Goal: Task Accomplishment & Management: Manage account settings

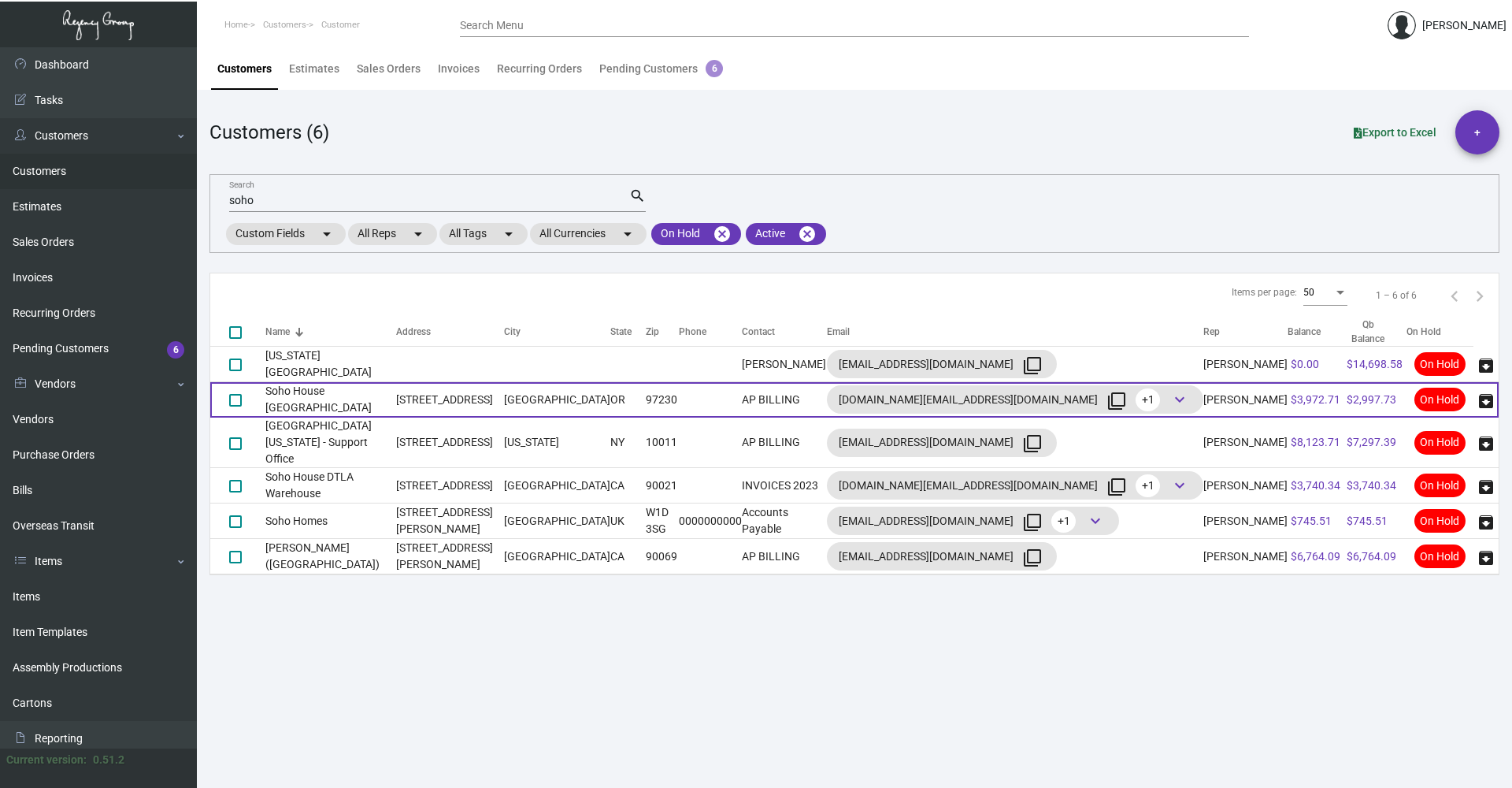
click at [334, 392] on td "Soho House [GEOGRAPHIC_DATA]" at bounding box center [331, 399] width 131 height 36
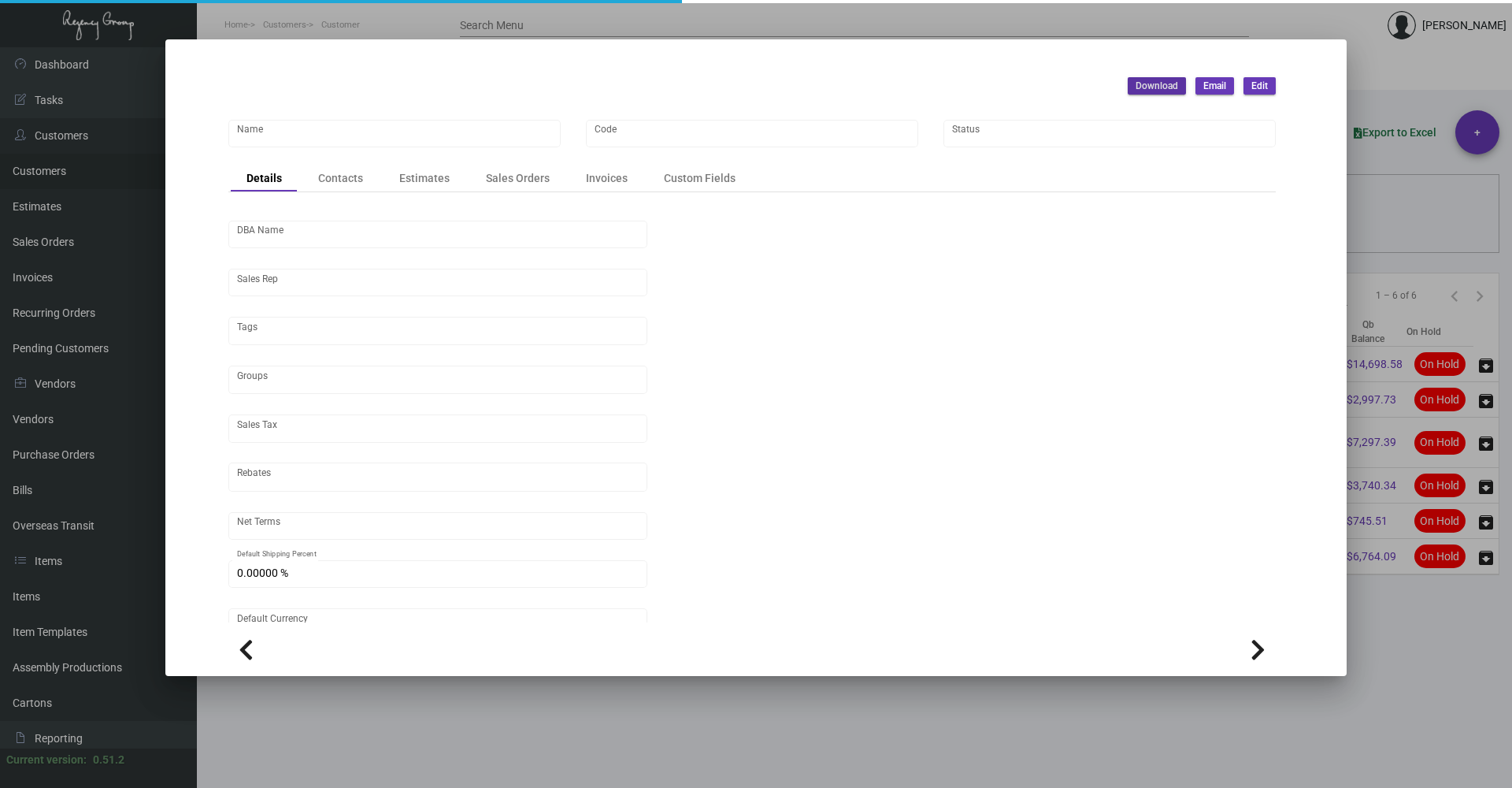
type input "Soho House [GEOGRAPHIC_DATA]"
type input "SHPORT"
type input "[PERSON_NAME]"
type input "Out of State"
type input "Net 30"
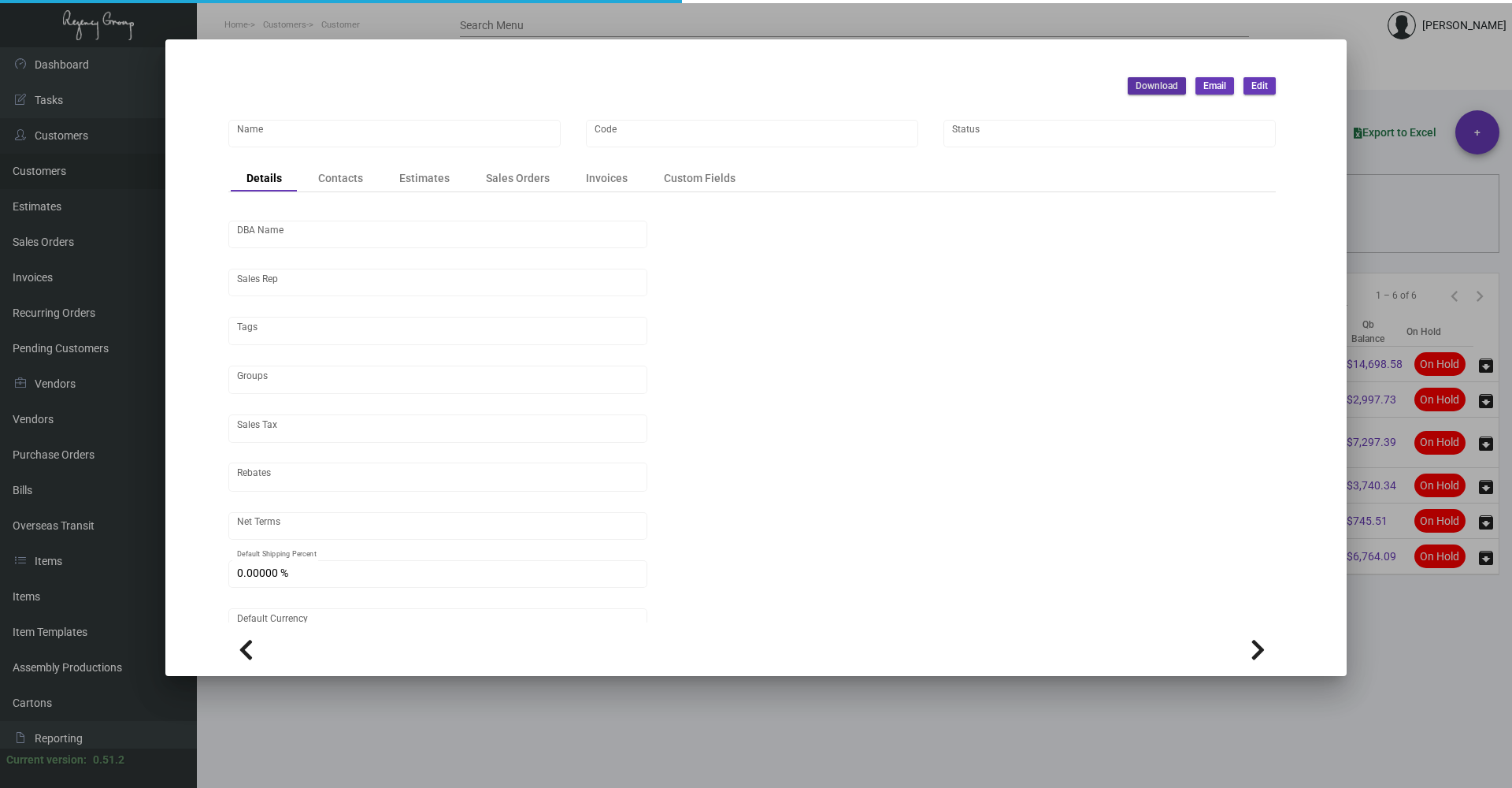
type input "United States Dollar $"
type input "$ 0.00"
checkbox input "true"
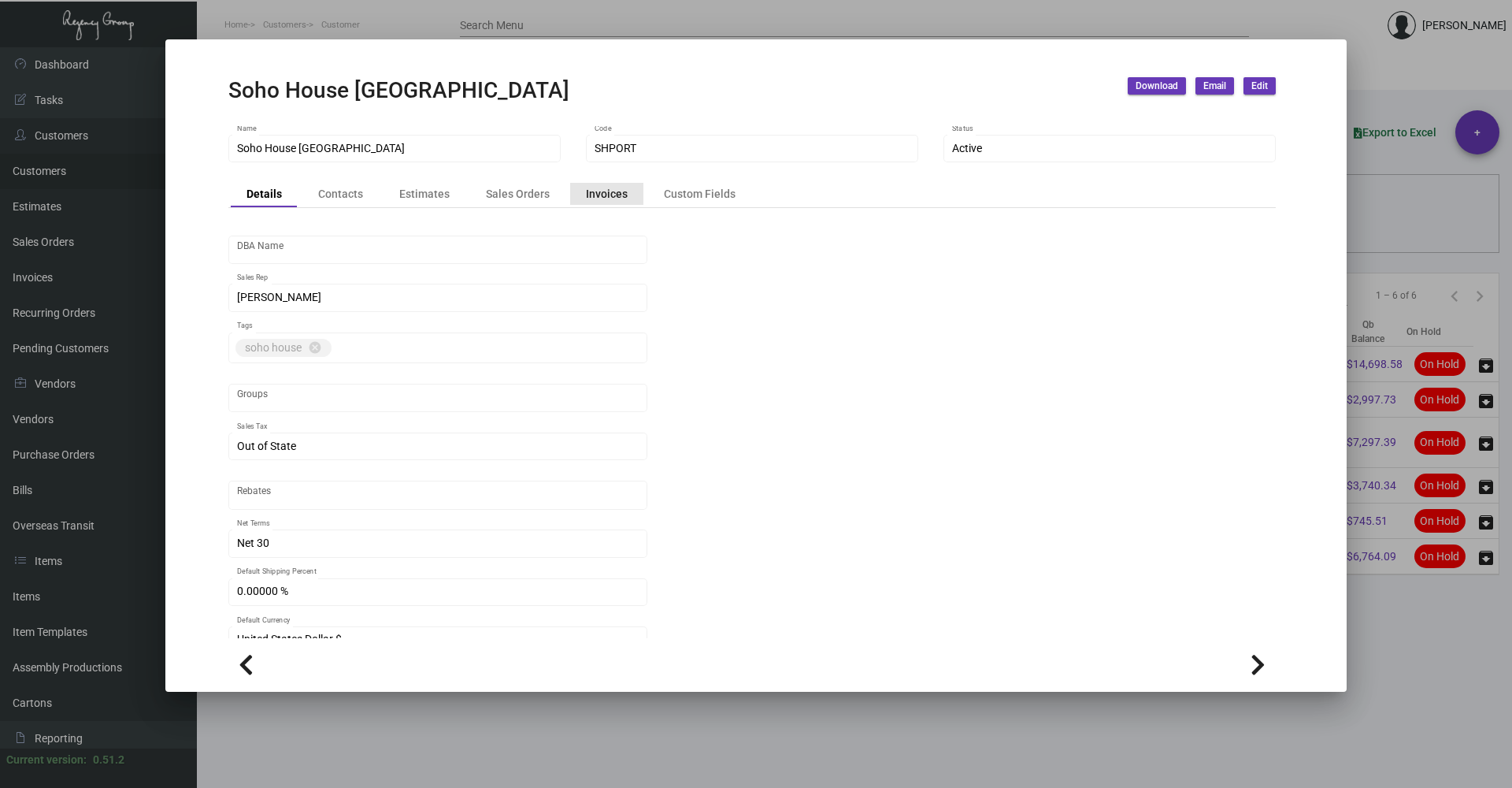
click at [618, 194] on div "Invoices" at bounding box center [607, 193] width 42 height 16
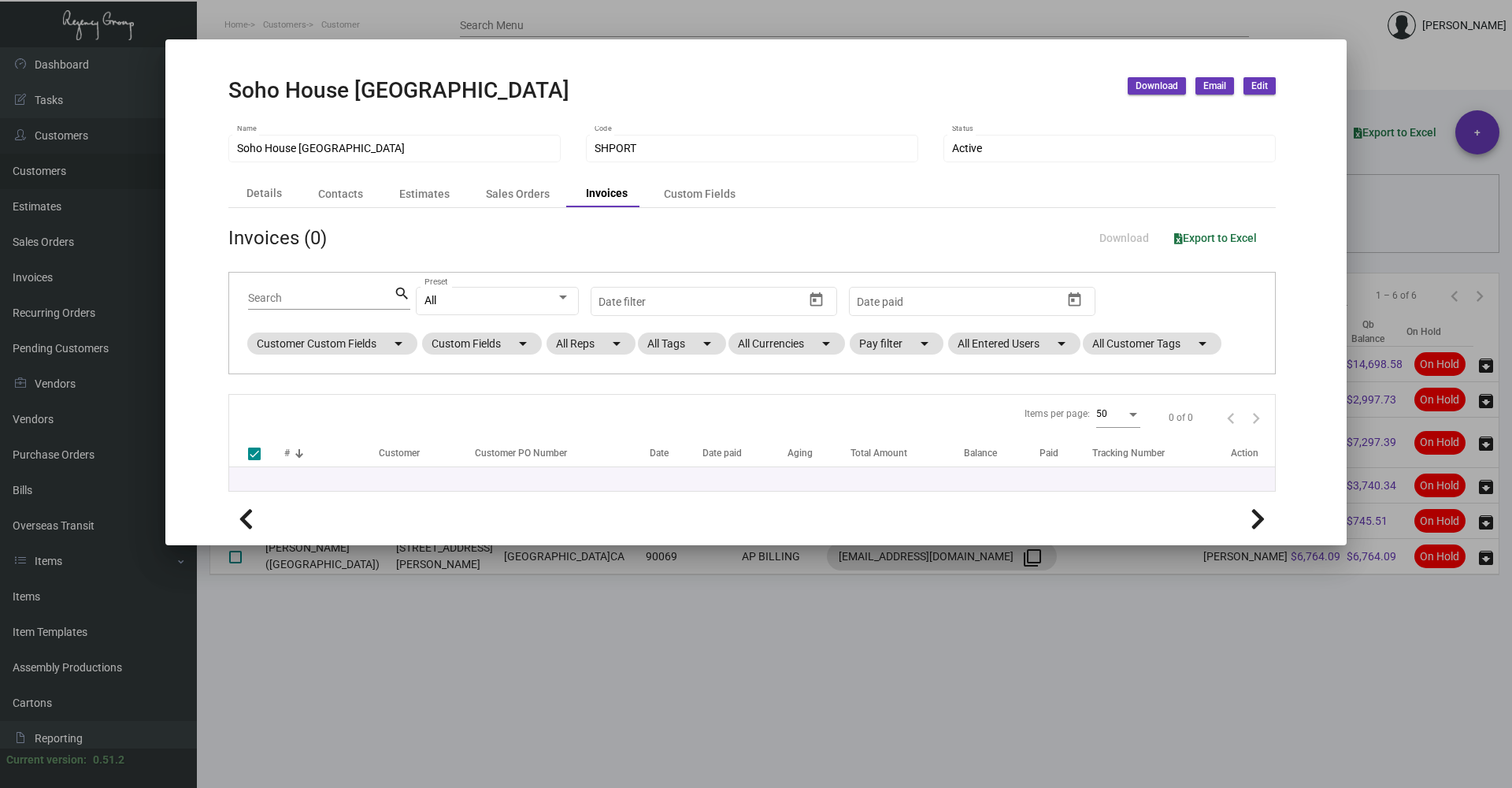
checkbox input "false"
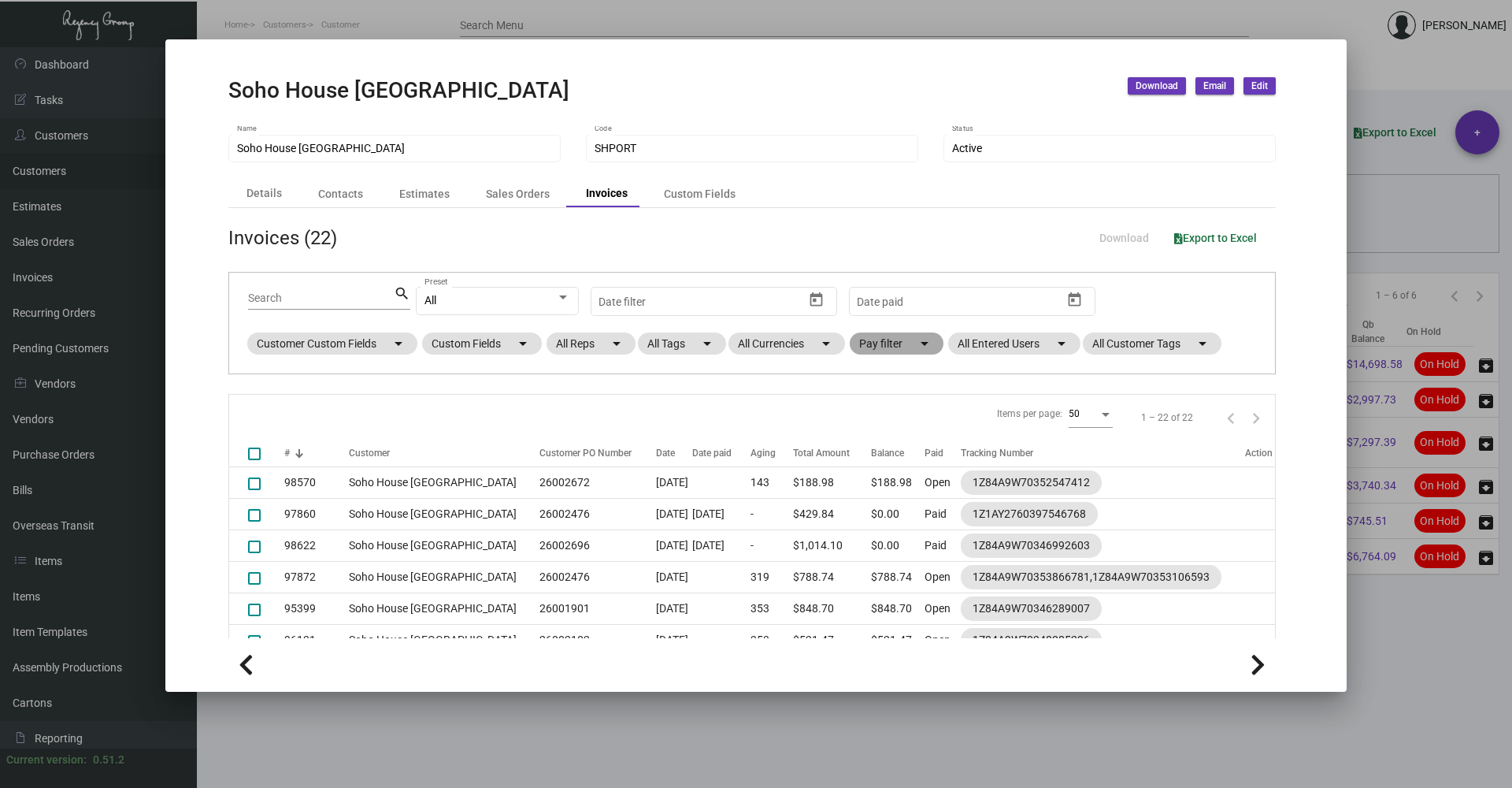
click at [863, 348] on mat-chip "Pay filter arrow_drop_down" at bounding box center [897, 343] width 94 height 22
click at [898, 438] on span "Open" at bounding box center [898, 439] width 26 height 19
click at [872, 445] on input "Open" at bounding box center [872, 445] width 1 height 1
checkbox input "true"
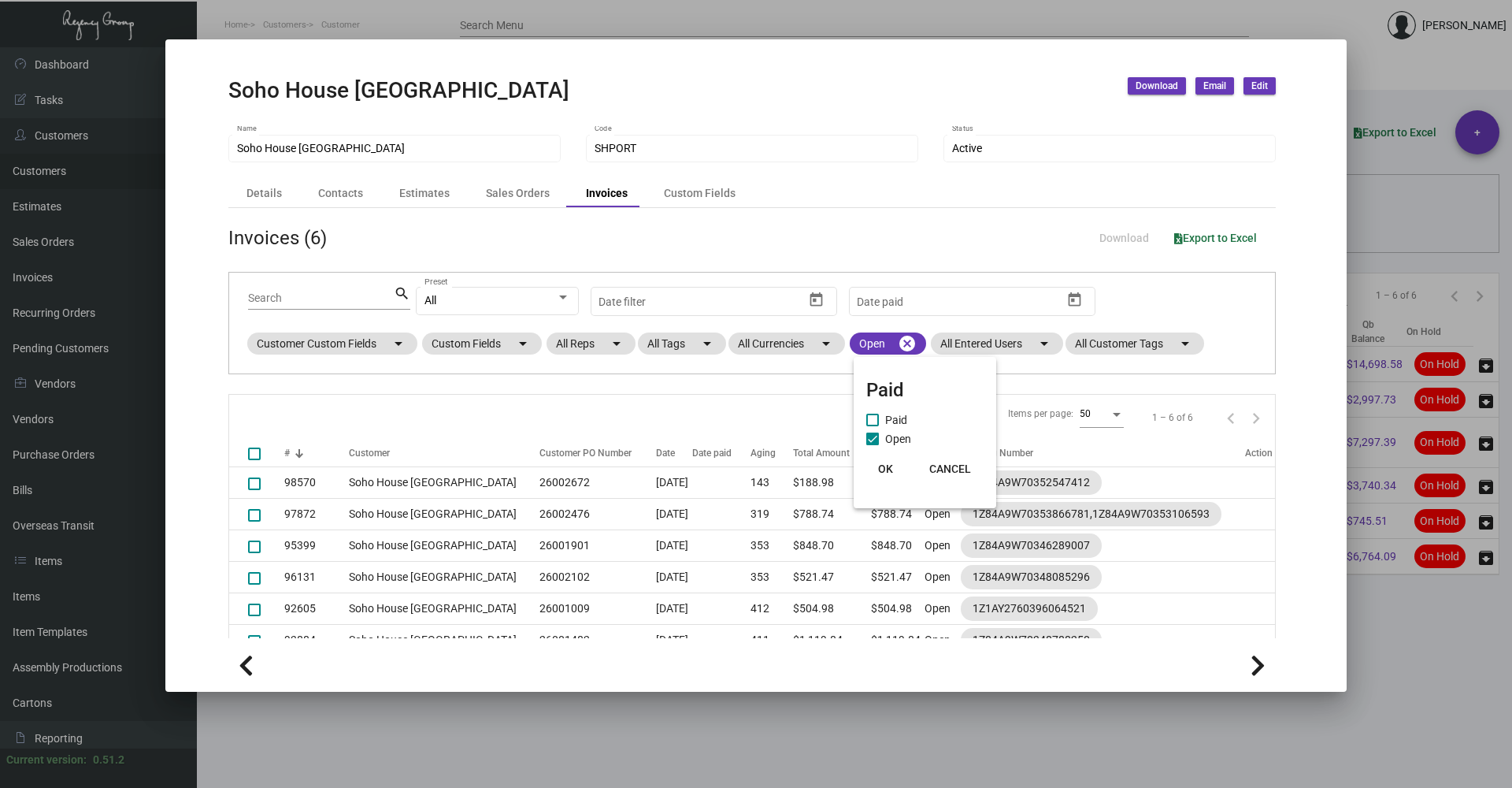
click at [890, 464] on span "OK" at bounding box center [885, 468] width 15 height 13
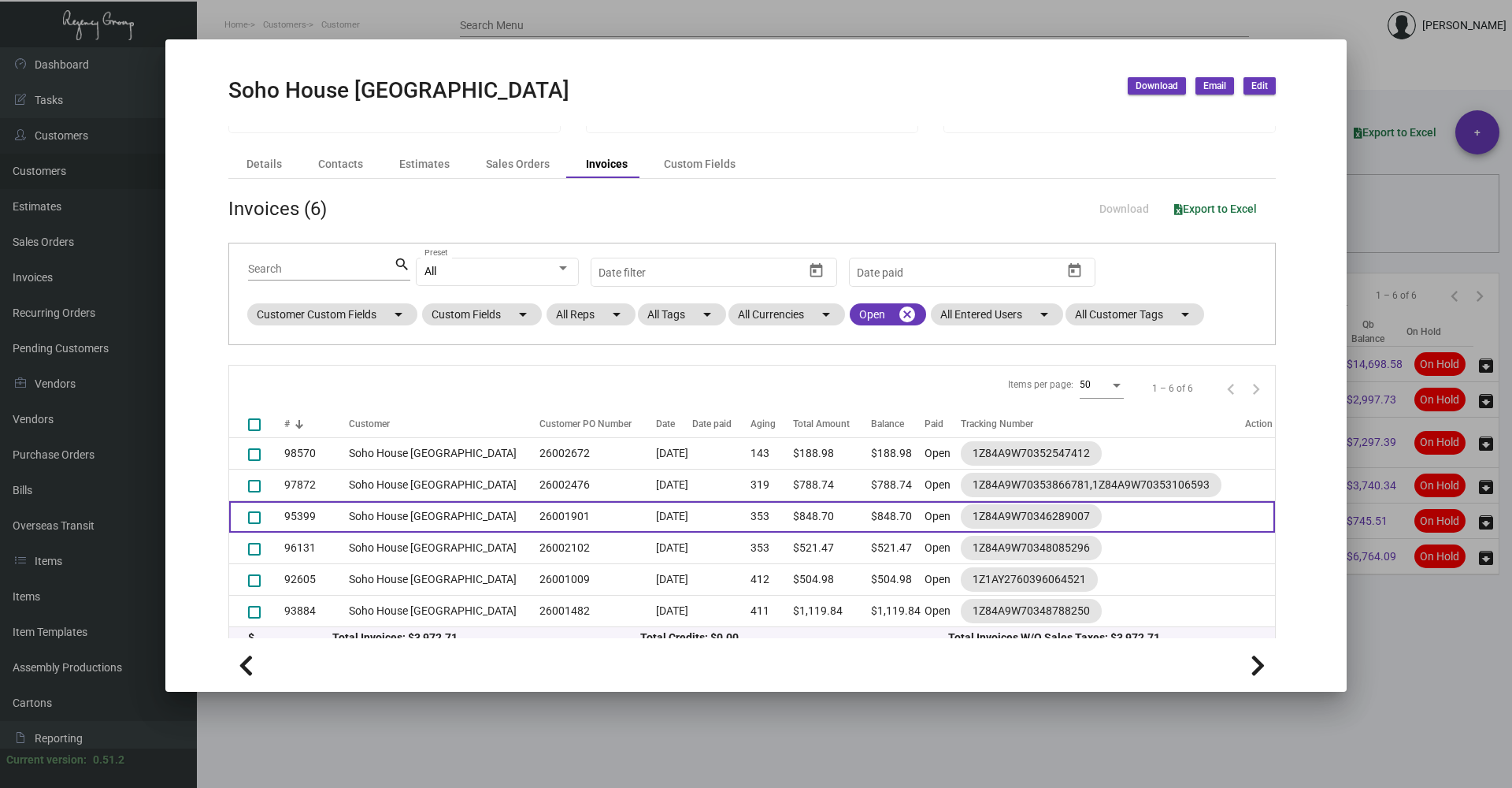
scroll to position [43, 0]
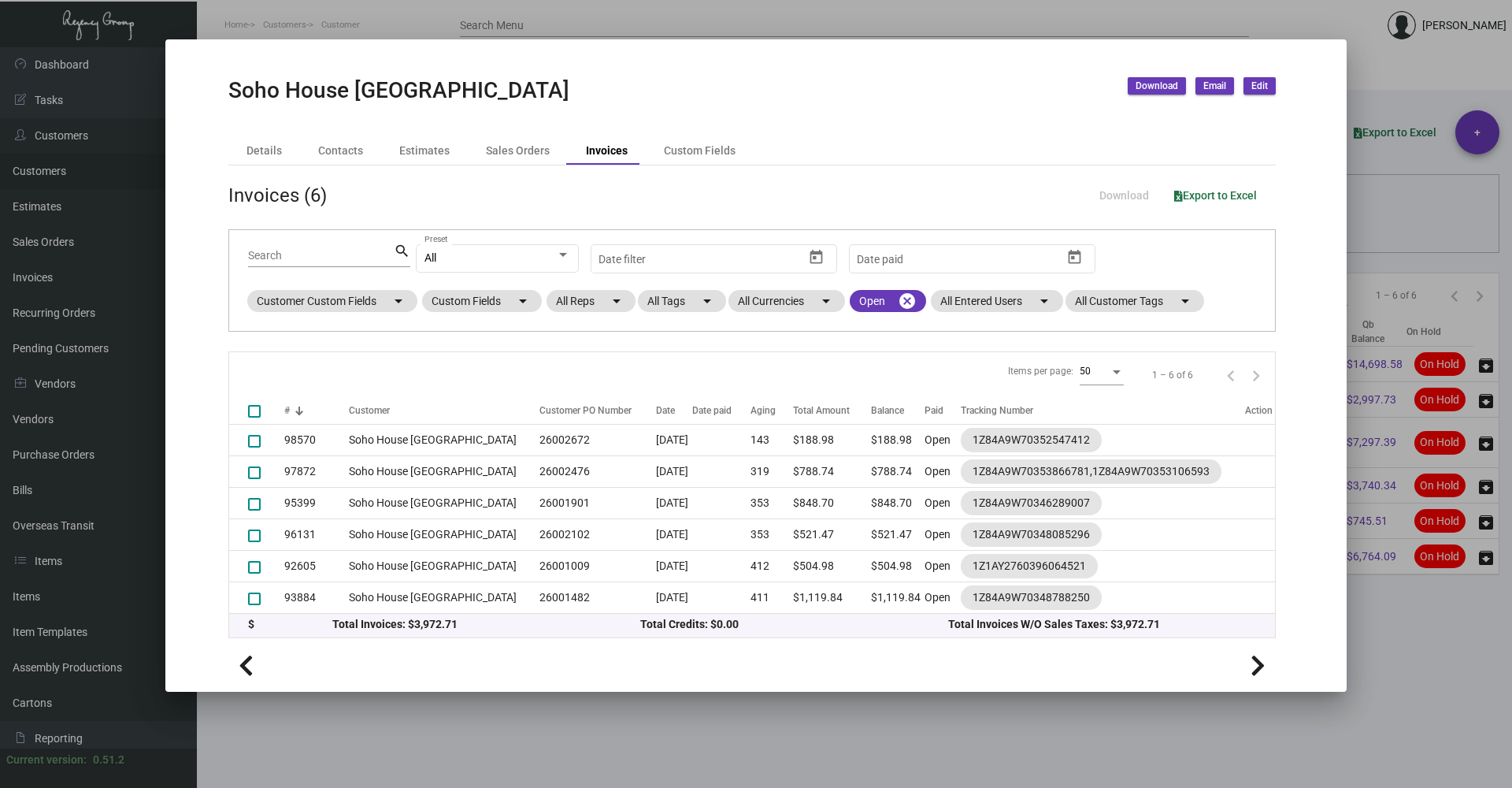
click at [1399, 688] on div at bounding box center [756, 394] width 1512 height 788
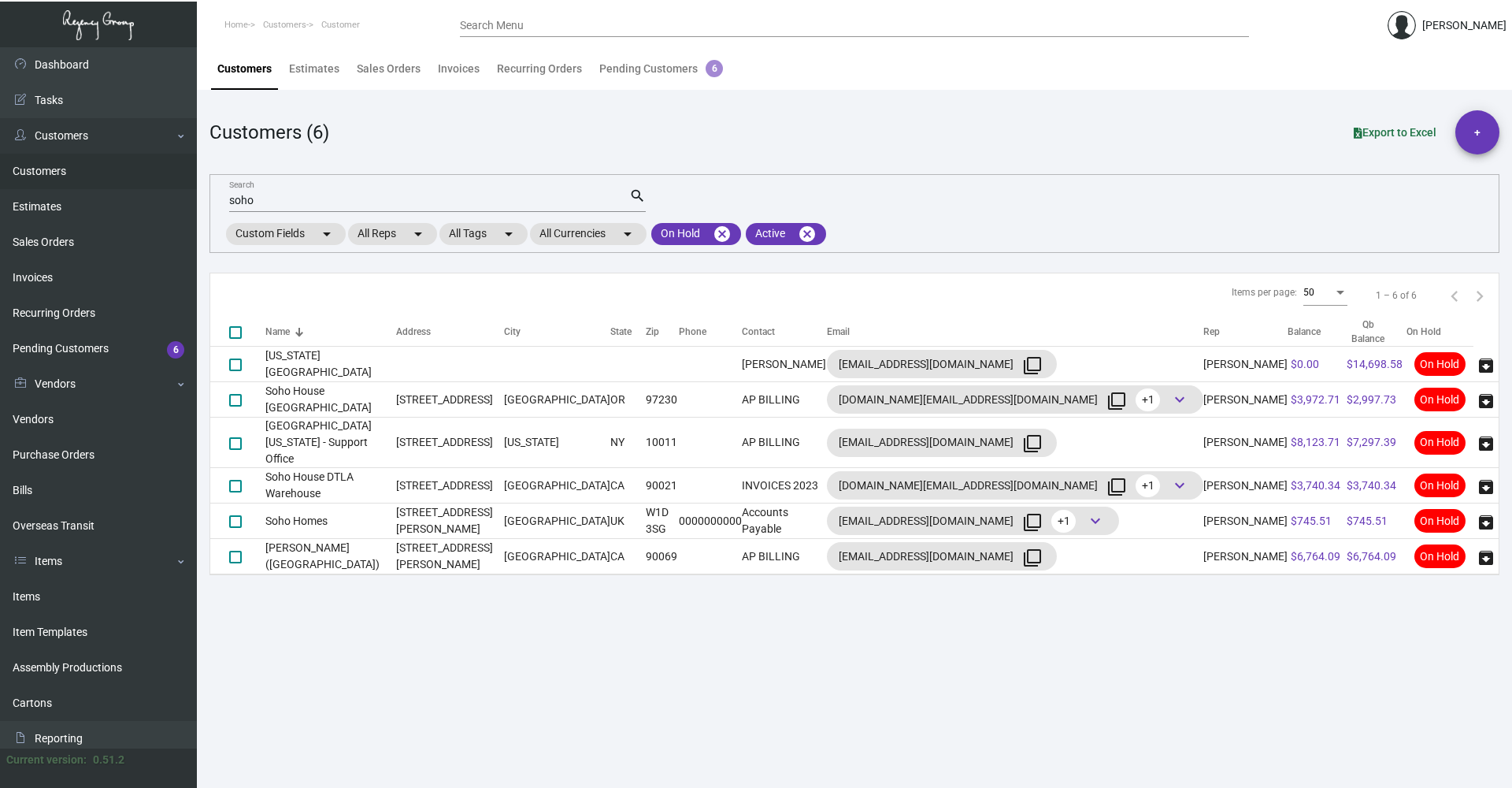
click at [1389, 614] on main "Customers Estimates Sales Orders Invoices Recurring Orders Pending Customers 6 …" at bounding box center [854, 418] width 1315 height 741
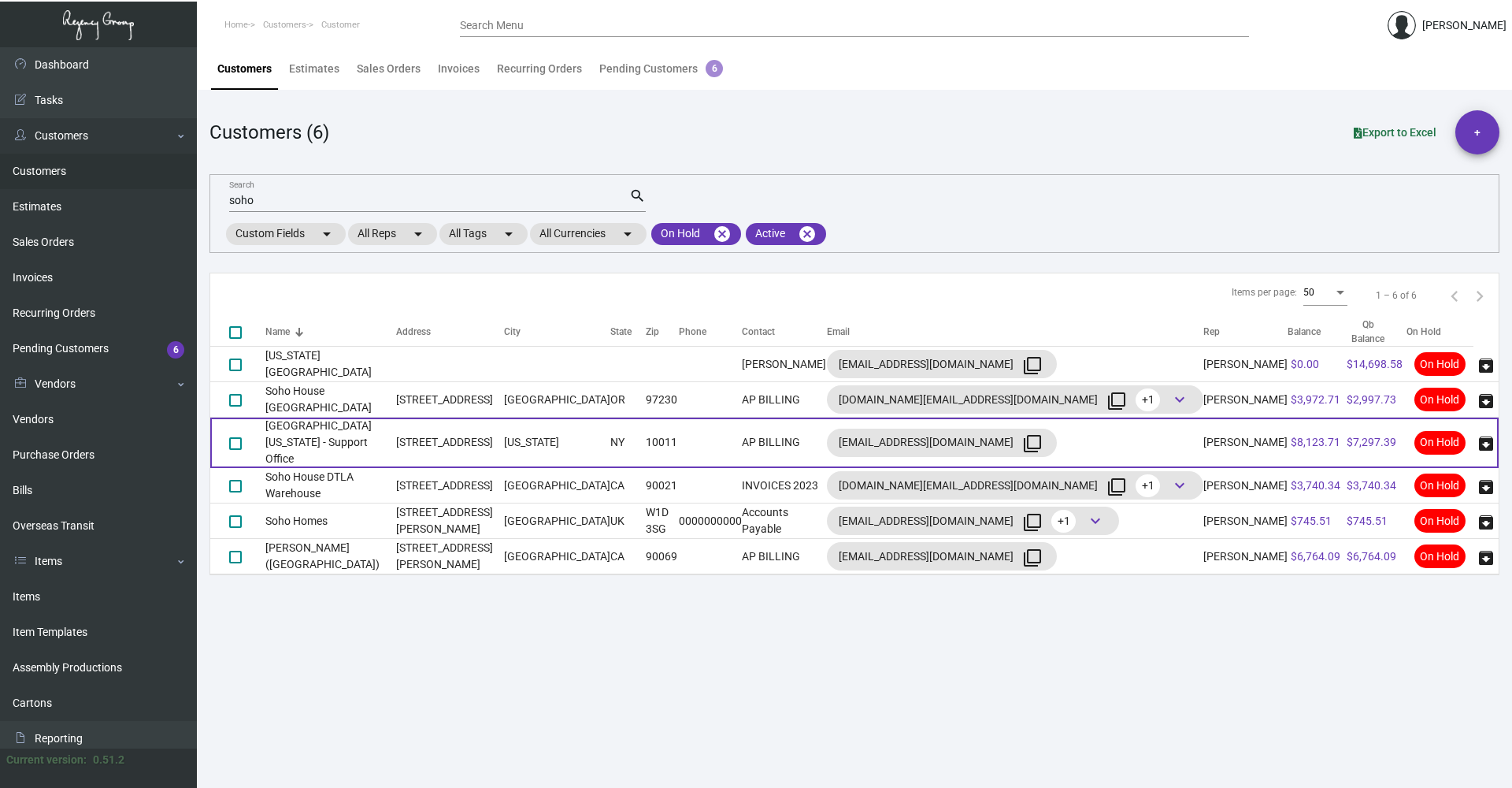
click at [328, 423] on td "[GEOGRAPHIC_DATA] [US_STATE] - Support Office" at bounding box center [331, 443] width 131 height 50
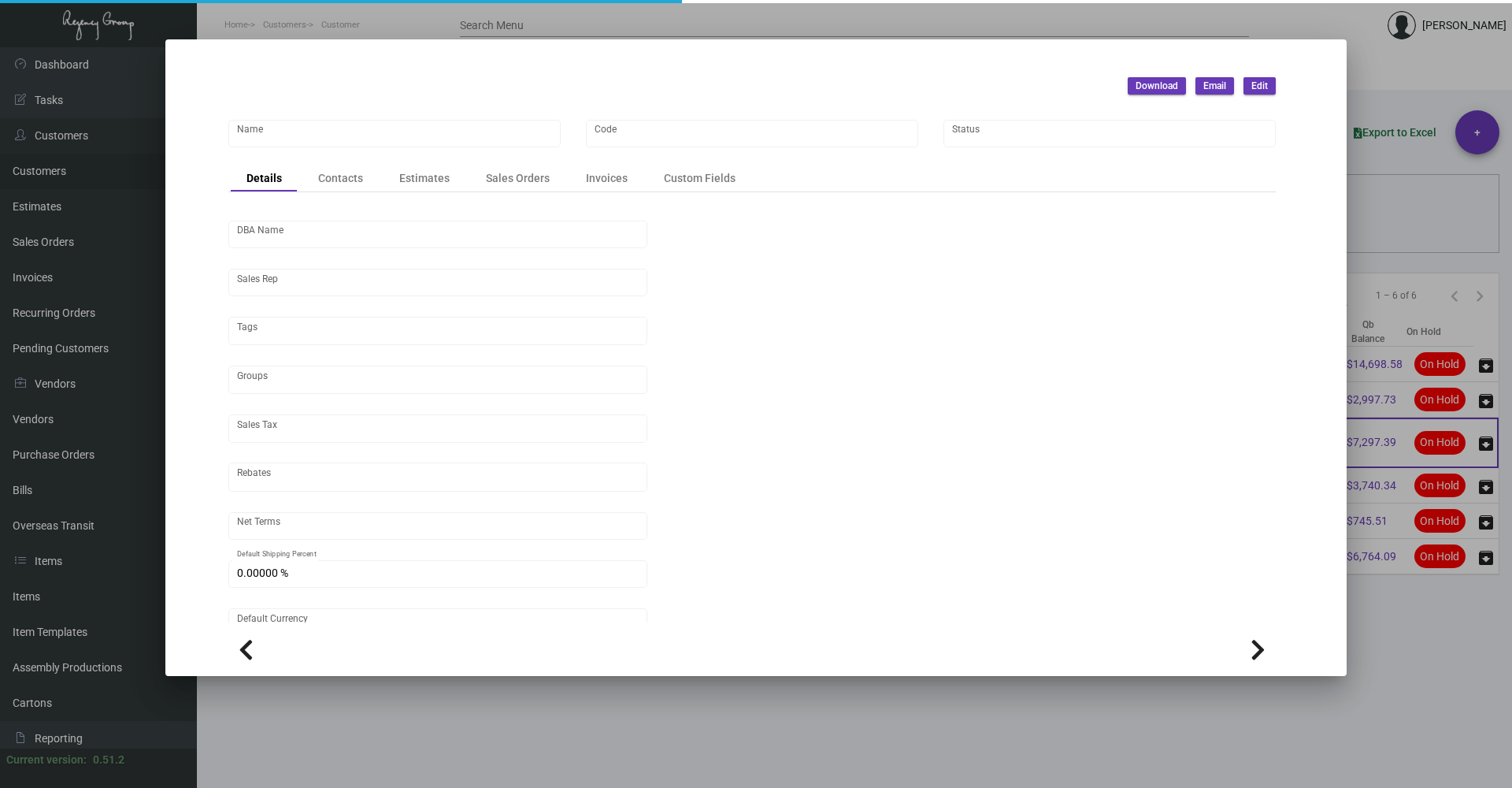
type input "[GEOGRAPHIC_DATA] [US_STATE] - Support Office"
type input "SH"
type input "[PERSON_NAME]"
type input "[GEOGRAPHIC_DATA]-[GEOGRAPHIC_DATA] ([US_STATE][GEOGRAPHIC_DATA])"
type input "Net 30"
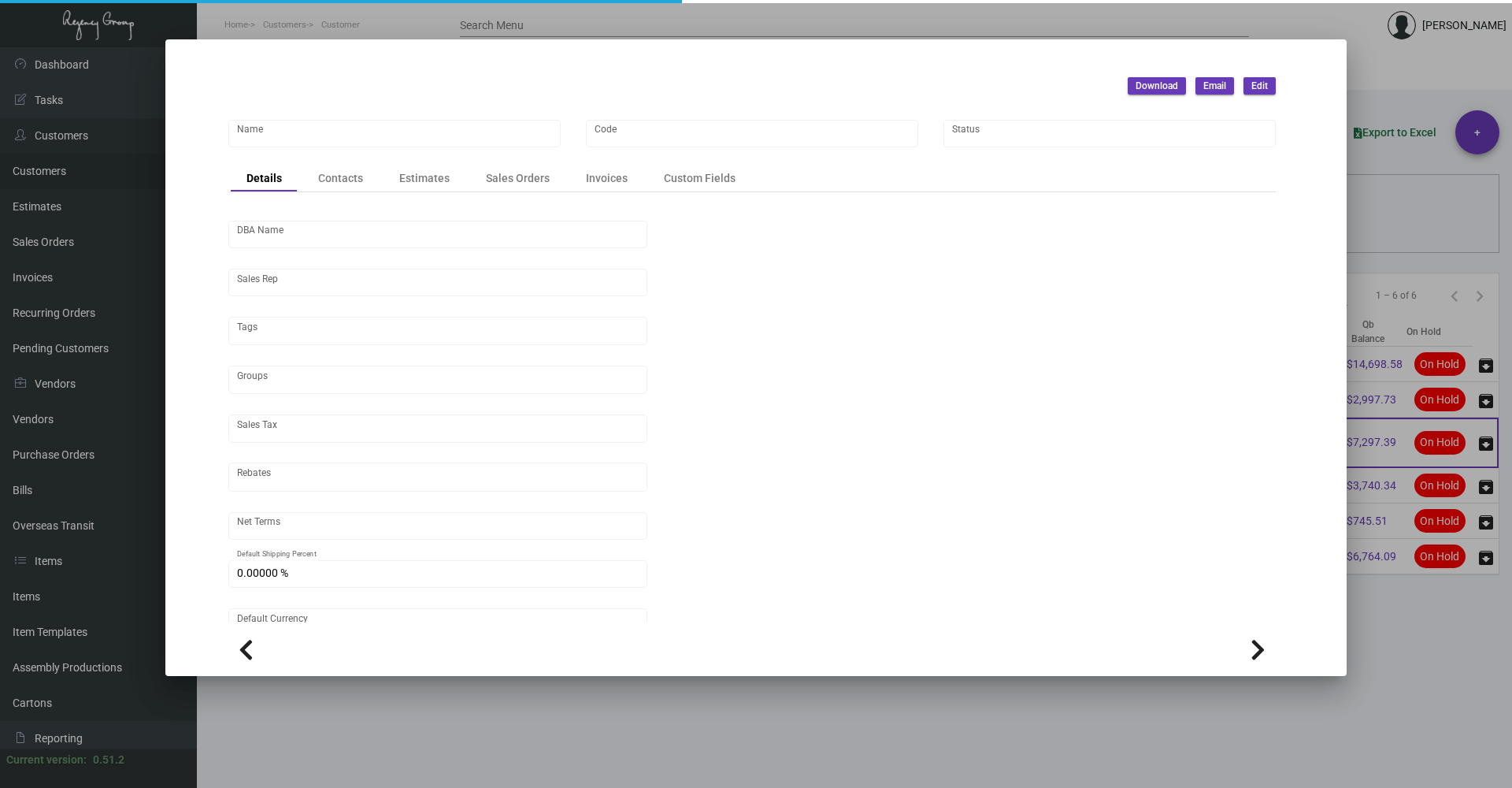
type input "United States Dollar $"
type input "$ 0.00"
checkbox input "true"
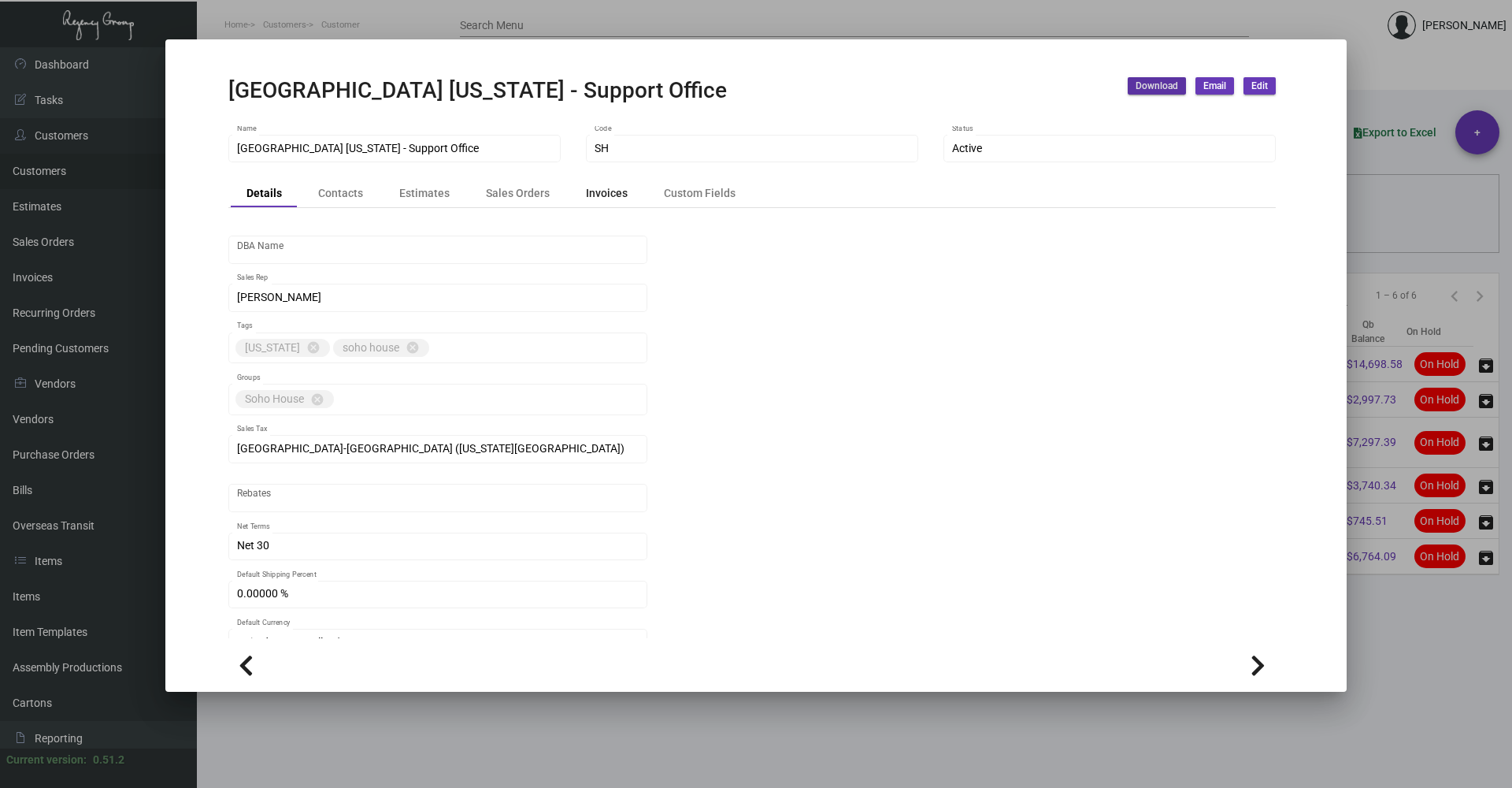
click at [594, 196] on div "Invoices" at bounding box center [607, 193] width 42 height 16
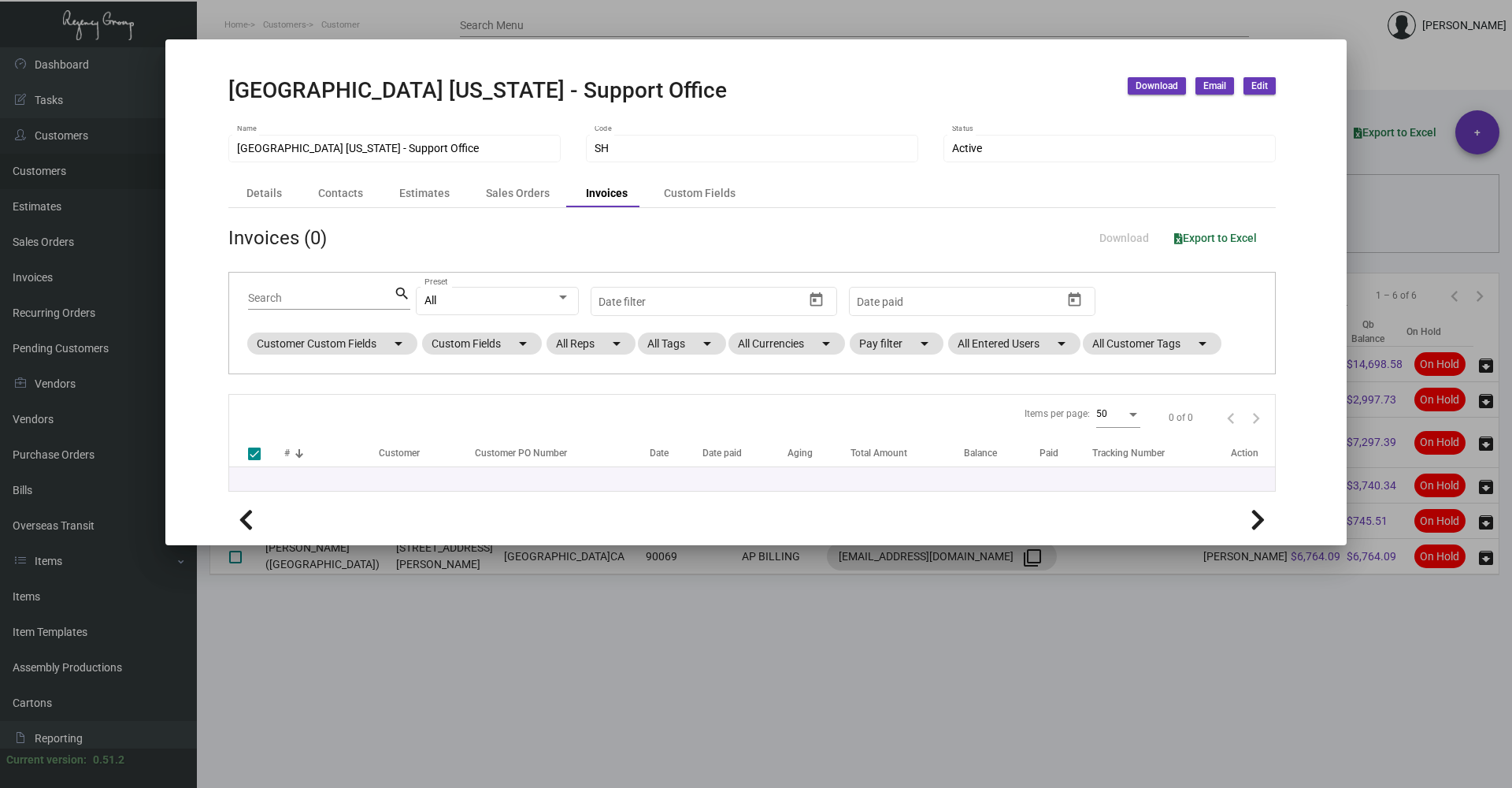
checkbox input "false"
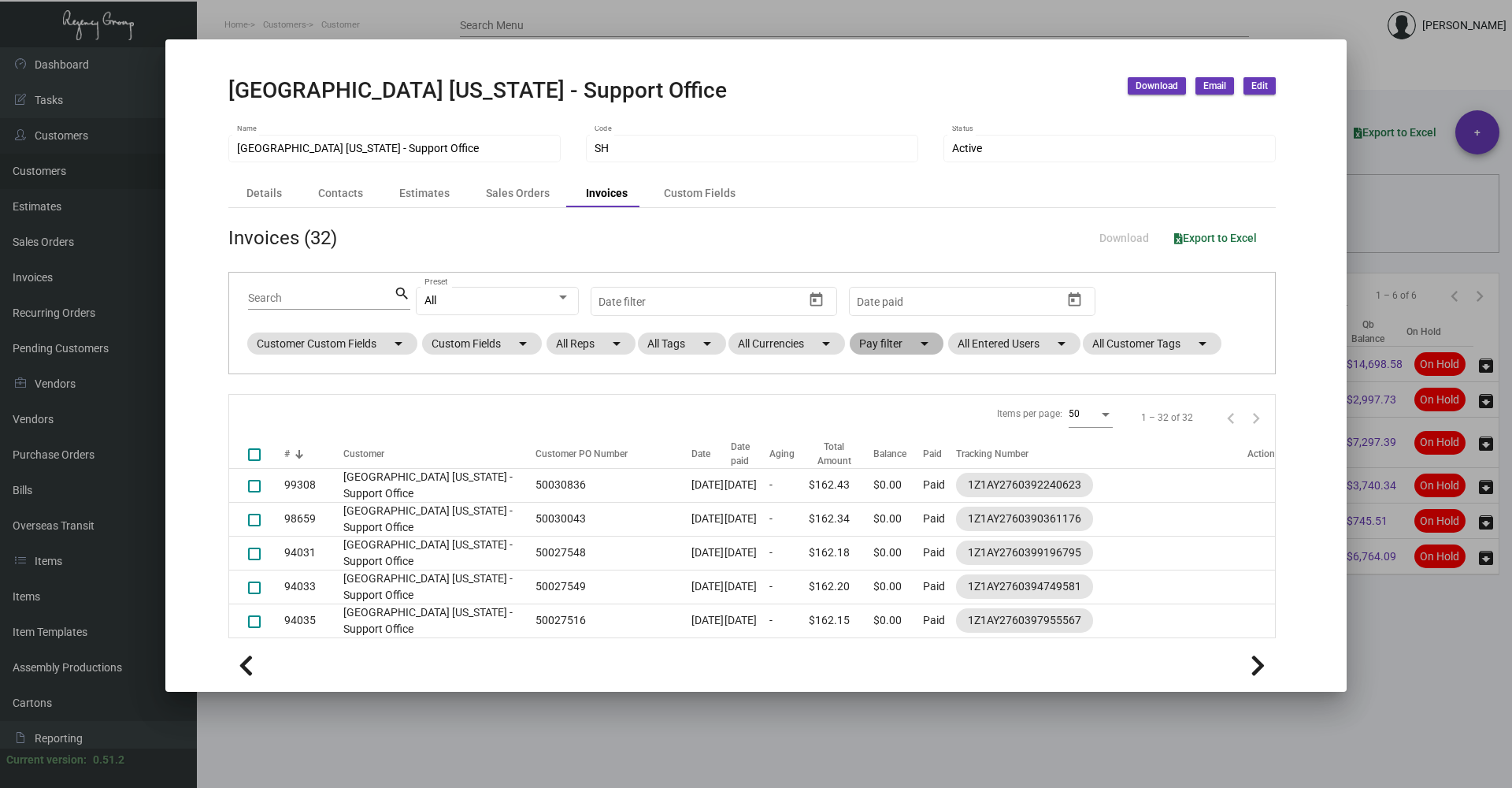
click at [894, 346] on mat-chip "Pay filter arrow_drop_down" at bounding box center [897, 343] width 94 height 22
click at [894, 439] on span "Open" at bounding box center [898, 439] width 26 height 19
click at [872, 445] on input "Open" at bounding box center [872, 445] width 1 height 1
checkbox input "true"
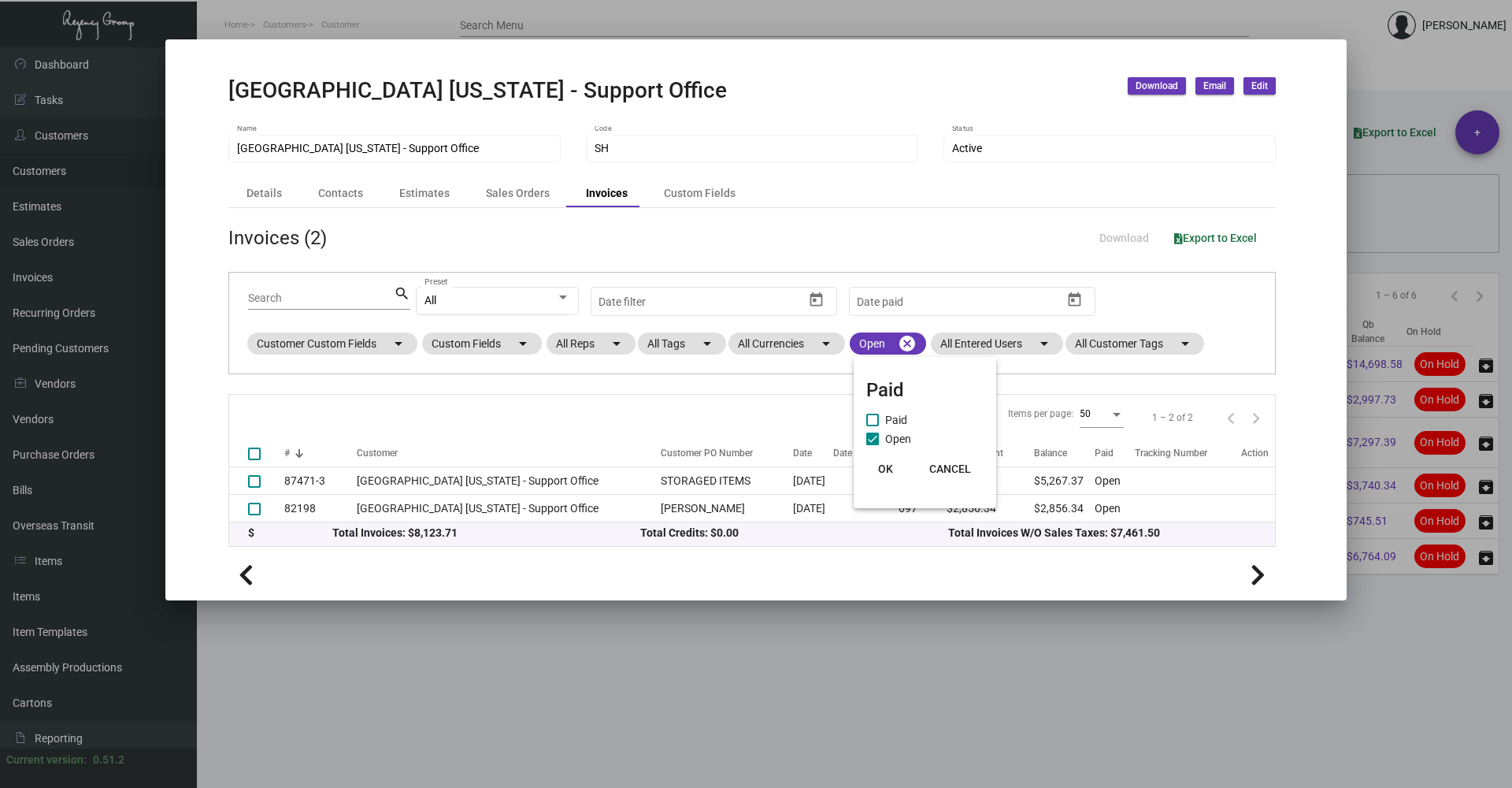
click at [885, 463] on span "OK" at bounding box center [885, 468] width 15 height 13
click at [1074, 63] on mat-dialog-container "Soho House [US_STATE] - Support Office Download Email Edit Soho House [US_STATE…" at bounding box center [756, 320] width 1181 height 561
click at [1150, 85] on span "Download" at bounding box center [1157, 86] width 43 height 14
click at [1158, 120] on button "Invoices and Statements" at bounding box center [1201, 119] width 145 height 38
click at [1297, 626] on div at bounding box center [756, 394] width 1512 height 788
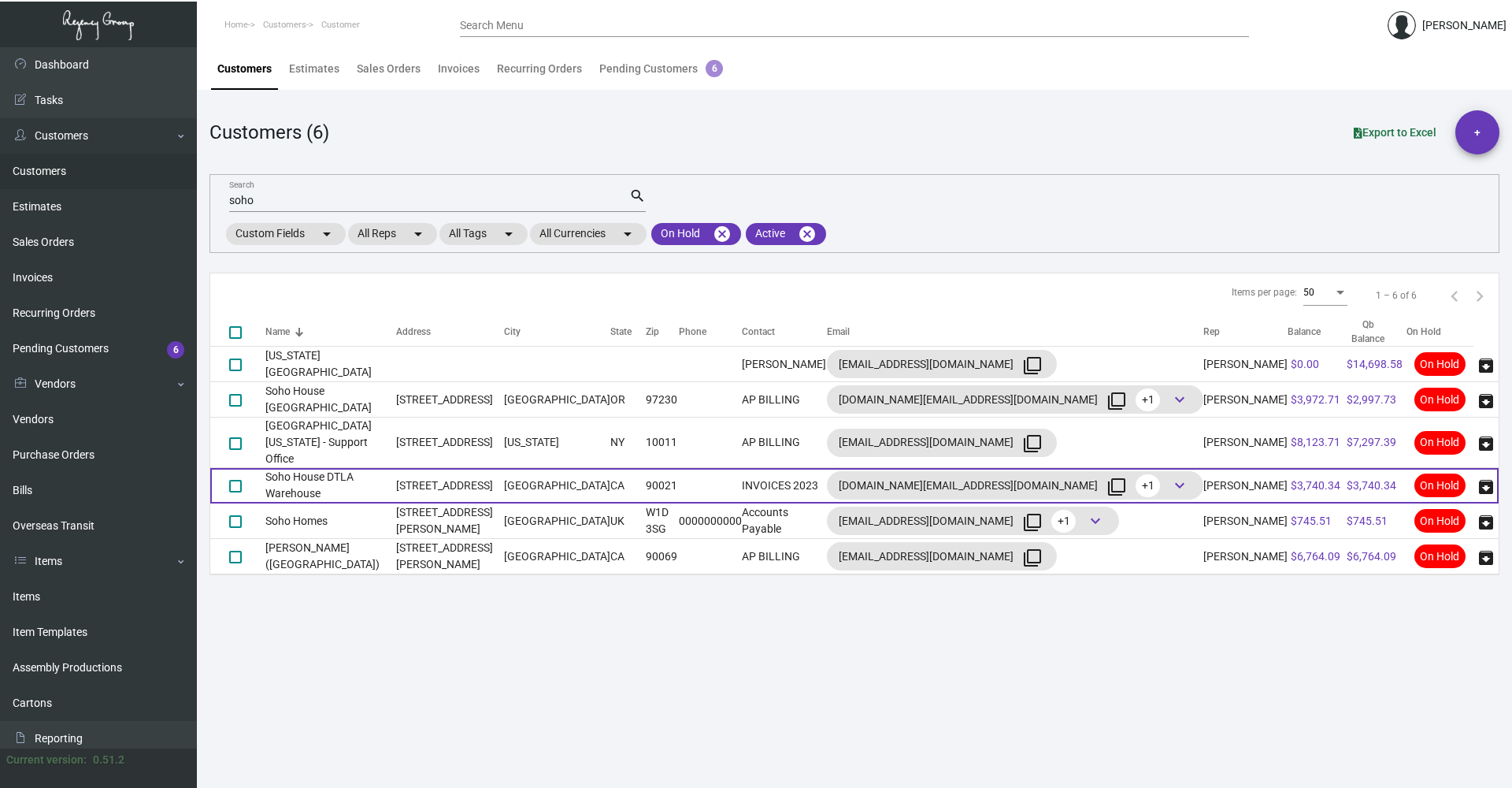
click at [381, 468] on td "Soho House DTLA Warehouse" at bounding box center [331, 486] width 131 height 36
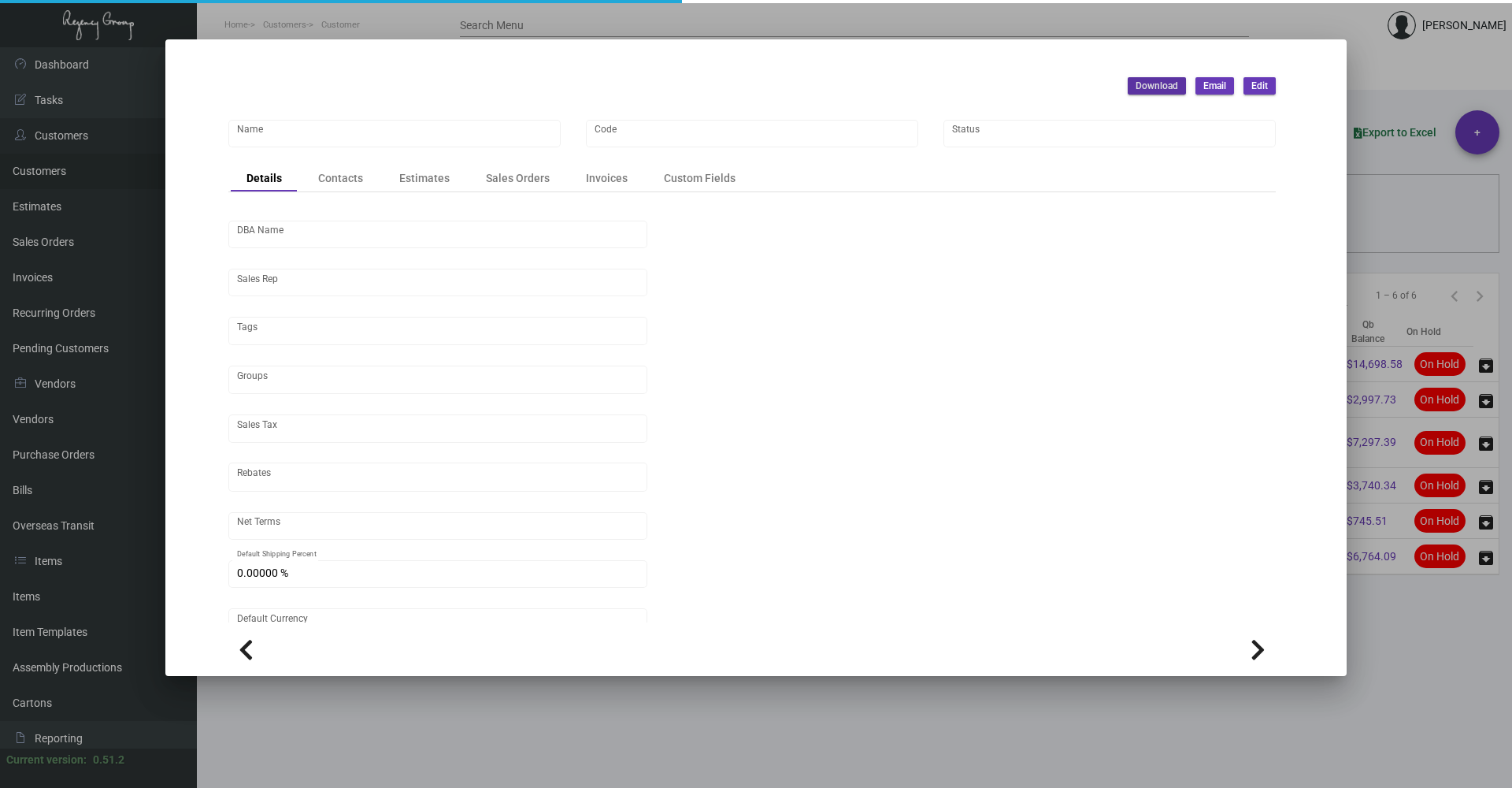
type input "Soho House DTLA Warehouse"
type input "SHDTLA"
type input "[PERSON_NAME]"
type input "ST CA-[GEOGRAPHIC_DATA]-[GEOGRAPHIC_DATA]"
type input "Net 30"
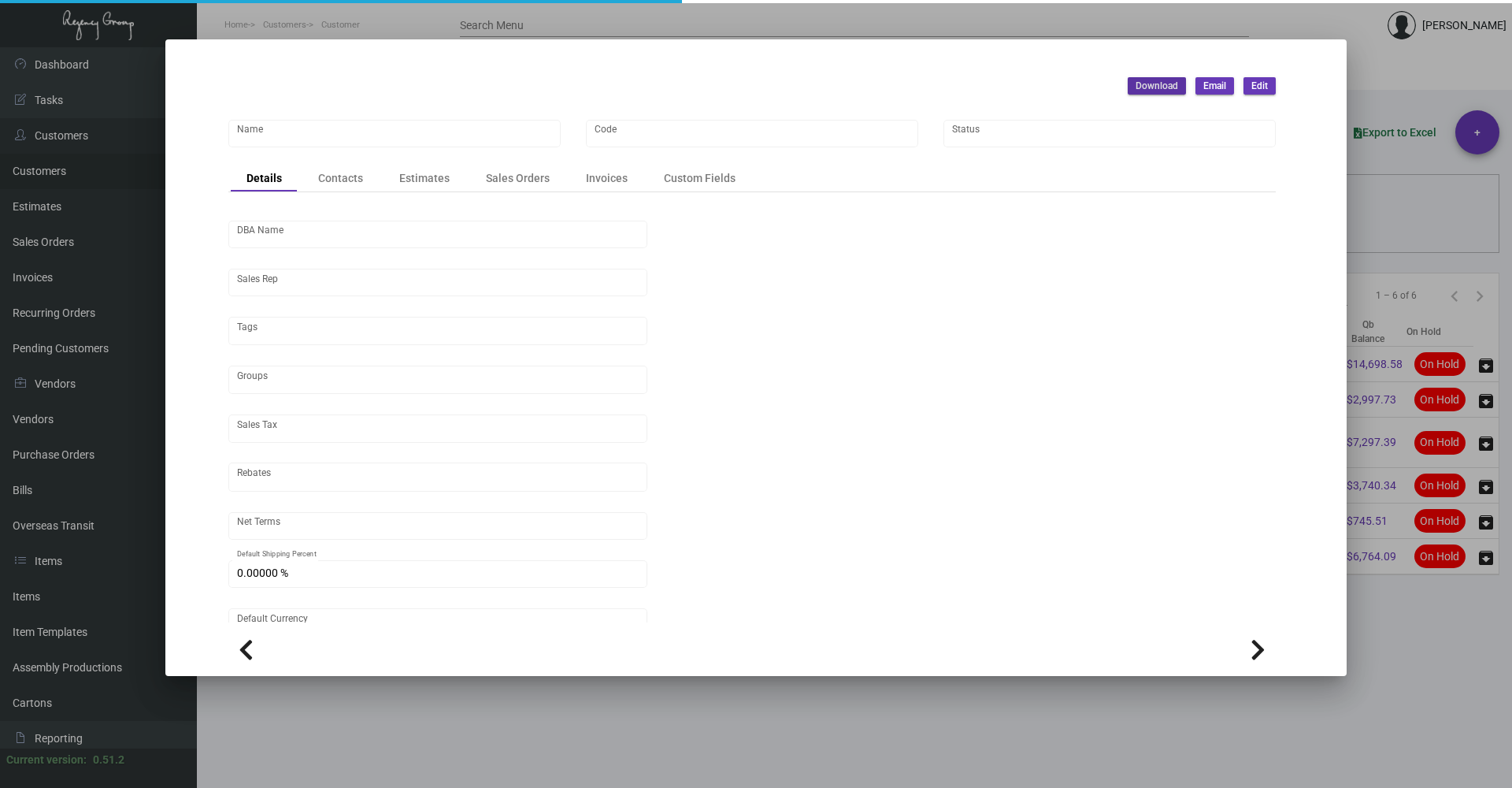
type input "United States Dollar $"
type input "$ 0.00"
checkbox input "true"
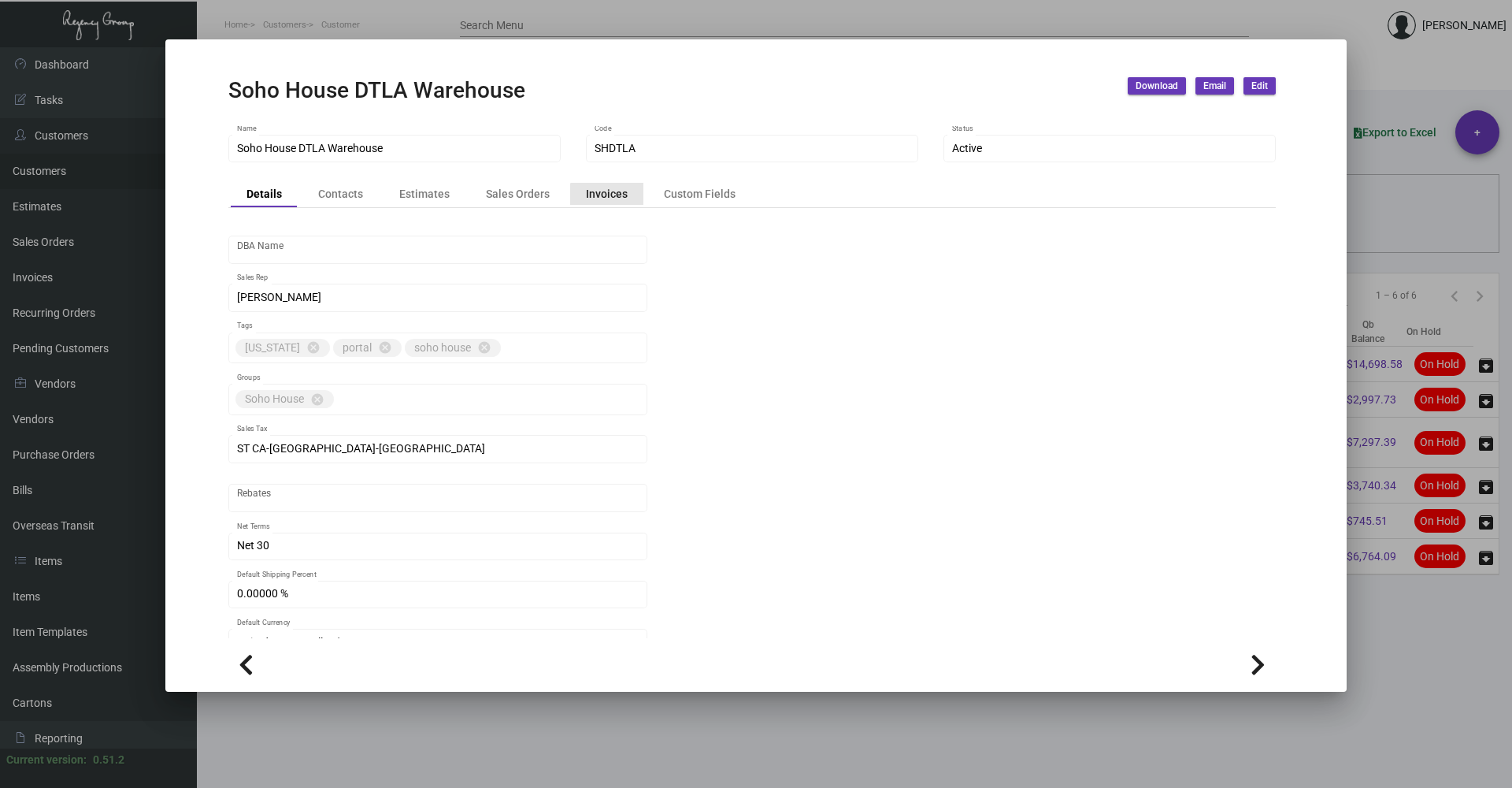
click at [607, 196] on div "Invoices" at bounding box center [607, 193] width 42 height 16
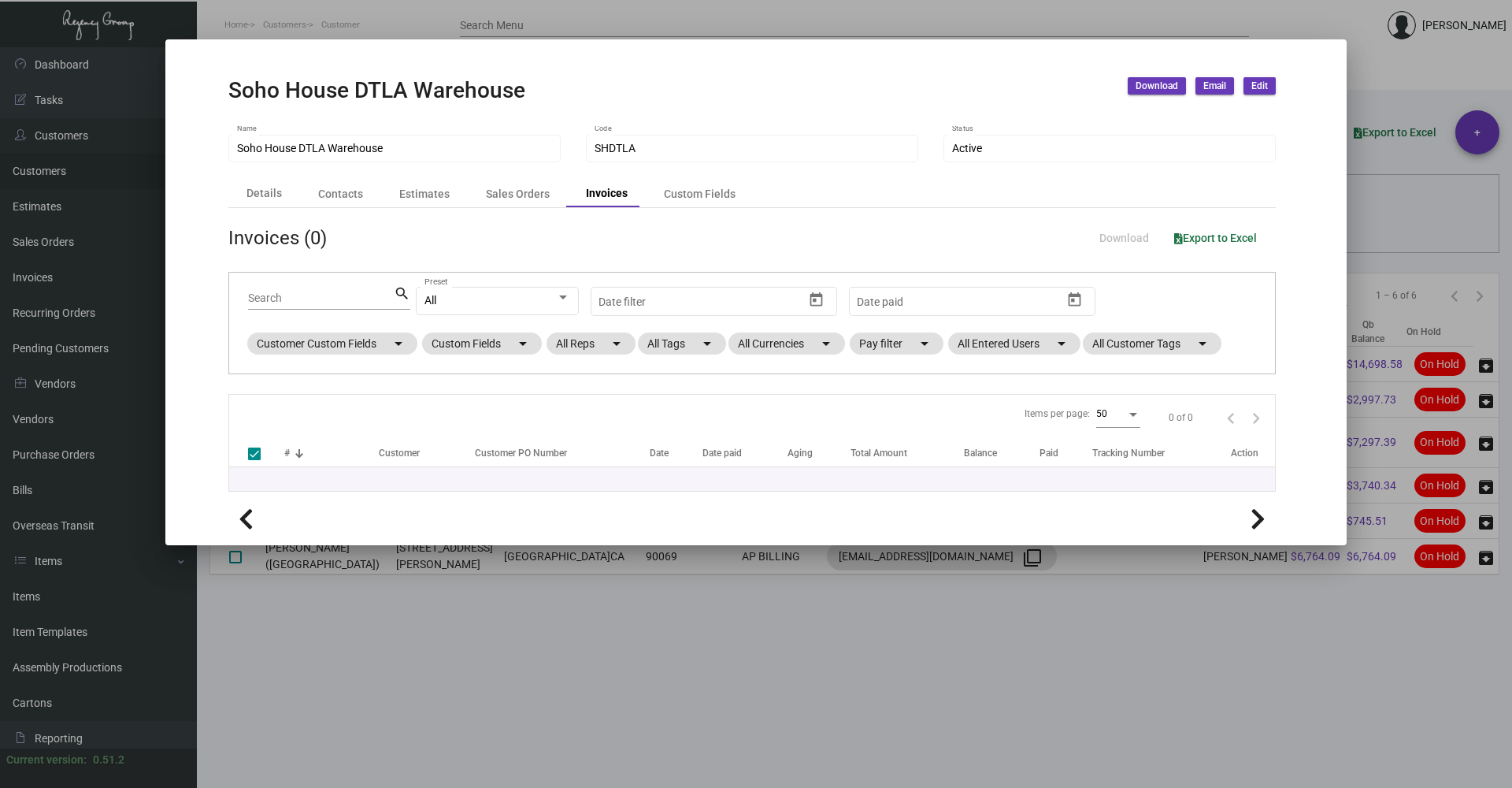
checkbox input "false"
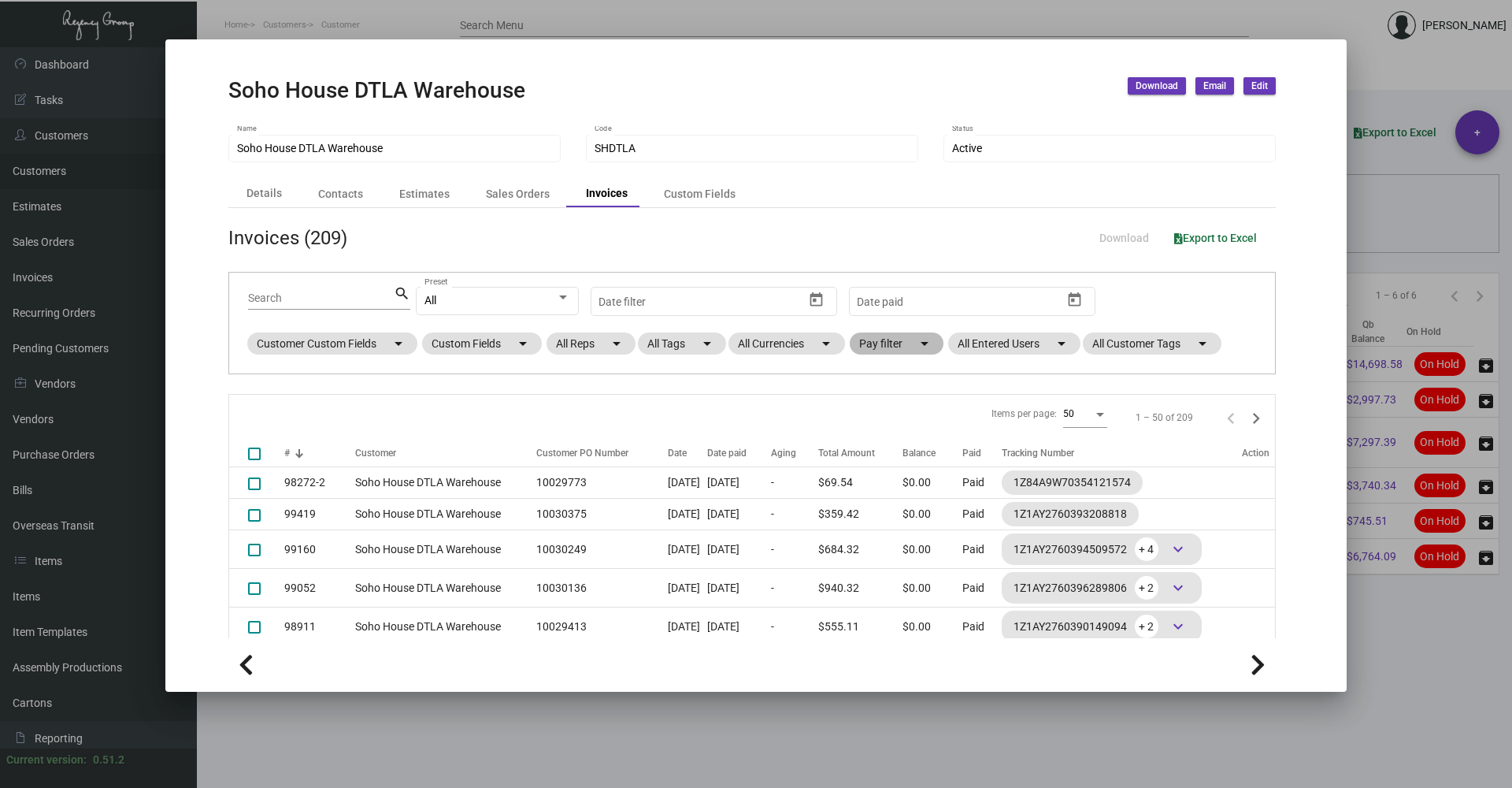
click at [894, 338] on mat-chip "Pay filter arrow_drop_down" at bounding box center [897, 343] width 94 height 22
click at [908, 435] on span "Open" at bounding box center [898, 439] width 26 height 19
click at [872, 445] on input "Open" at bounding box center [872, 445] width 1 height 1
checkbox input "true"
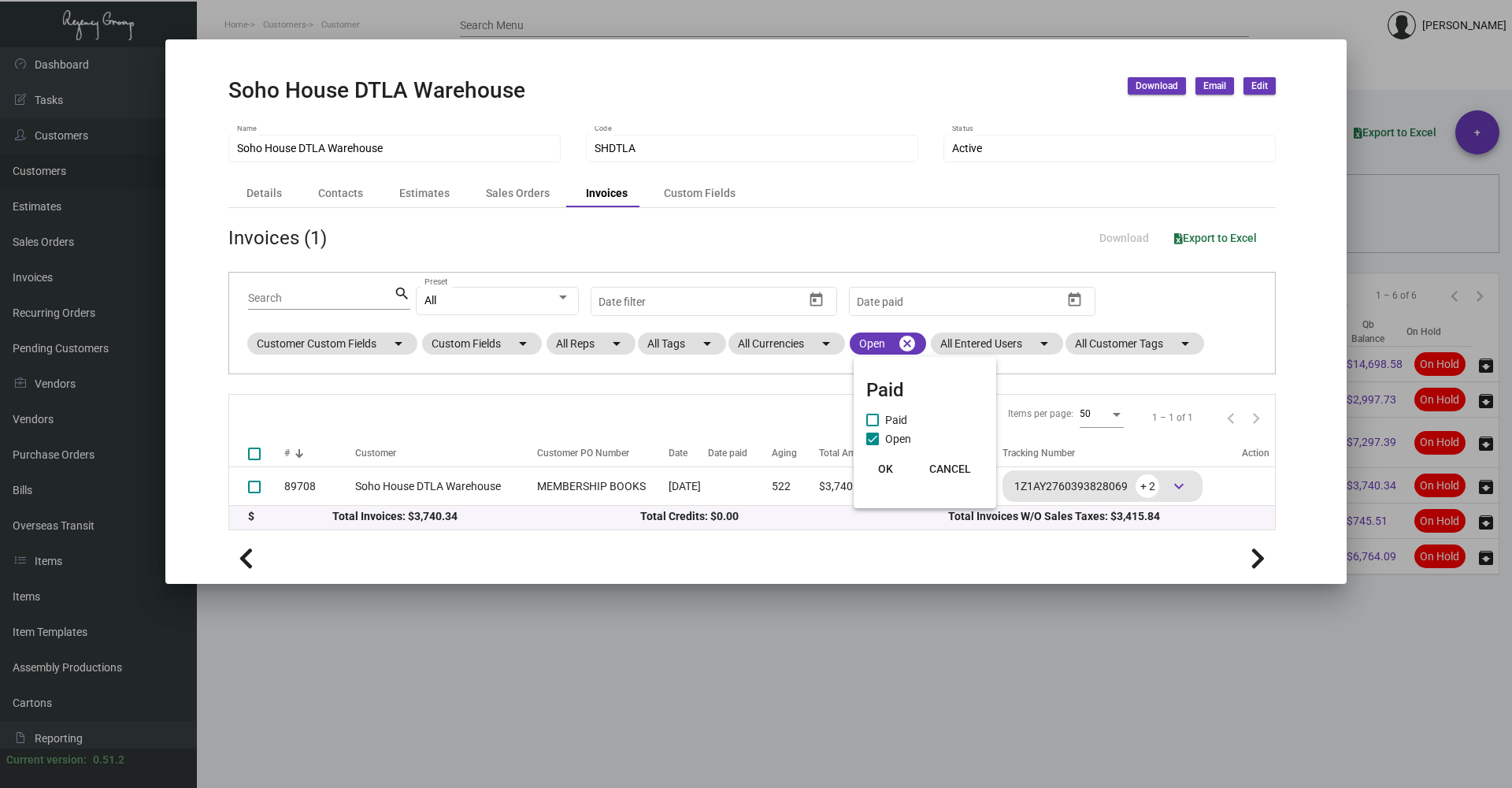
click at [887, 468] on span "OK" at bounding box center [885, 468] width 15 height 13
click at [1307, 470] on mat-dialog-container "Soho House DTLA Warehouse Download Email Edit Soho House DTLA Warehouse Name SH…" at bounding box center [756, 312] width 1181 height 545
click at [850, 649] on div at bounding box center [756, 394] width 1512 height 788
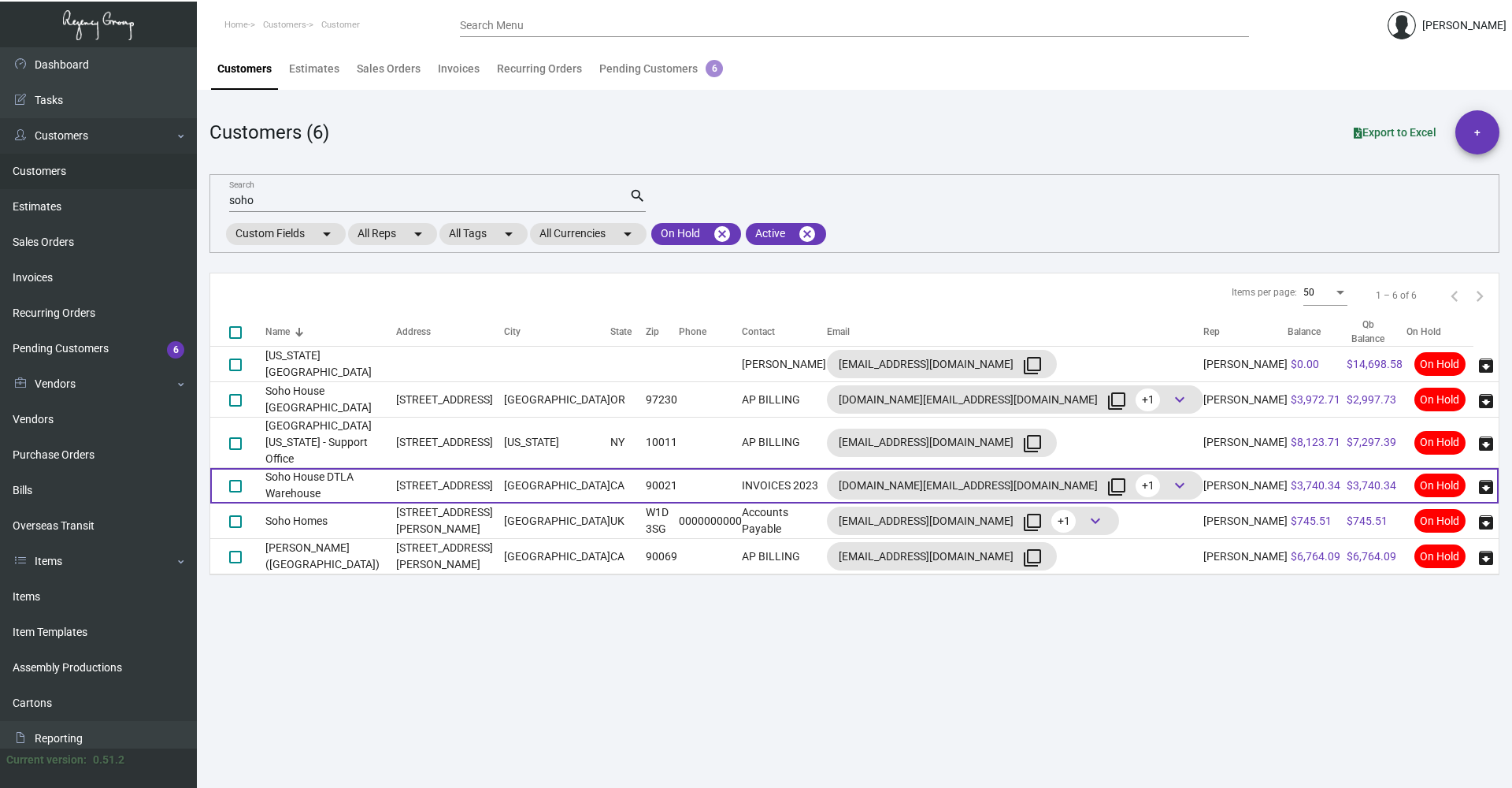
click at [396, 473] on td "Soho House DTLA Warehouse" at bounding box center [331, 486] width 131 height 36
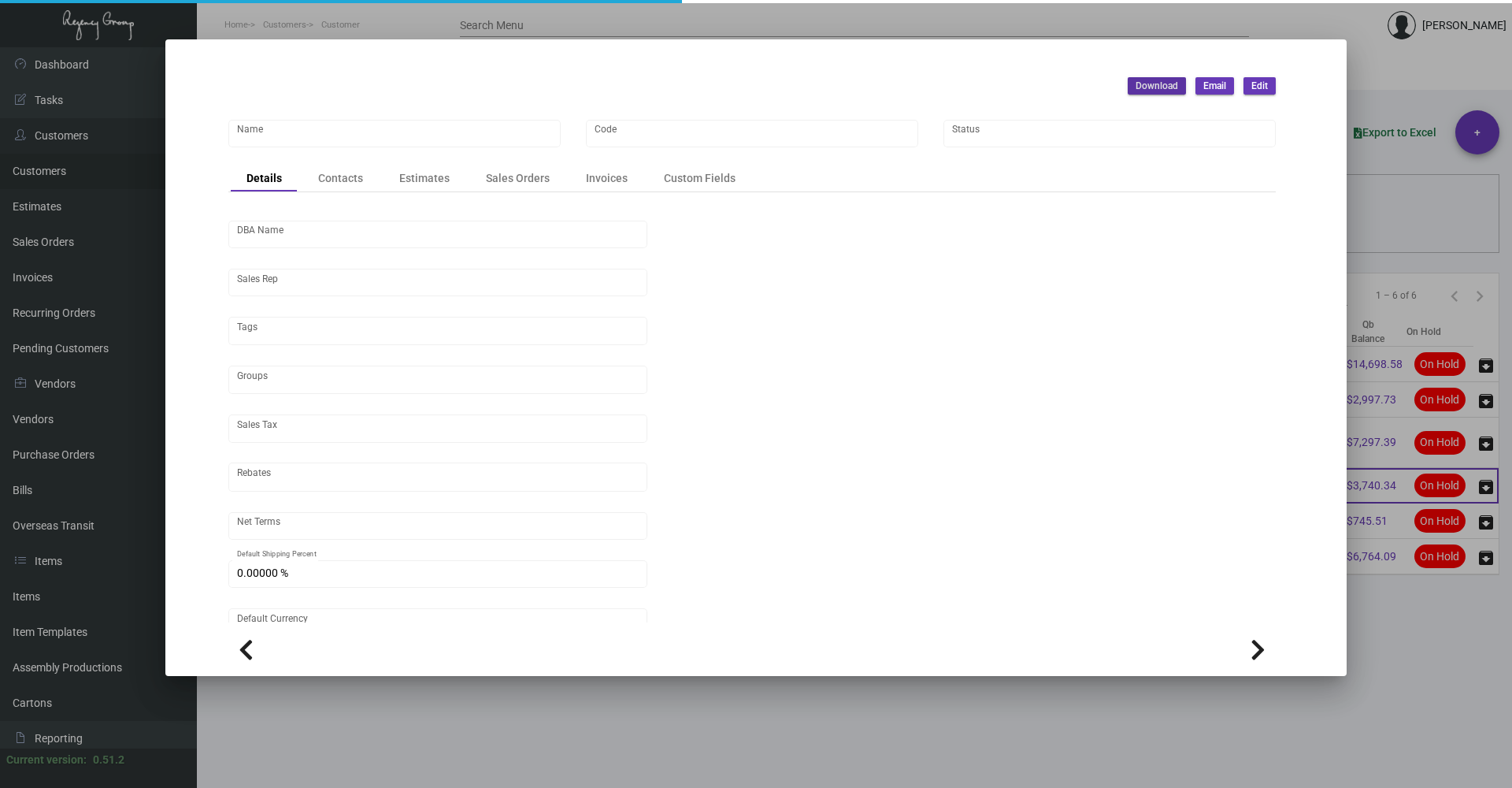
type input "Soho House DTLA Warehouse"
type input "SHDTLA"
type input "[PERSON_NAME]"
type input "ST CA-[GEOGRAPHIC_DATA]-[GEOGRAPHIC_DATA]"
type input "Net 30"
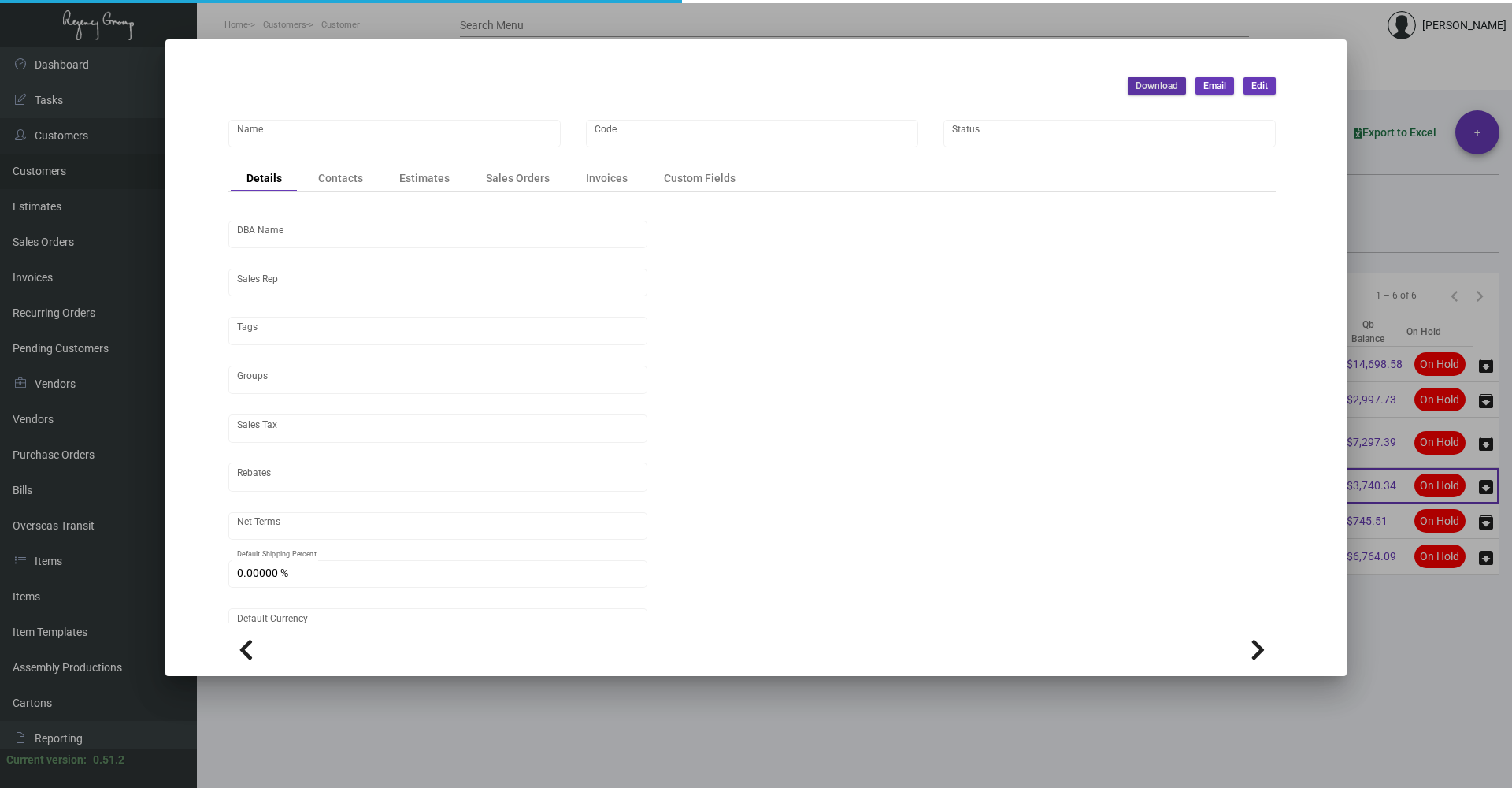
type input "United States Dollar $"
type input "$ 0.00"
checkbox input "true"
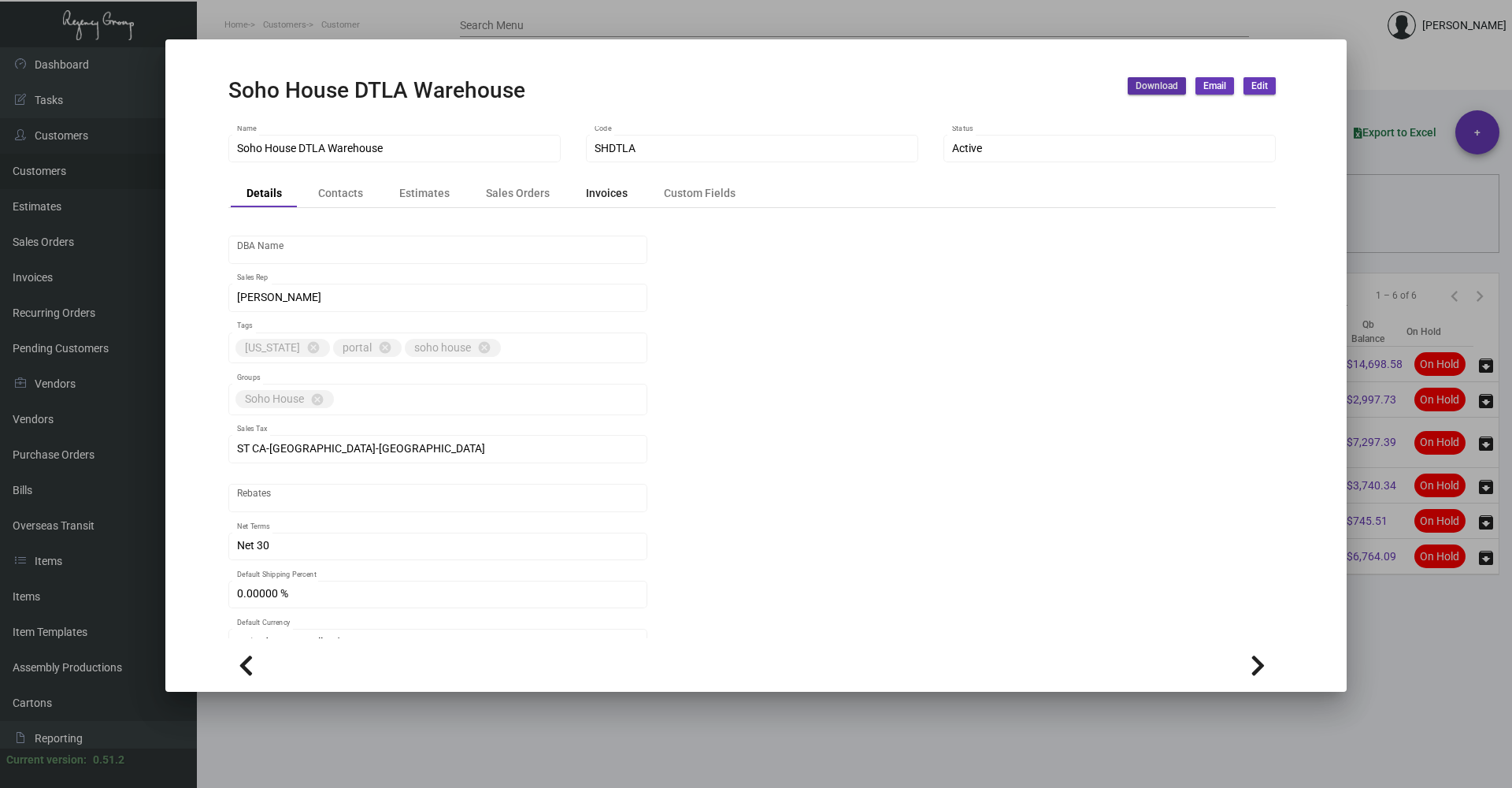
click at [610, 183] on div "Invoices" at bounding box center [607, 194] width 74 height 22
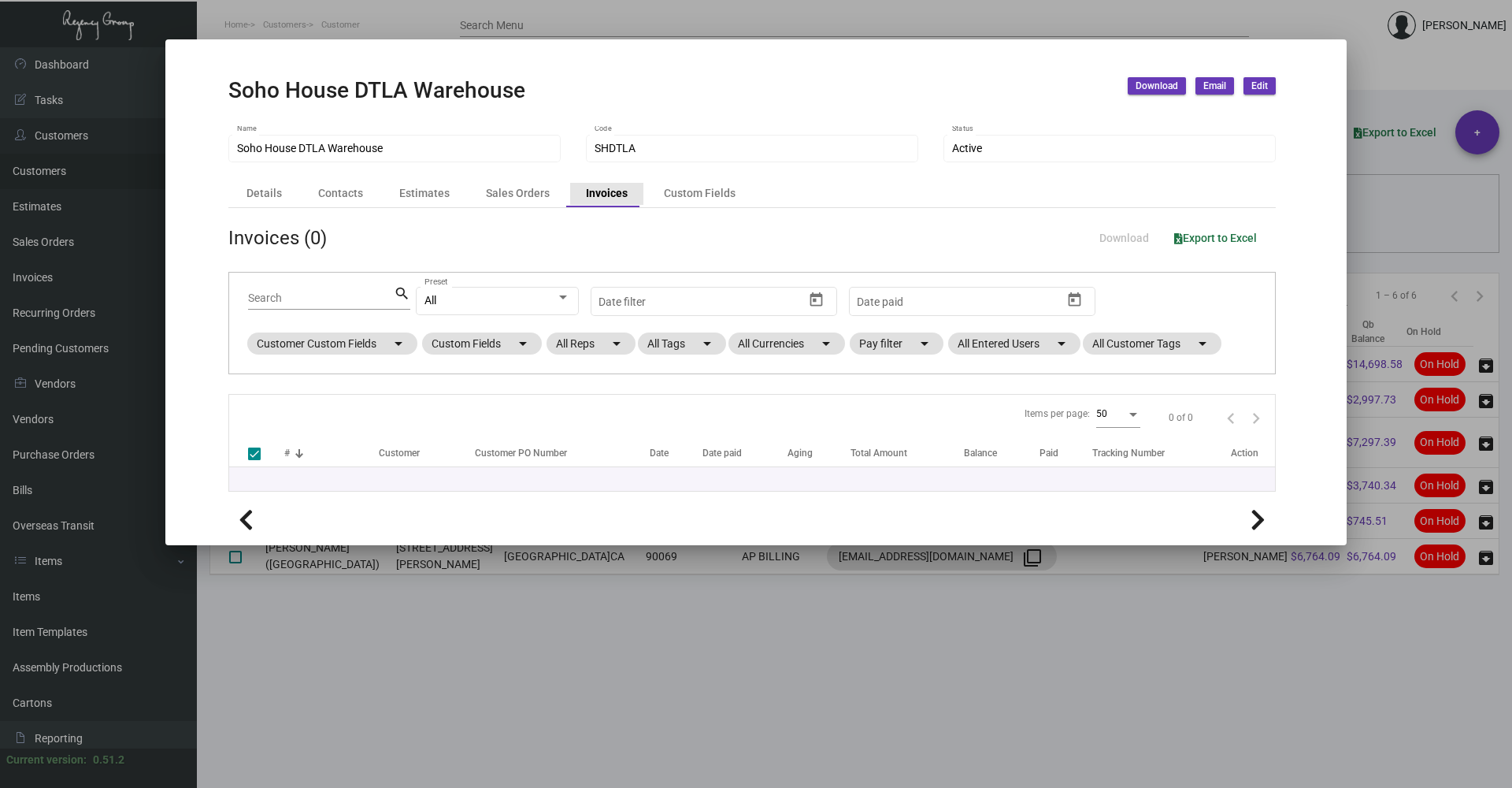
checkbox input "false"
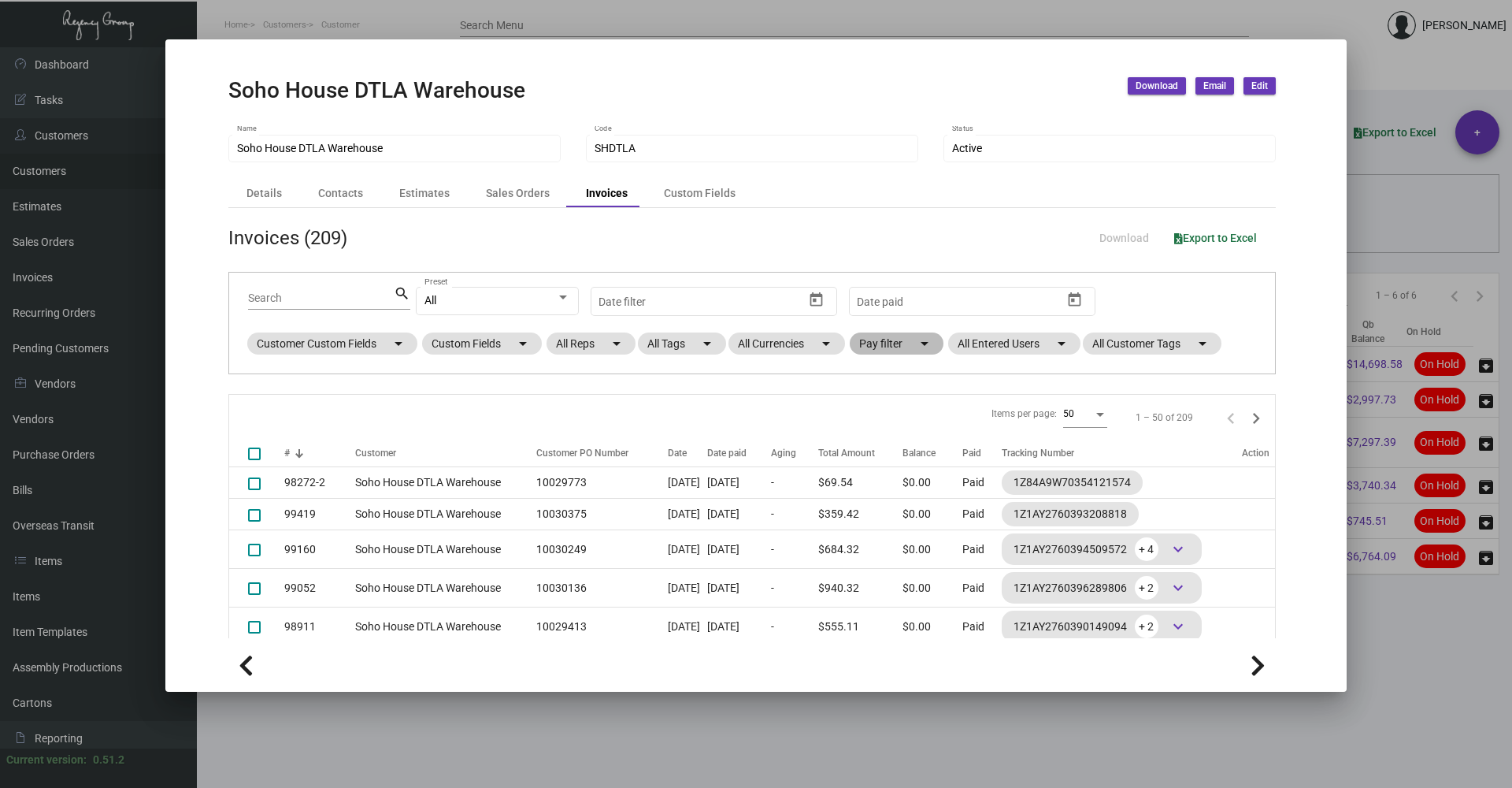
click at [897, 348] on mat-chip "Pay filter arrow_drop_down" at bounding box center [897, 343] width 94 height 22
click at [895, 439] on span "Open" at bounding box center [898, 439] width 26 height 19
click at [872, 445] on input "Open" at bounding box center [872, 445] width 1 height 1
checkbox input "true"
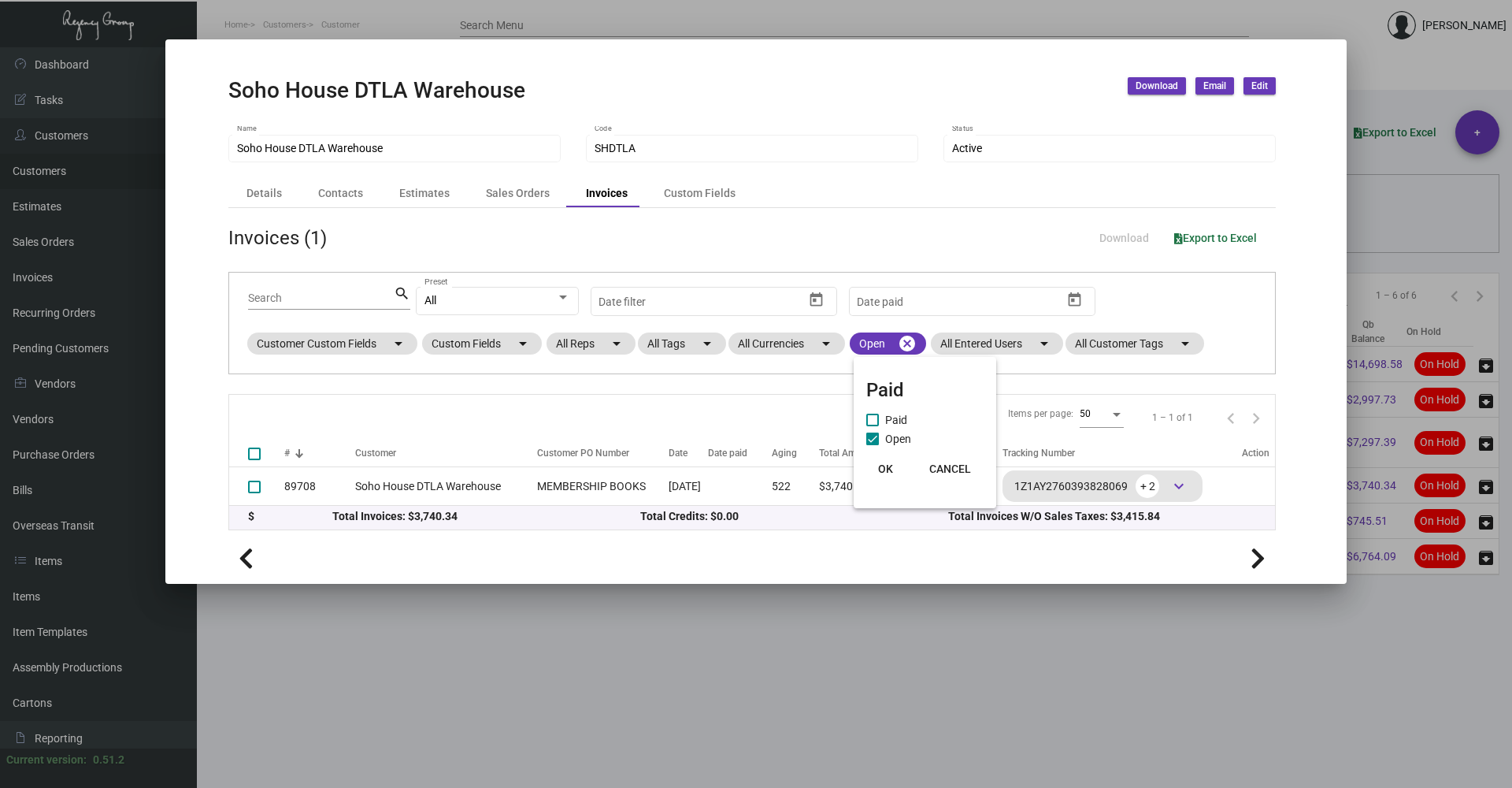
click at [882, 460] on button "OK" at bounding box center [885, 468] width 50 height 28
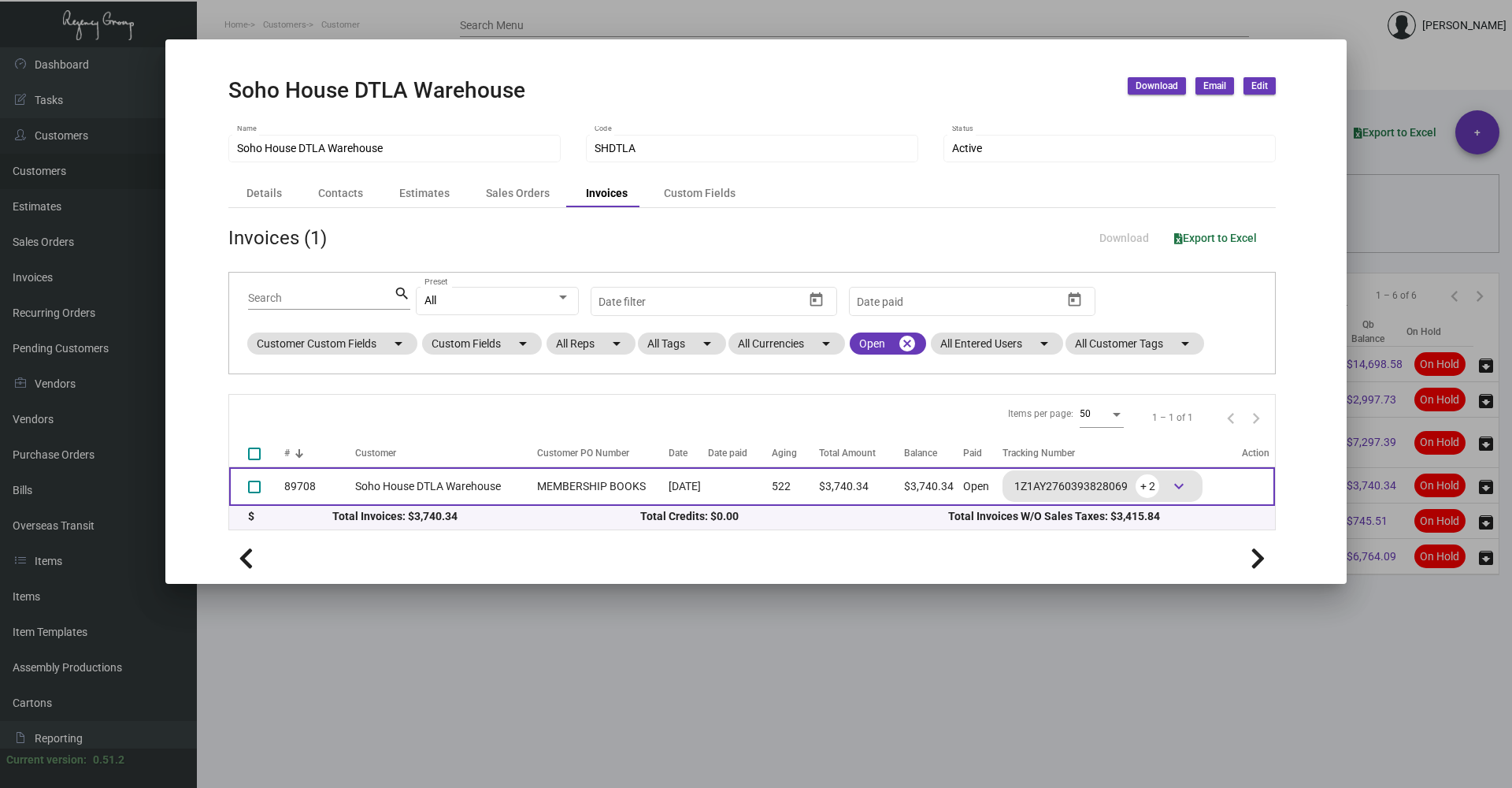
click at [856, 491] on td "$3,740.34" at bounding box center [862, 487] width 85 height 39
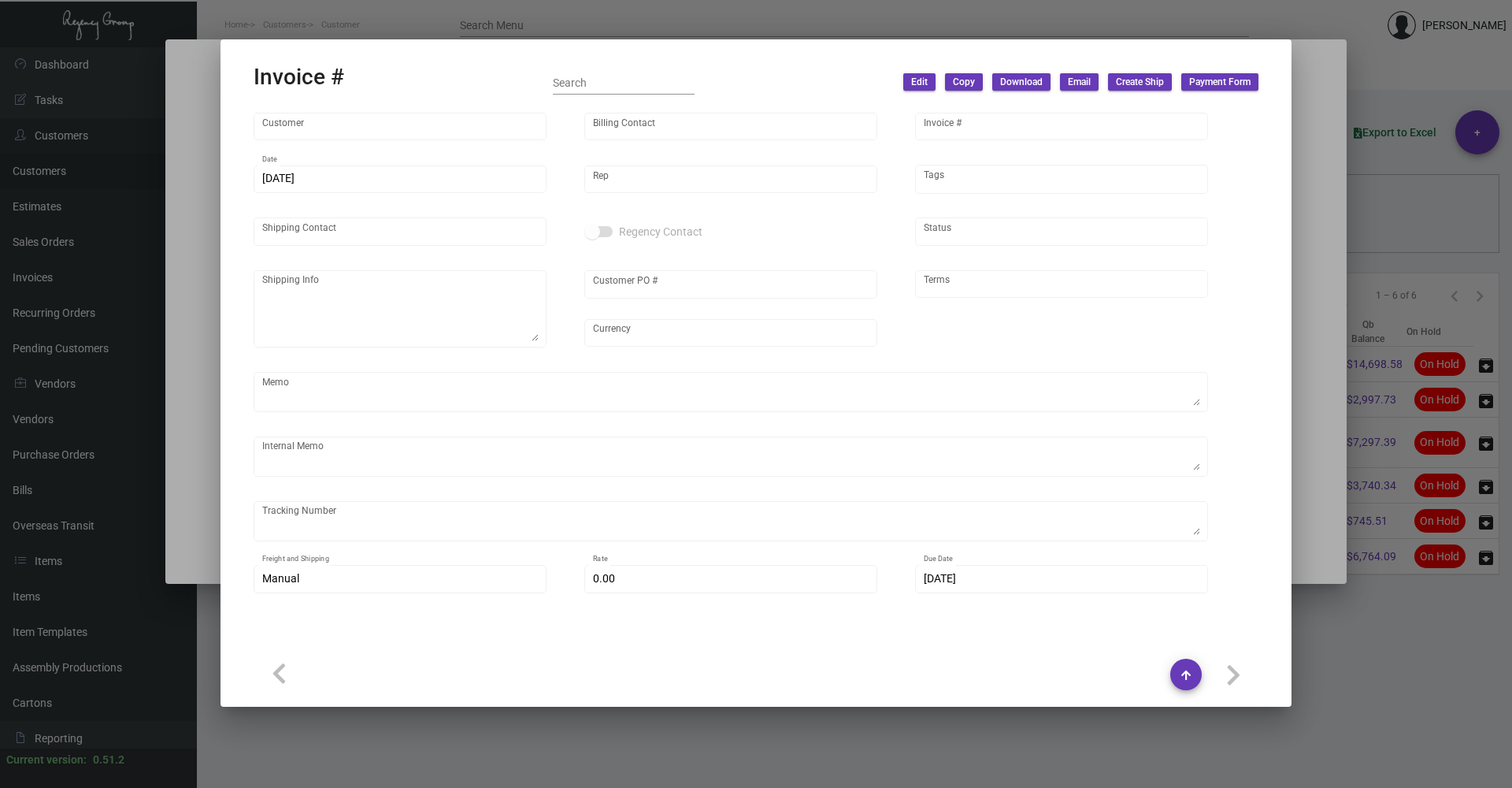
type input "Soho House DTLA Warehouse"
type input "INVOICES 2023"
type input "89708"
type input "[DATE]"
type input "[PERSON_NAME]"
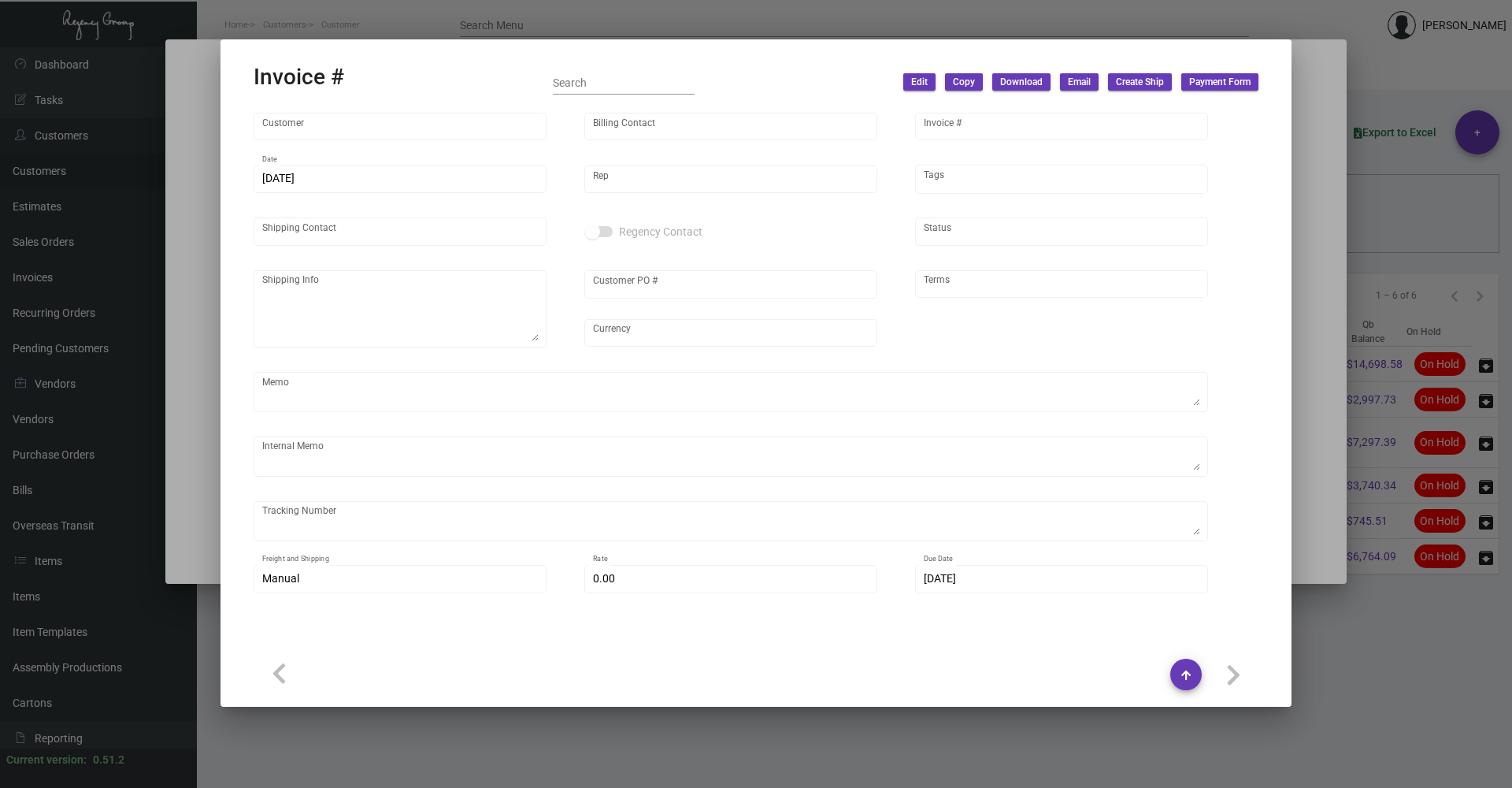
type input "[PERSON_NAME]"
type textarea "[GEOGRAPHIC_DATA] DTLA Warehouse - [PERSON_NAME] [STREET_ADDRESS]"
type input "MEMBERSHIP BOOKS"
type input "United States Dollar $"
type input "Net 30"
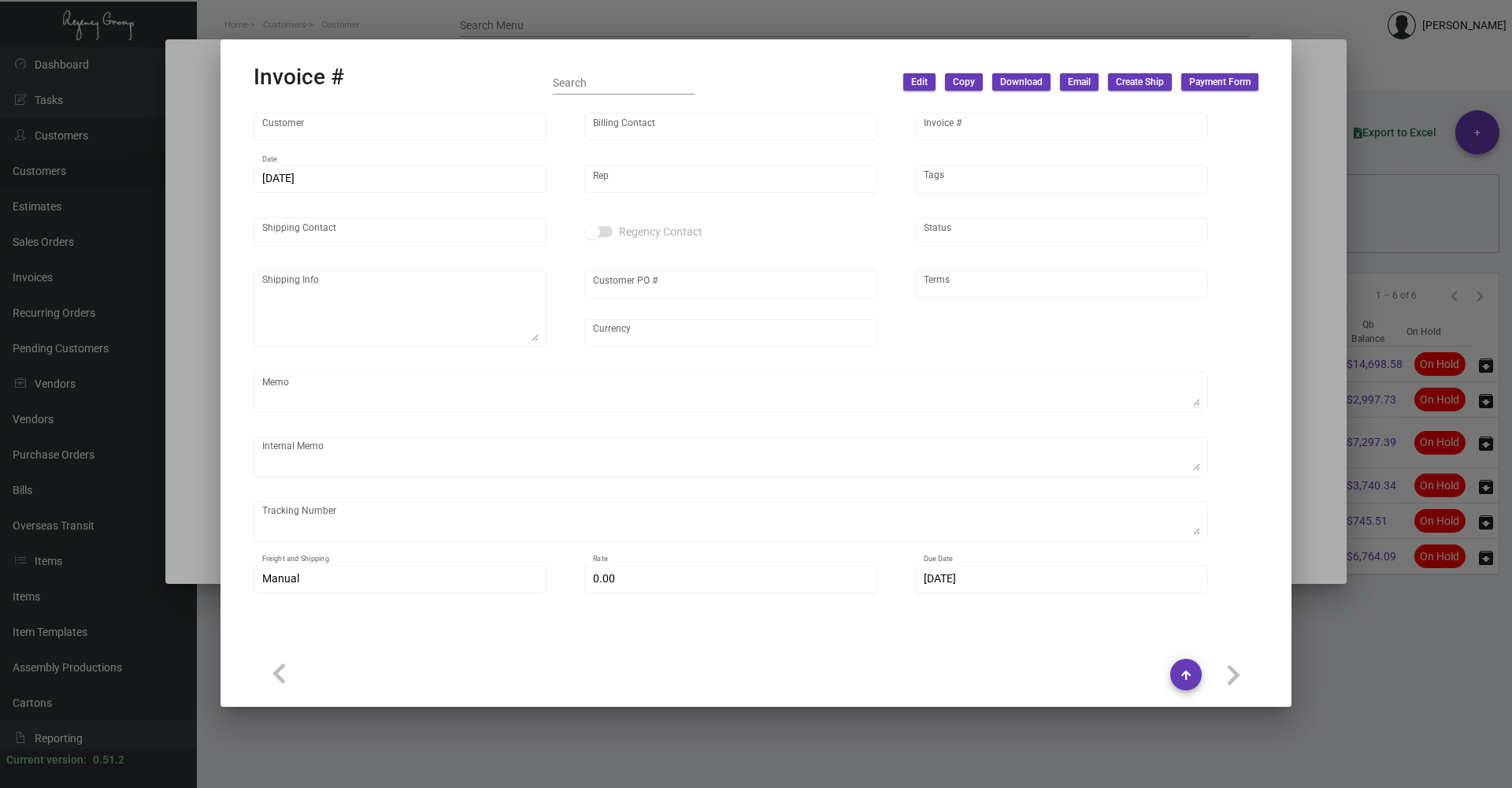
type textarea "$27.81"
type input "$ 49.84"
type input "[DATE]"
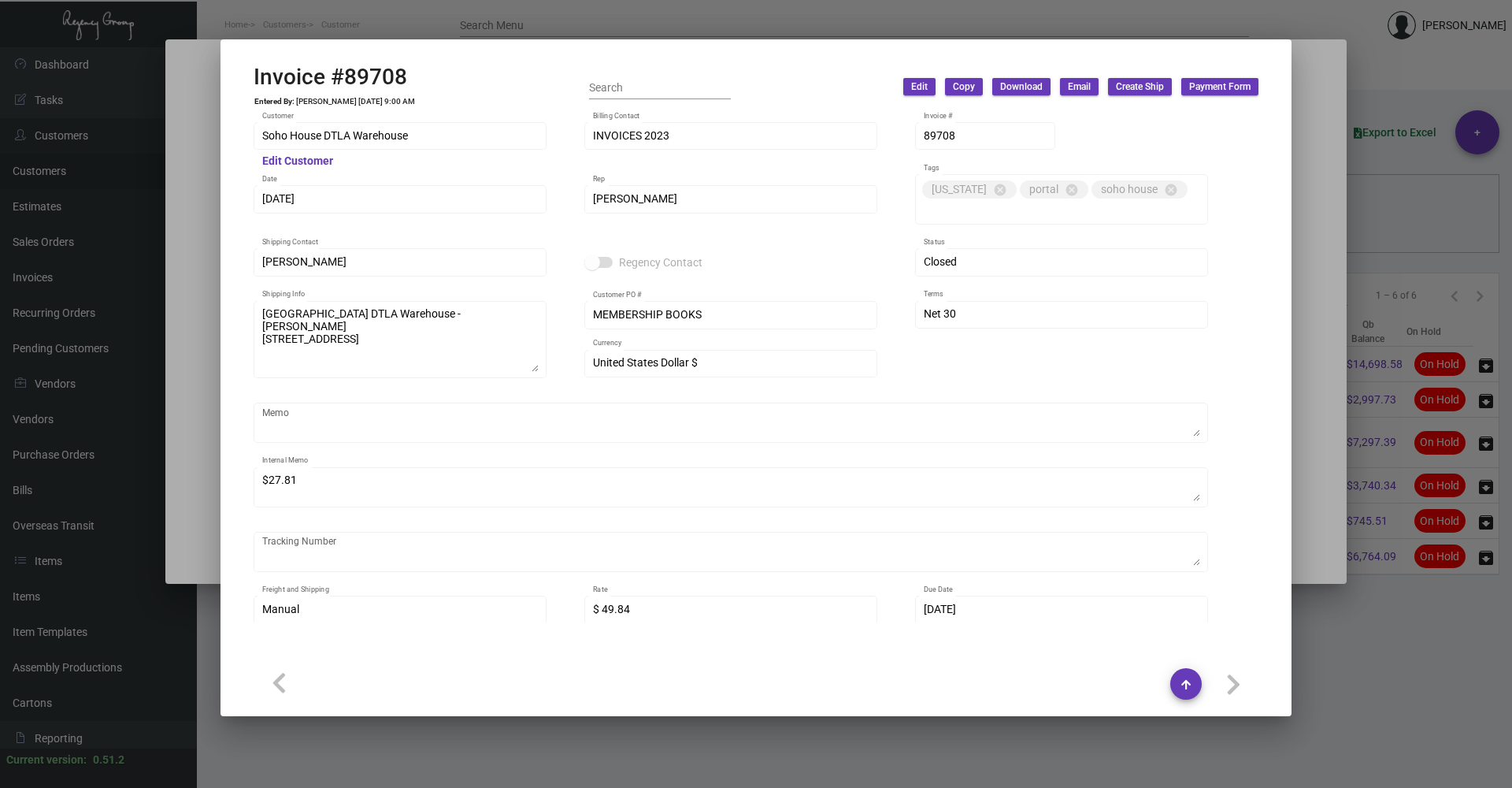
click at [1029, 91] on span "Download" at bounding box center [1022, 87] width 43 height 14
click at [1311, 453] on div at bounding box center [756, 394] width 1512 height 788
click at [1325, 375] on div at bounding box center [756, 394] width 1512 height 788
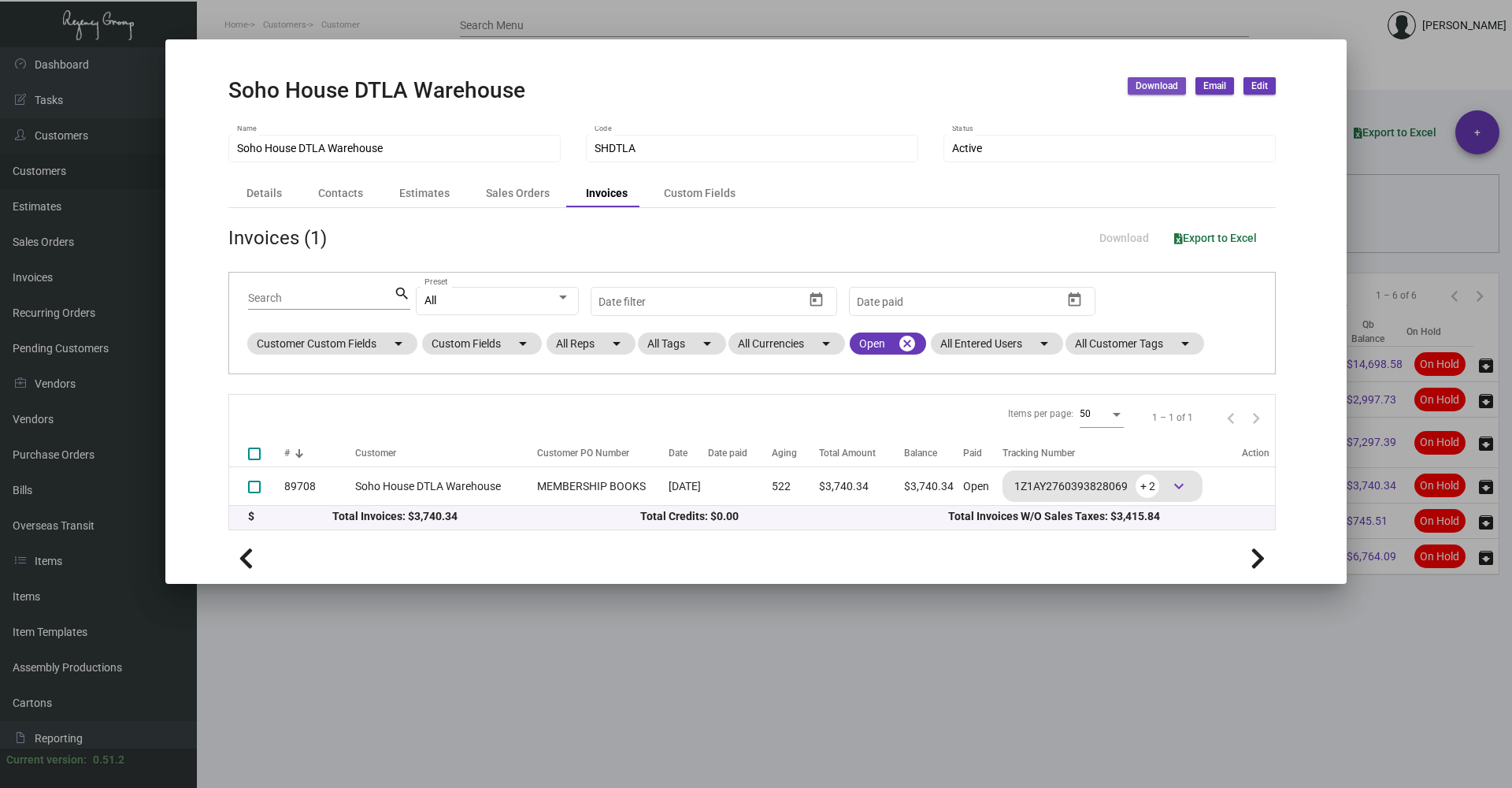
click at [1162, 90] on span "Download" at bounding box center [1157, 86] width 43 height 14
click at [1159, 153] on button "Invoices" at bounding box center [1201, 157] width 145 height 38
click at [964, 628] on div at bounding box center [756, 394] width 1512 height 788
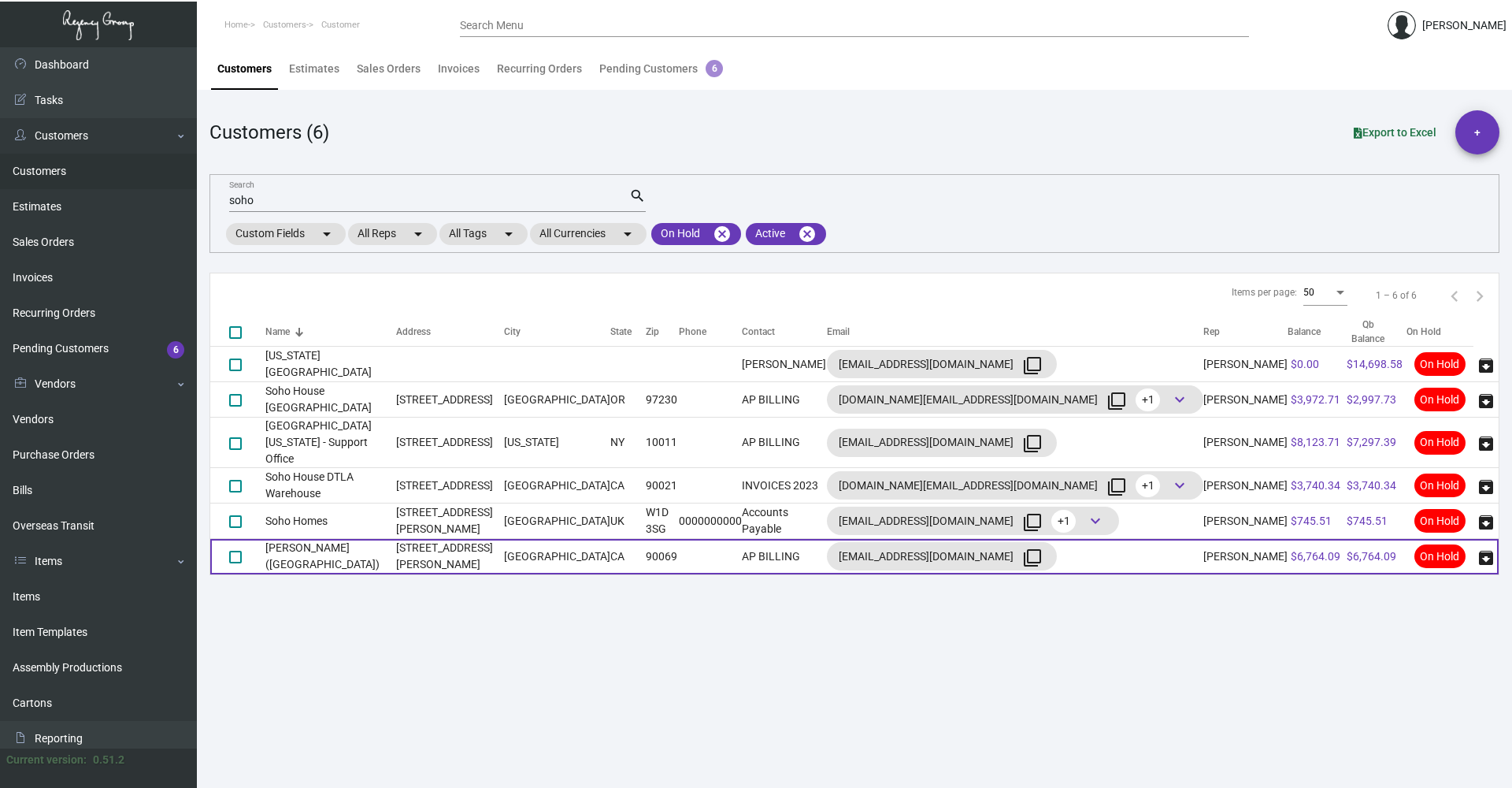
click at [504, 540] on td "[STREET_ADDRESS][PERSON_NAME]" at bounding box center [450, 556] width 108 height 36
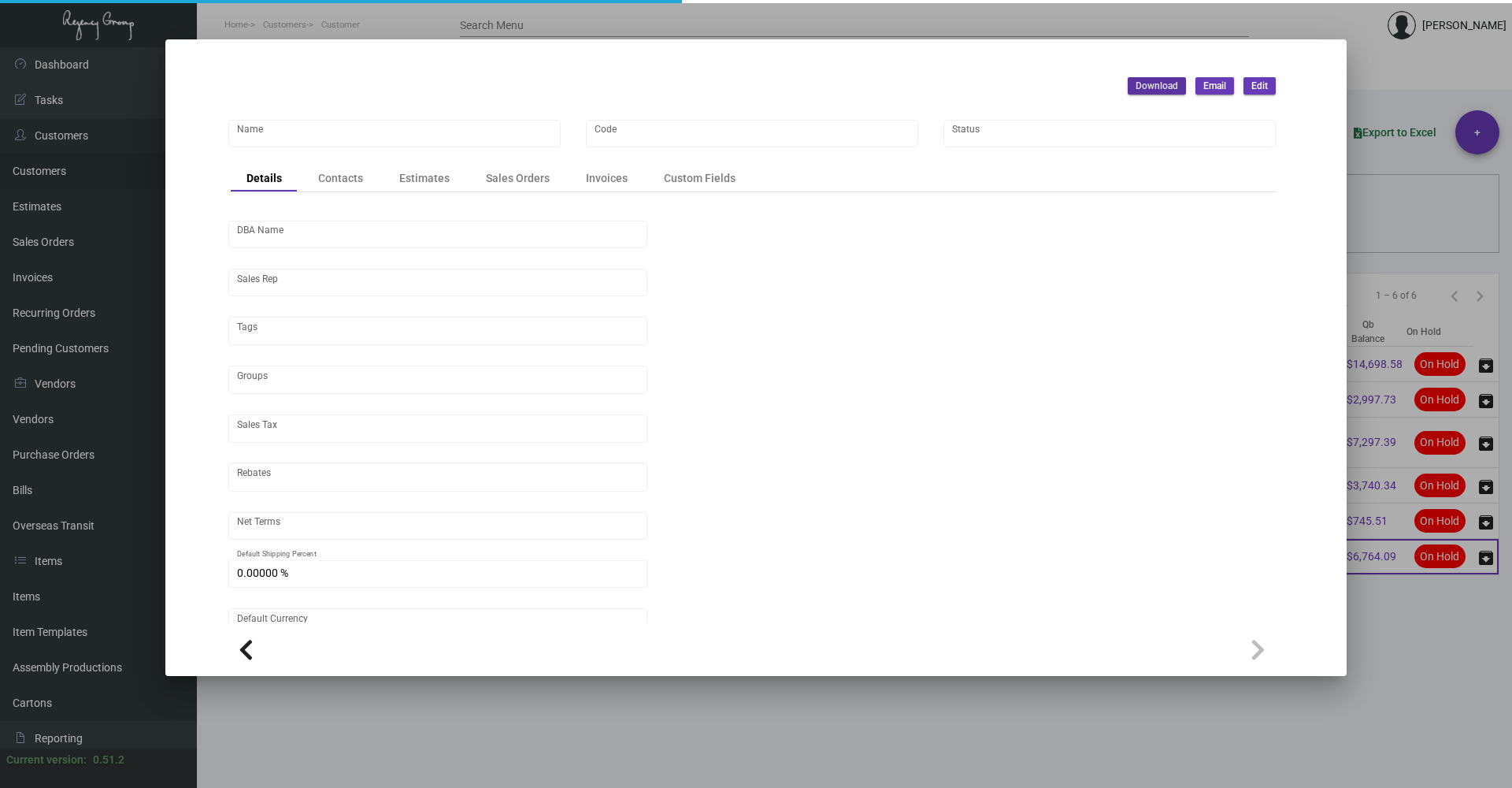
type input "[PERSON_NAME] ([GEOGRAPHIC_DATA])"
type input "SOHOWH"
type input "Little House West Hollywood LLC"
type input "[PERSON_NAME]"
type input "ST CA-[GEOGRAPHIC_DATA]-[GEOGRAPHIC_DATA]"
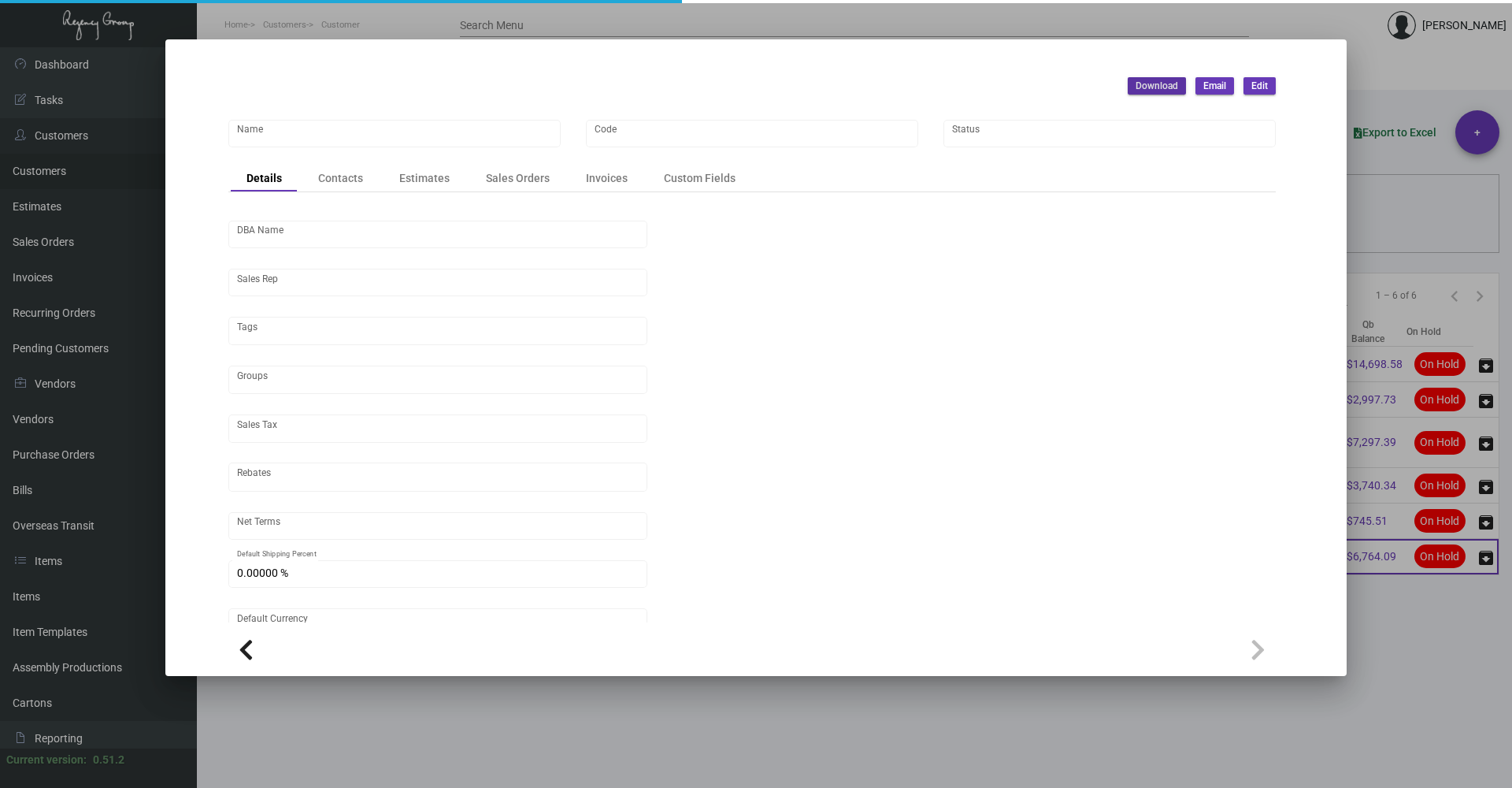
type input "Net 30"
type input "United States Dollar $"
type input "$ 0.00"
checkbox input "true"
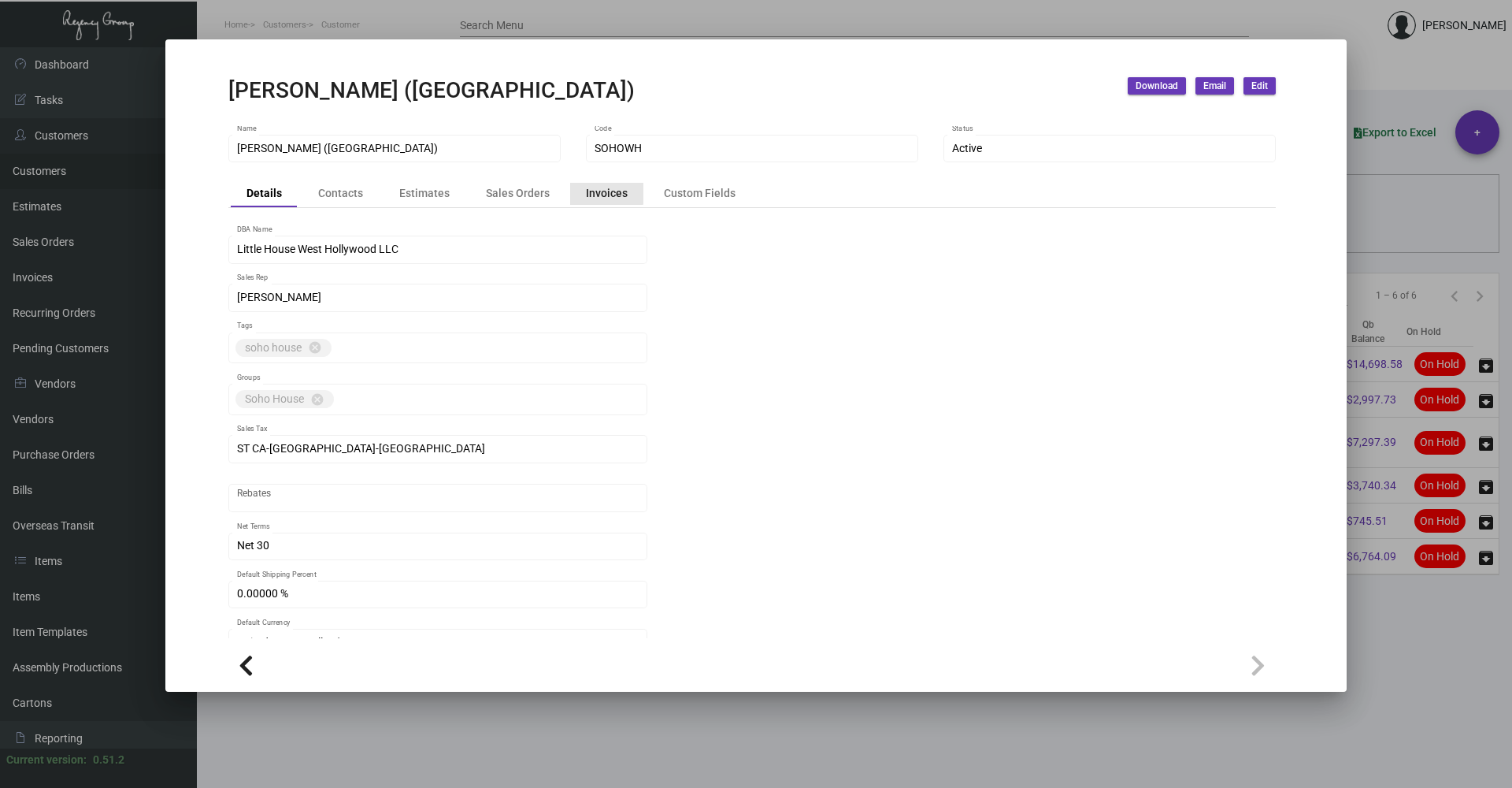
click at [586, 190] on div "Invoices" at bounding box center [607, 193] width 42 height 16
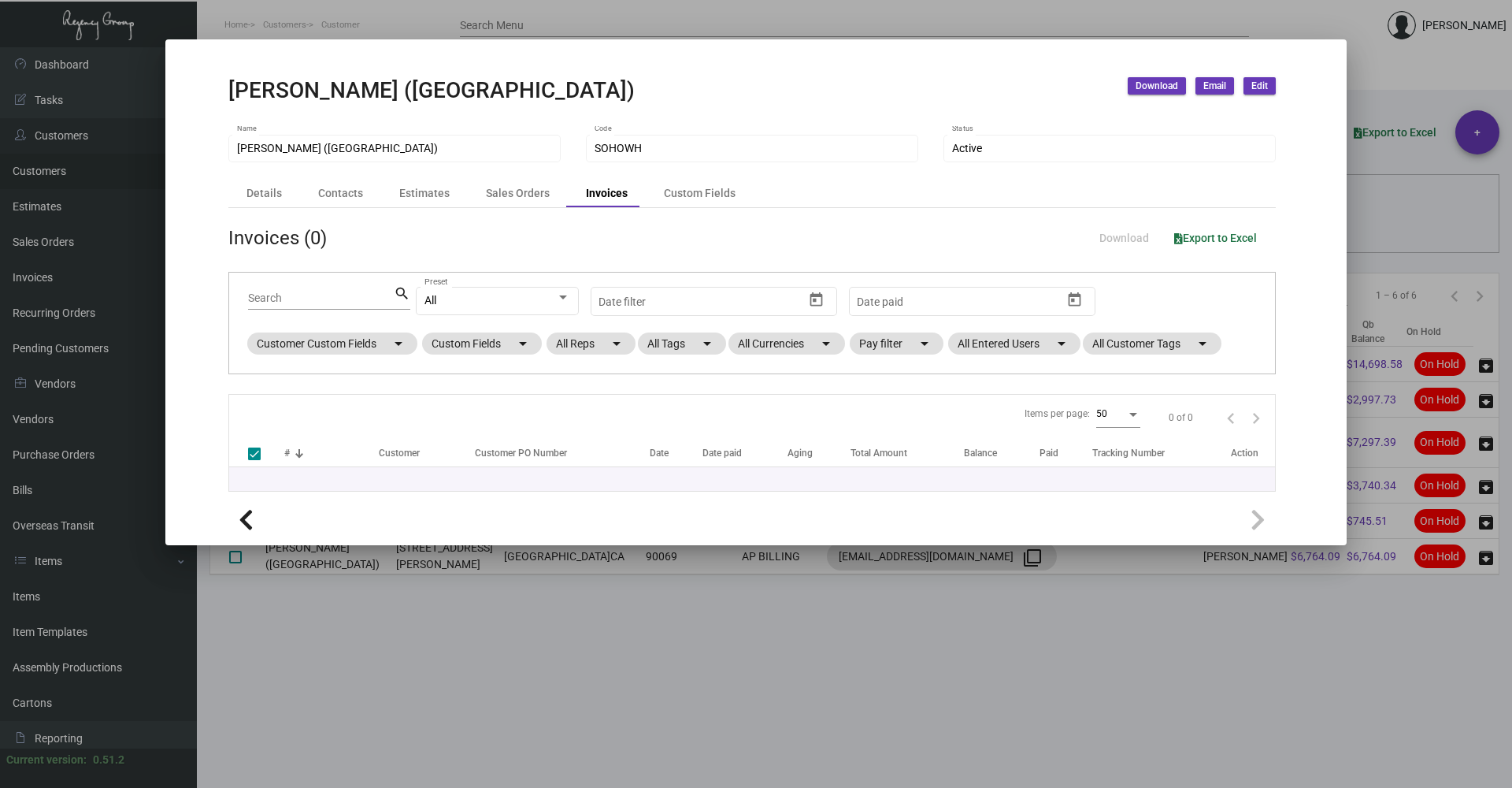
checkbox input "false"
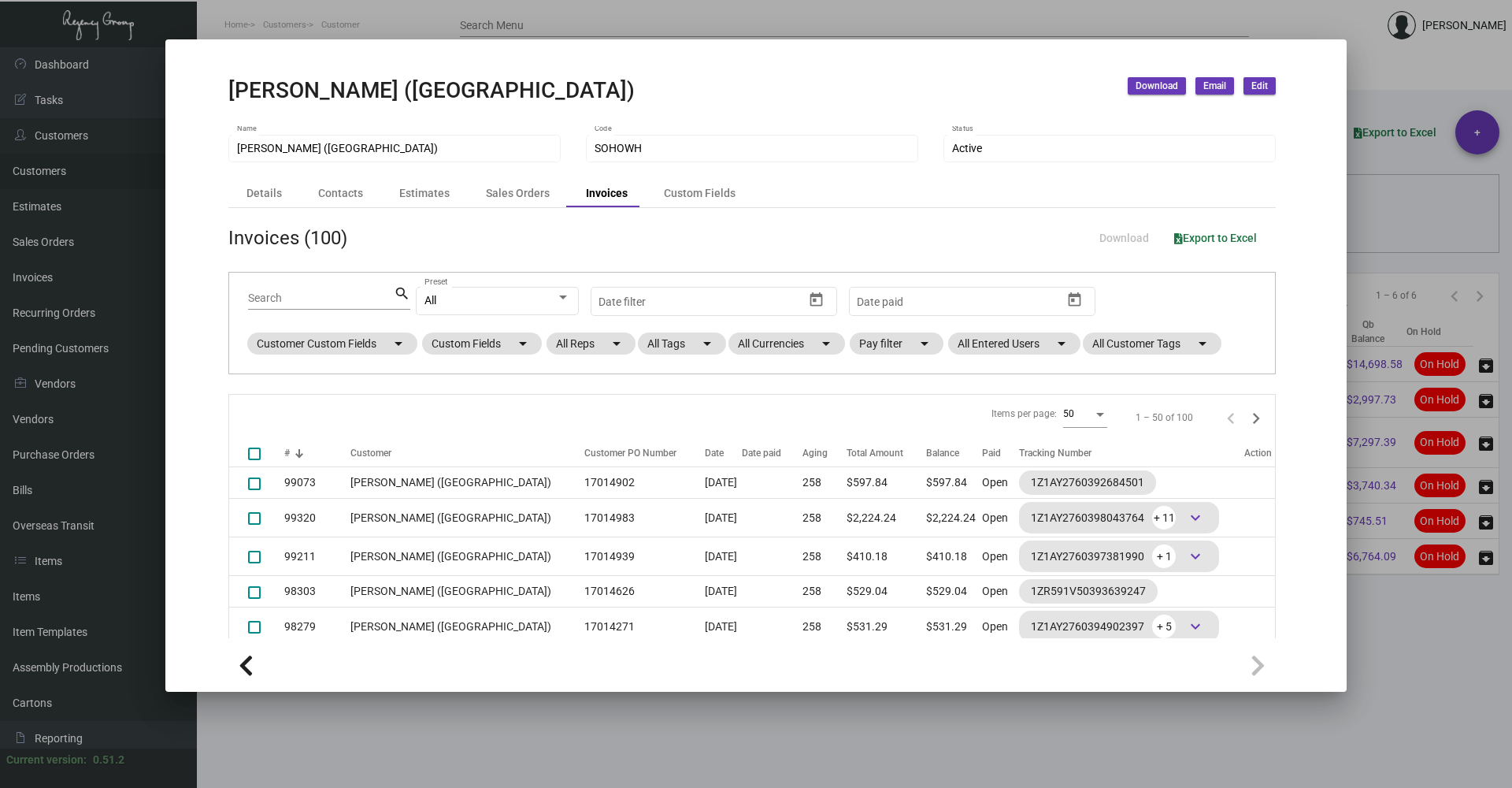
click at [1260, 743] on div at bounding box center [756, 394] width 1512 height 788
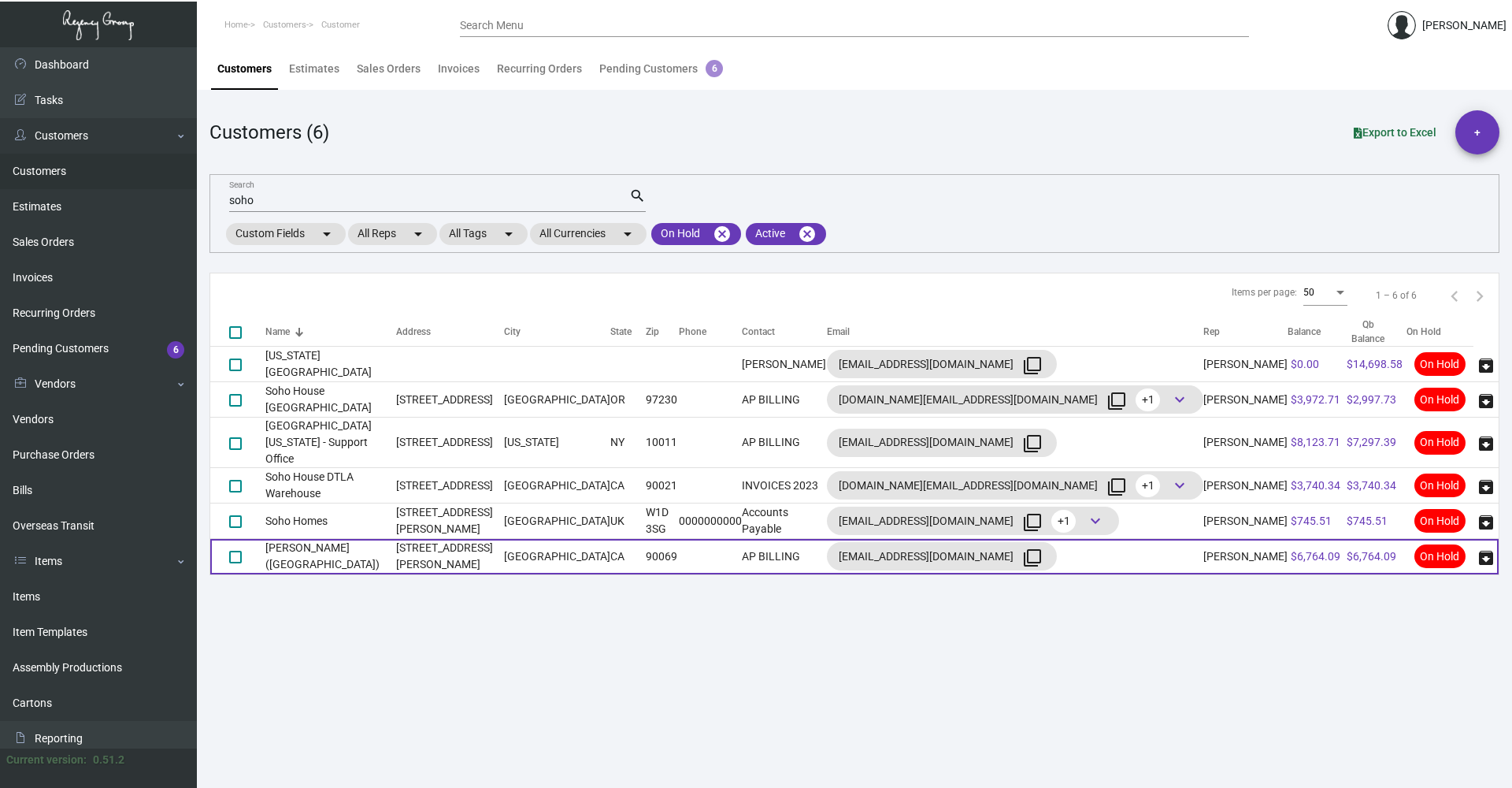
click at [380, 542] on td "[PERSON_NAME] ([GEOGRAPHIC_DATA])" at bounding box center [331, 556] width 131 height 36
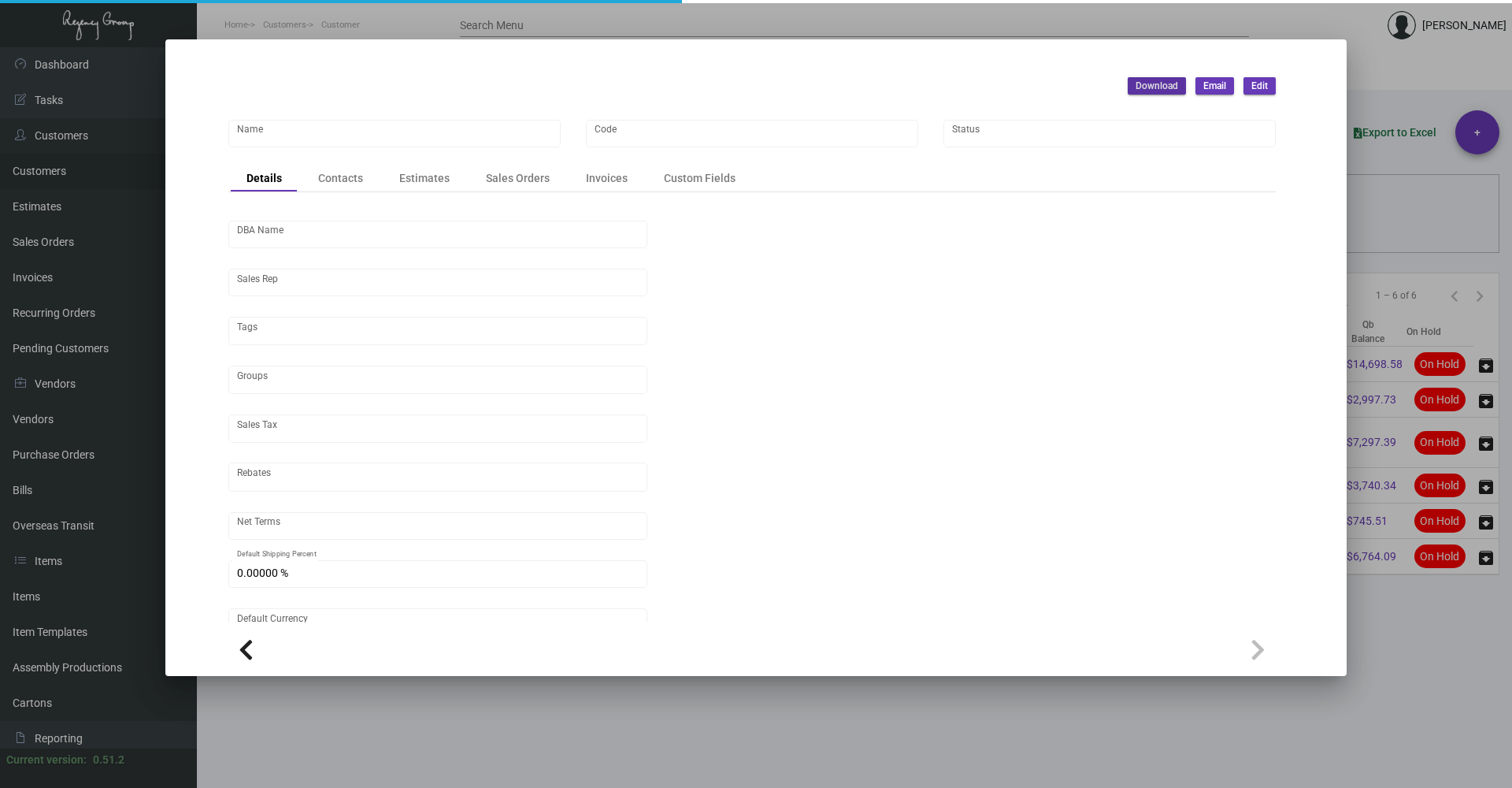
type input "[PERSON_NAME] ([GEOGRAPHIC_DATA])"
type input "SOHOWH"
type input "Little House West Hollywood LLC"
type input "[PERSON_NAME]"
type input "ST CA-[GEOGRAPHIC_DATA]-[GEOGRAPHIC_DATA]"
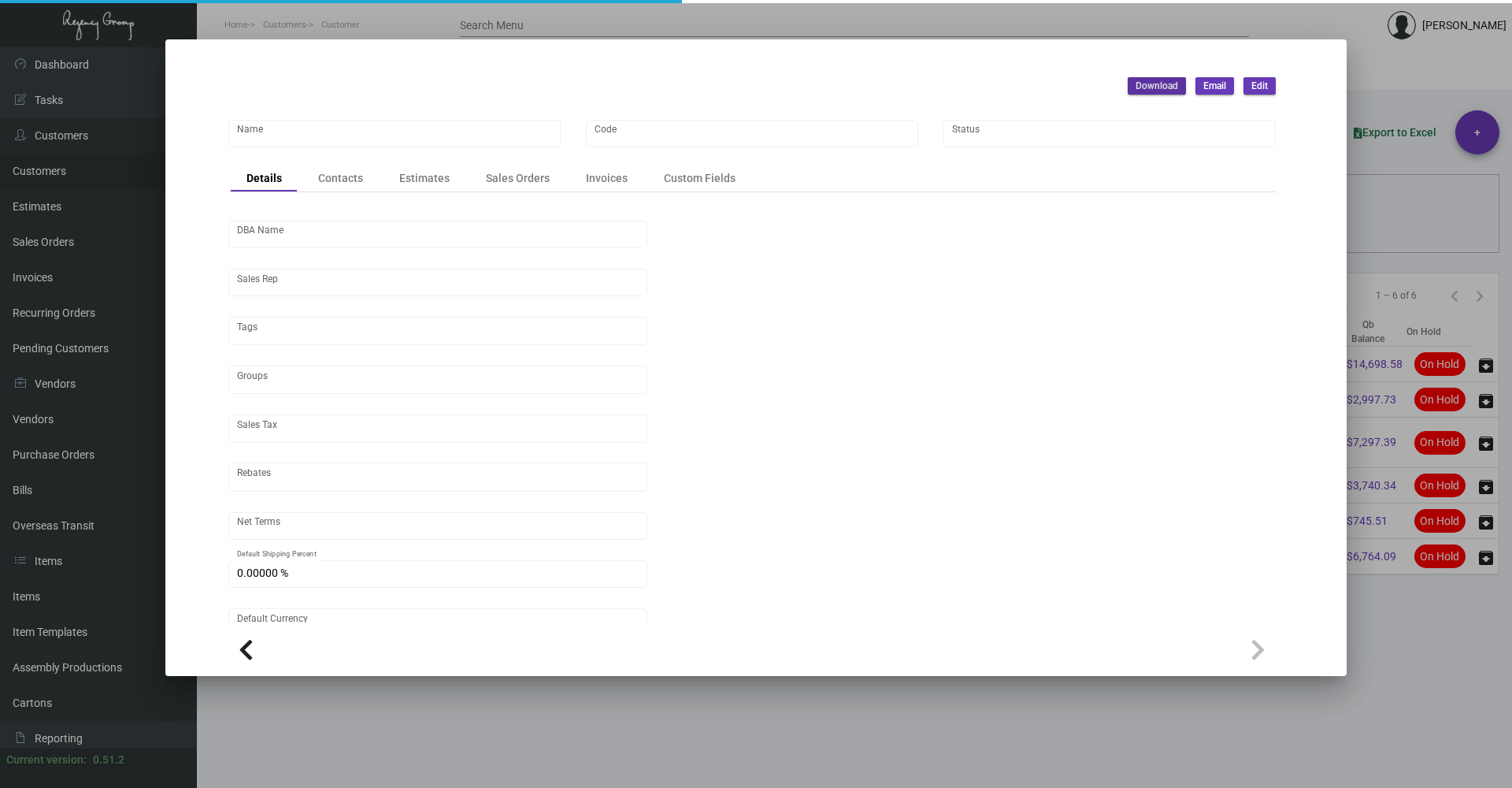
type input "Net 30"
type input "United States Dollar $"
type input "$ 0.00"
checkbox input "true"
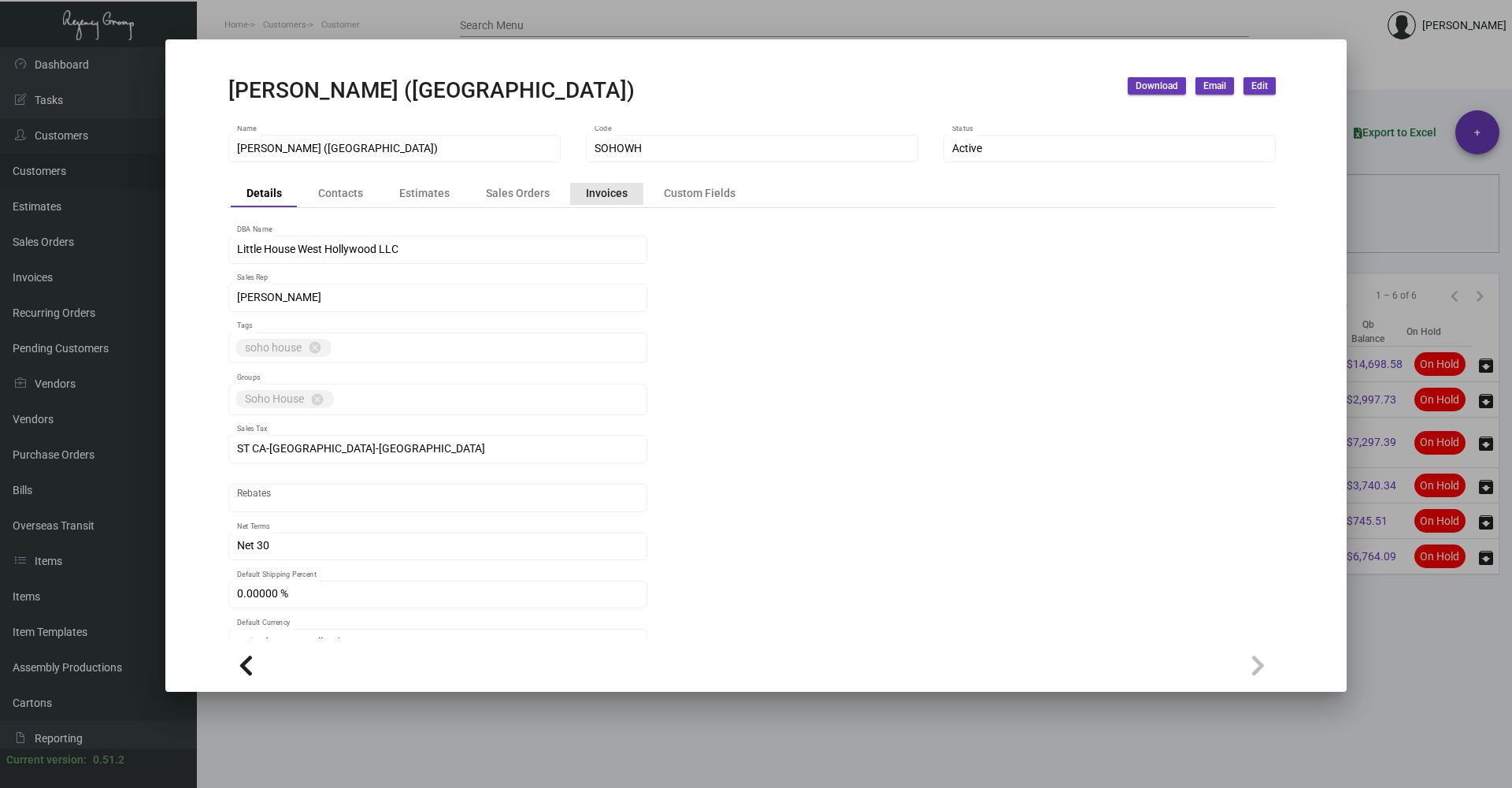
click at [599, 196] on div "Invoices" at bounding box center [607, 193] width 42 height 16
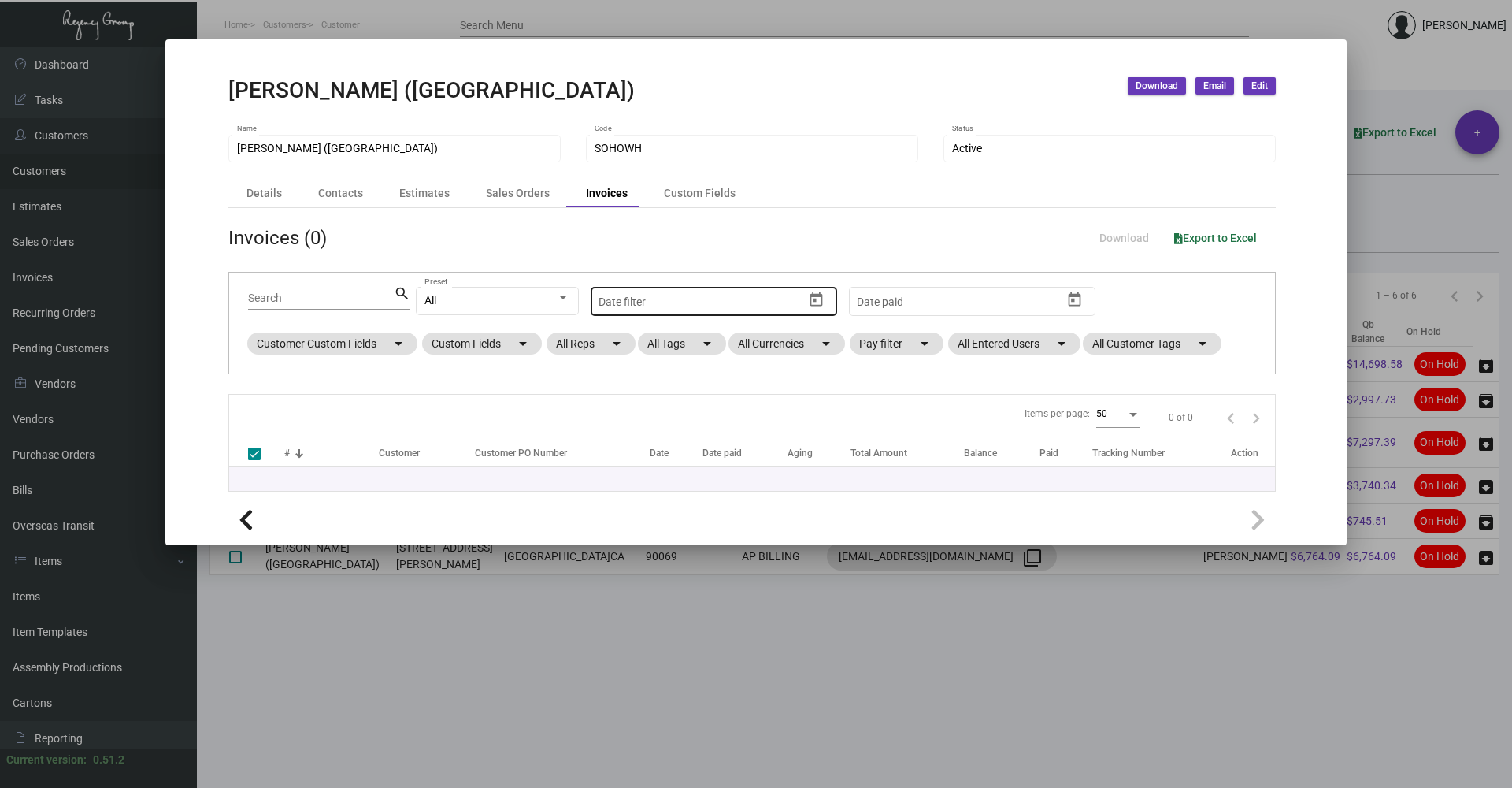
checkbox input "false"
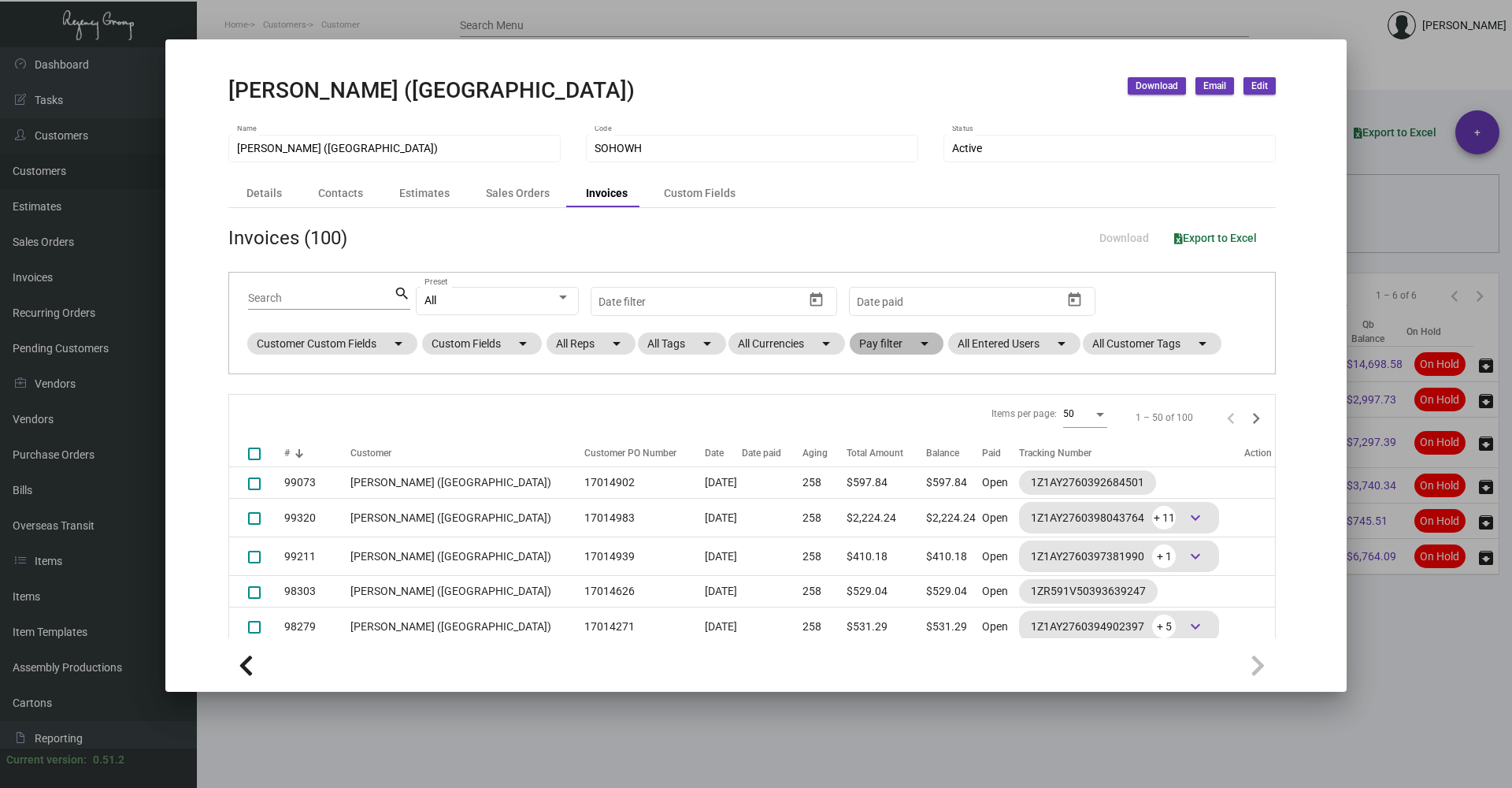
click at [879, 347] on mat-chip "Pay filter arrow_drop_down" at bounding box center [897, 343] width 94 height 22
click at [890, 438] on span "Open" at bounding box center [898, 439] width 26 height 19
click at [872, 445] on input "Open" at bounding box center [872, 445] width 1 height 1
checkbox input "true"
click at [881, 462] on span "OK" at bounding box center [885, 468] width 15 height 13
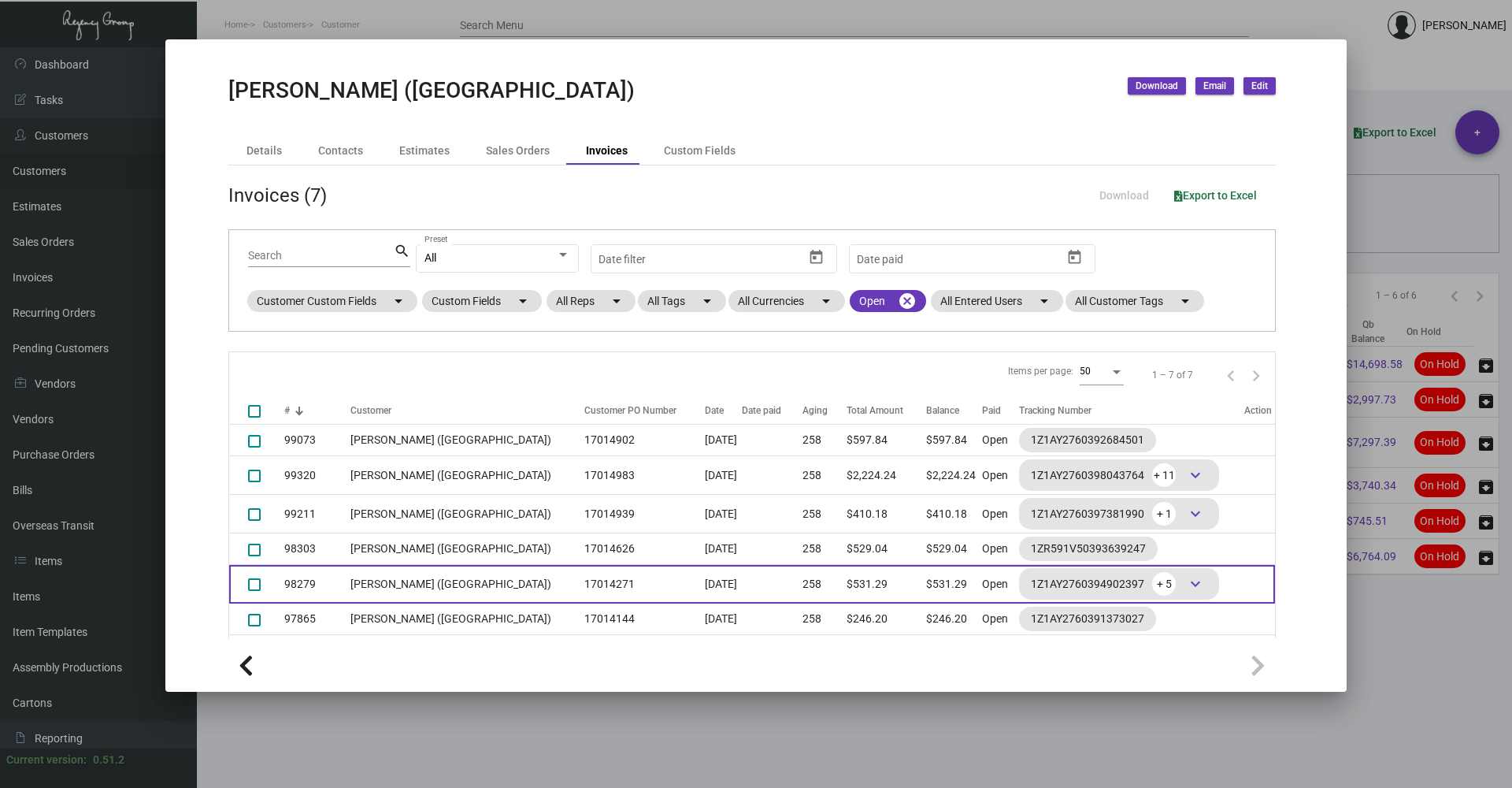
scroll to position [103, 0]
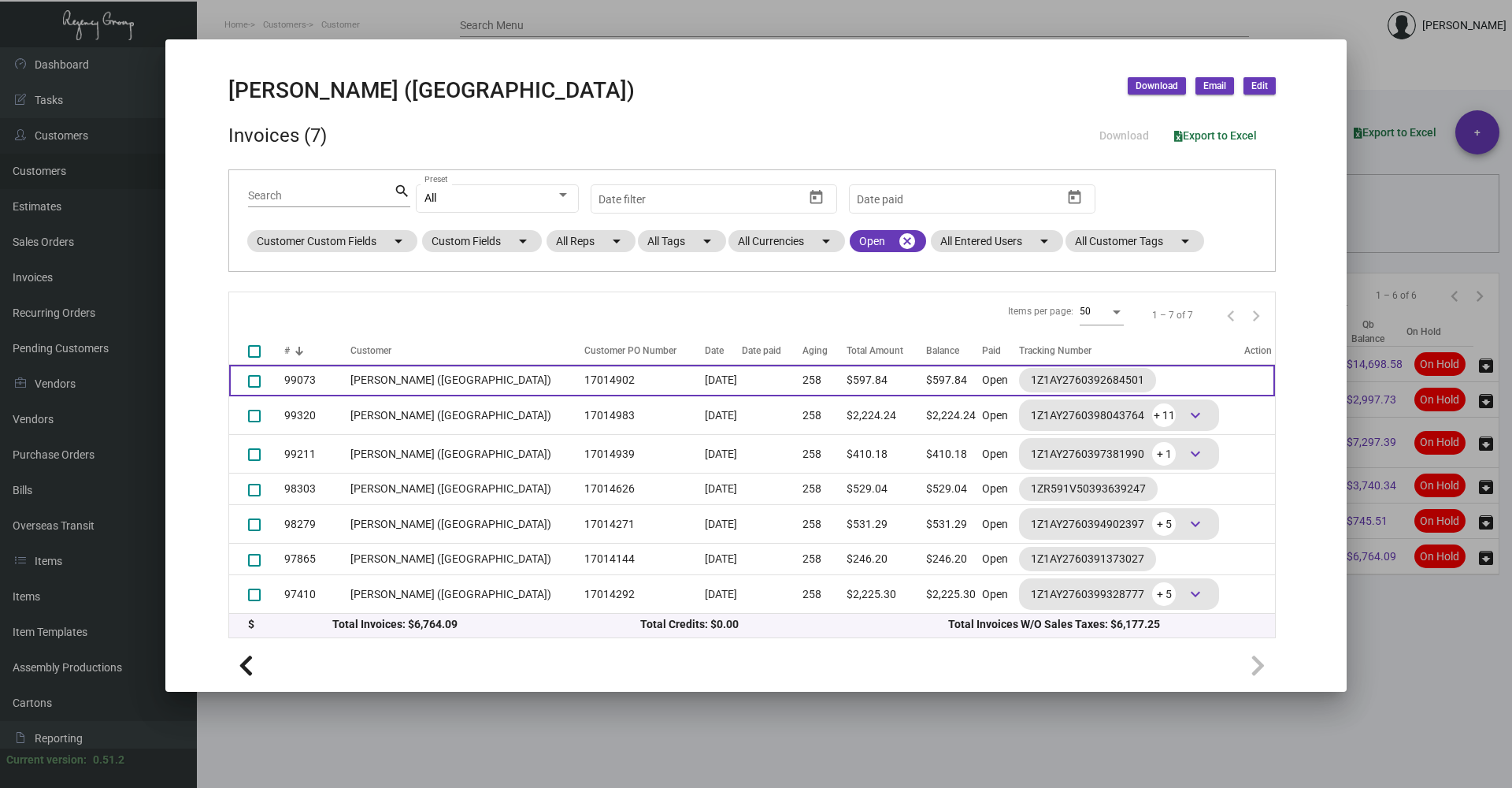
click at [500, 381] on td "[PERSON_NAME] ([GEOGRAPHIC_DATA])" at bounding box center [463, 380] width 226 height 32
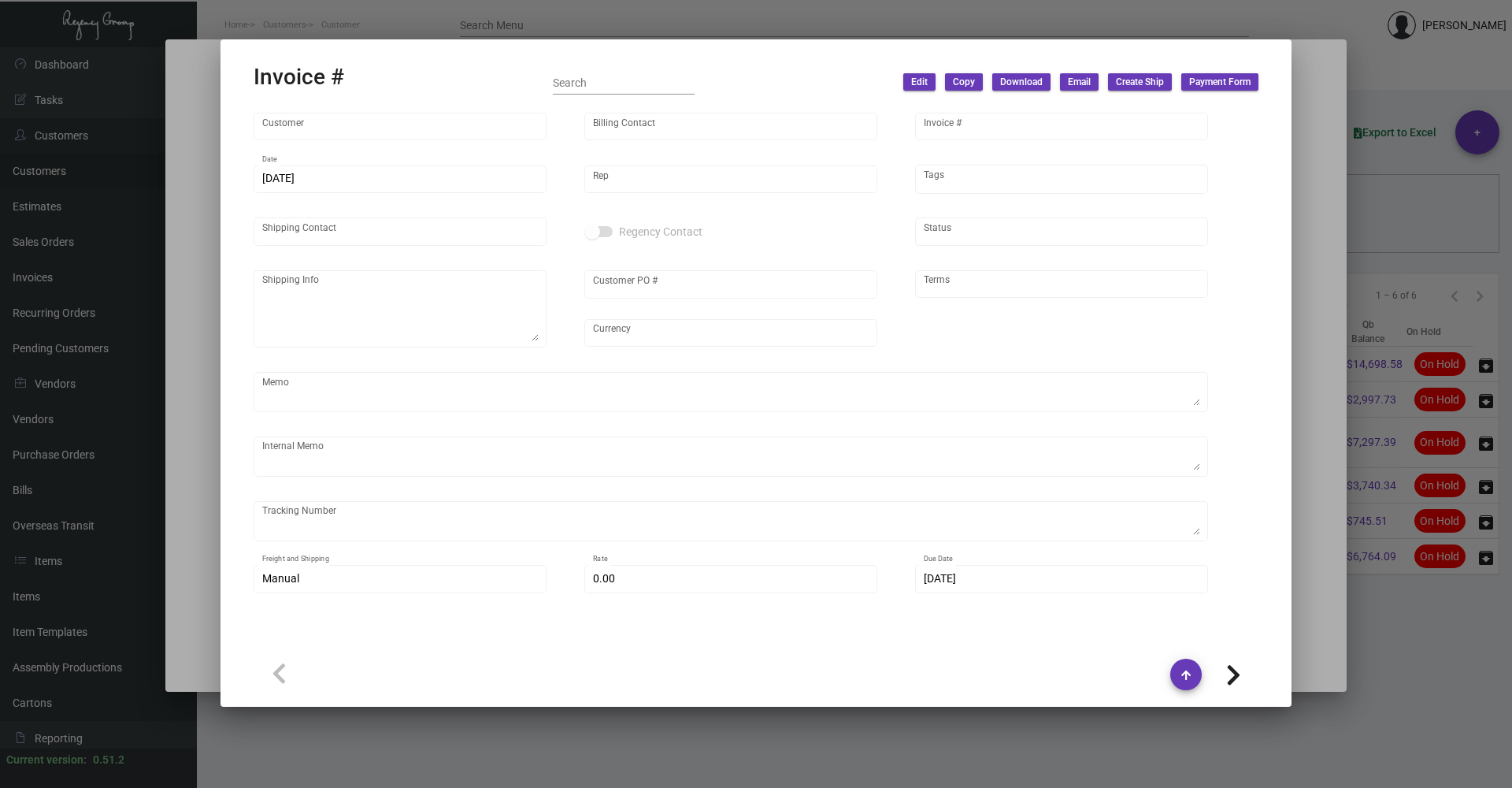
type input "[PERSON_NAME] ([GEOGRAPHIC_DATA])"
type input "AP BILLING"
type input "99073"
type input "[DATE]"
type input "[PERSON_NAME]"
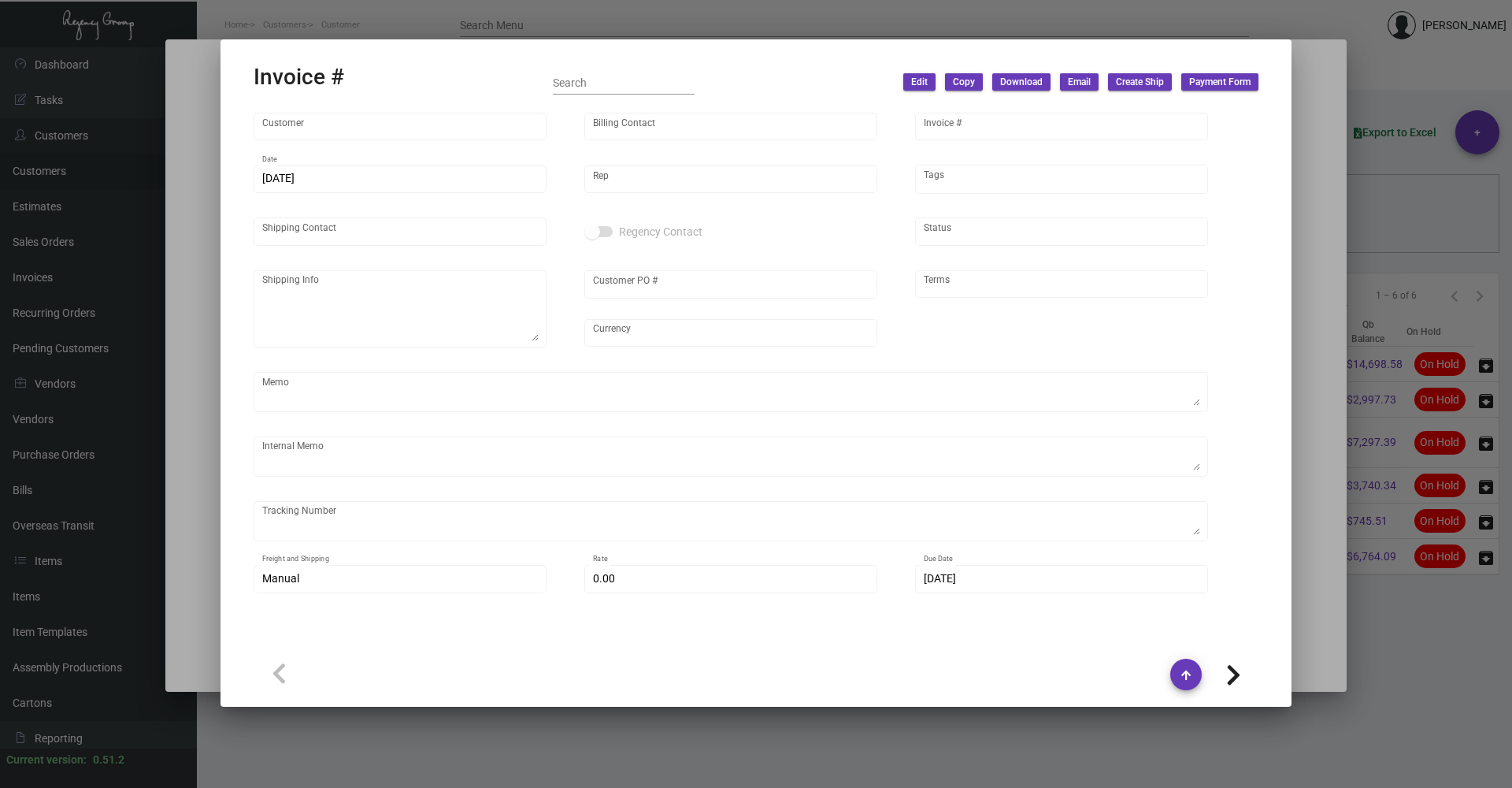
type input "[PERSON_NAME]"
type textarea "[PERSON_NAME] ([GEOGRAPHIC_DATA]) - [GEOGRAPHIC_DATA][PERSON_NAME] [STREET_ADDR…"
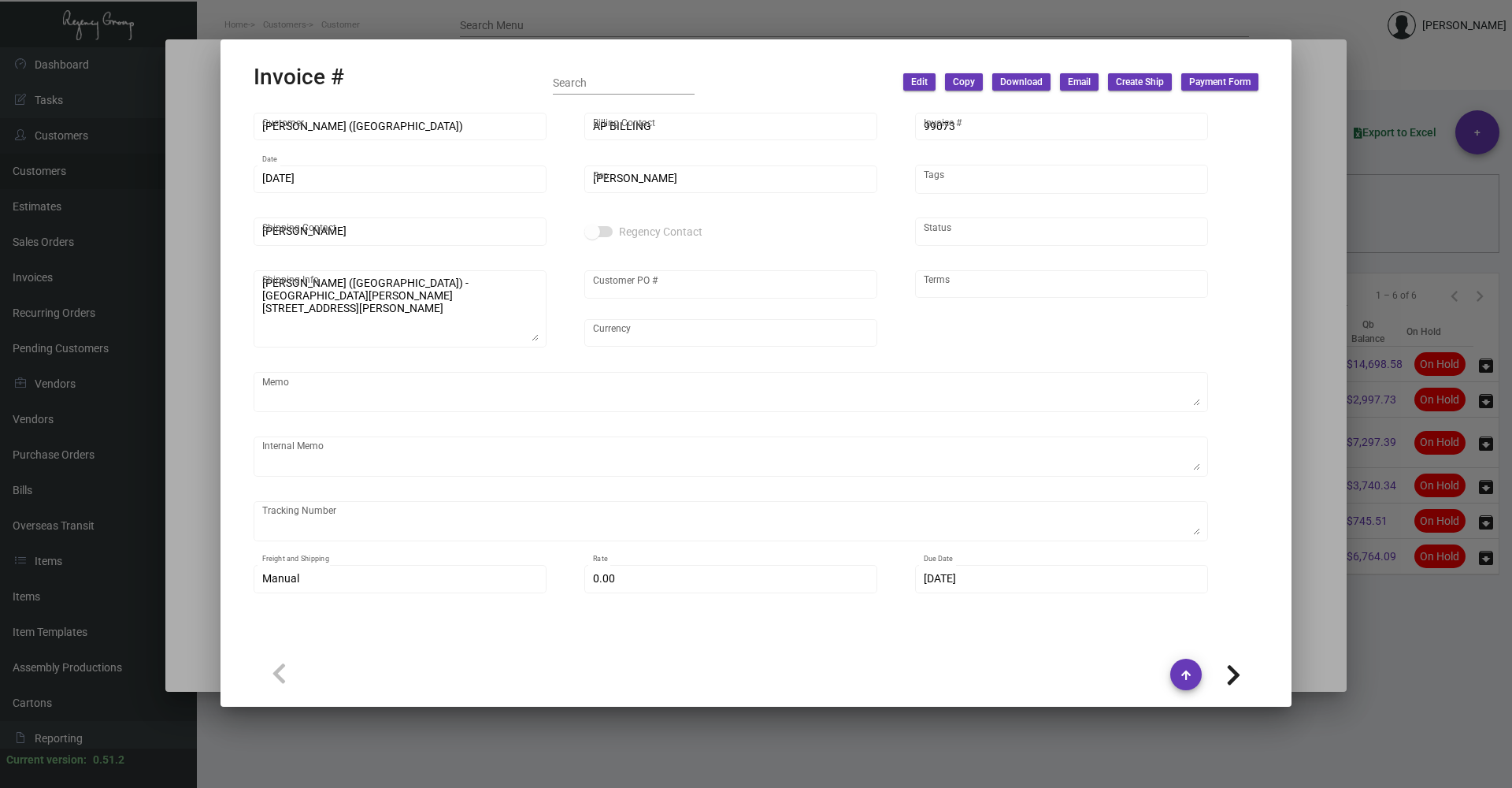
type input "17014902"
type input "United States Dollar $"
type input "Net 30"
type textarea "$8.35"
type input "$ 35.97"
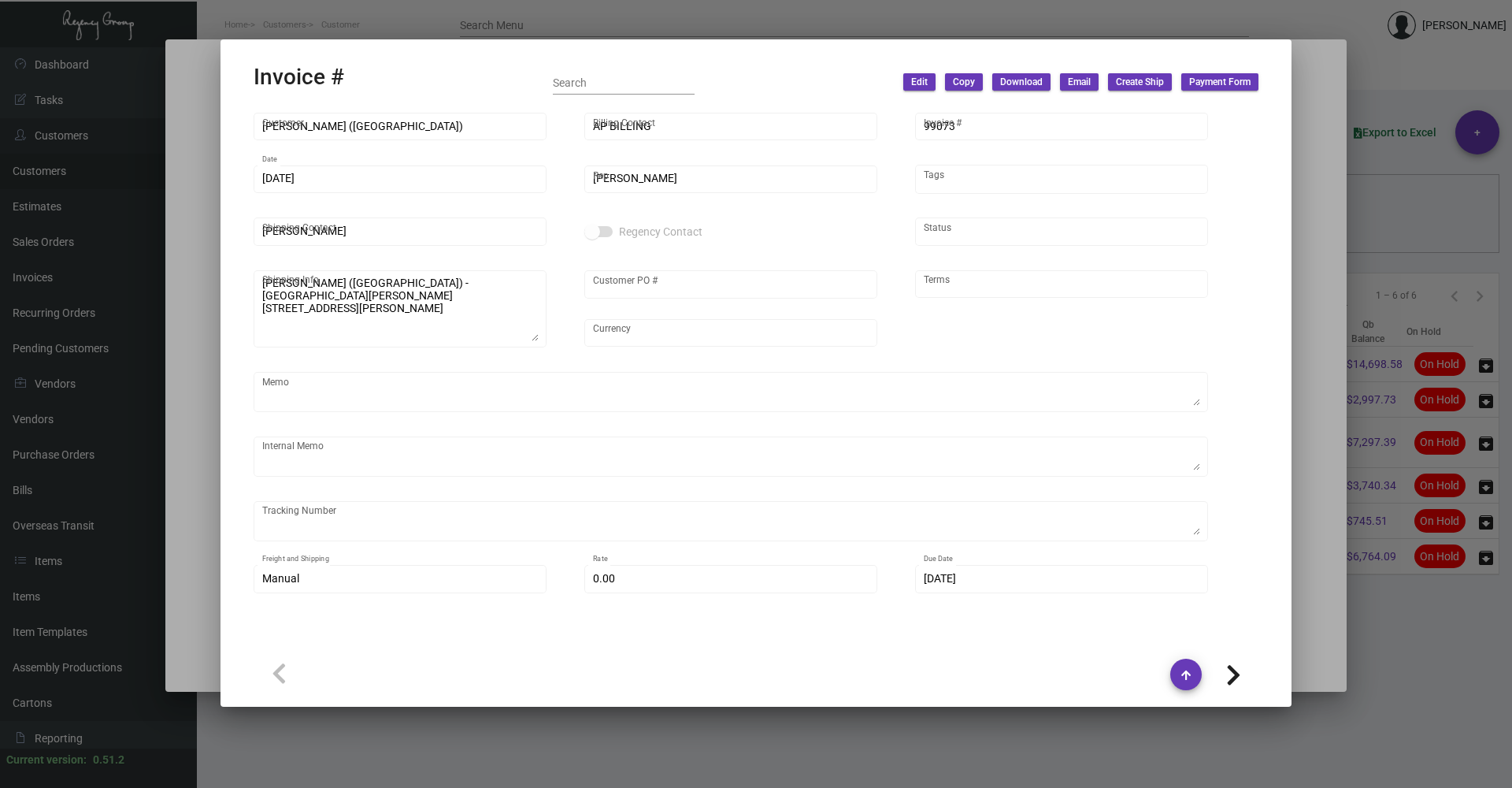
type input "[DATE]"
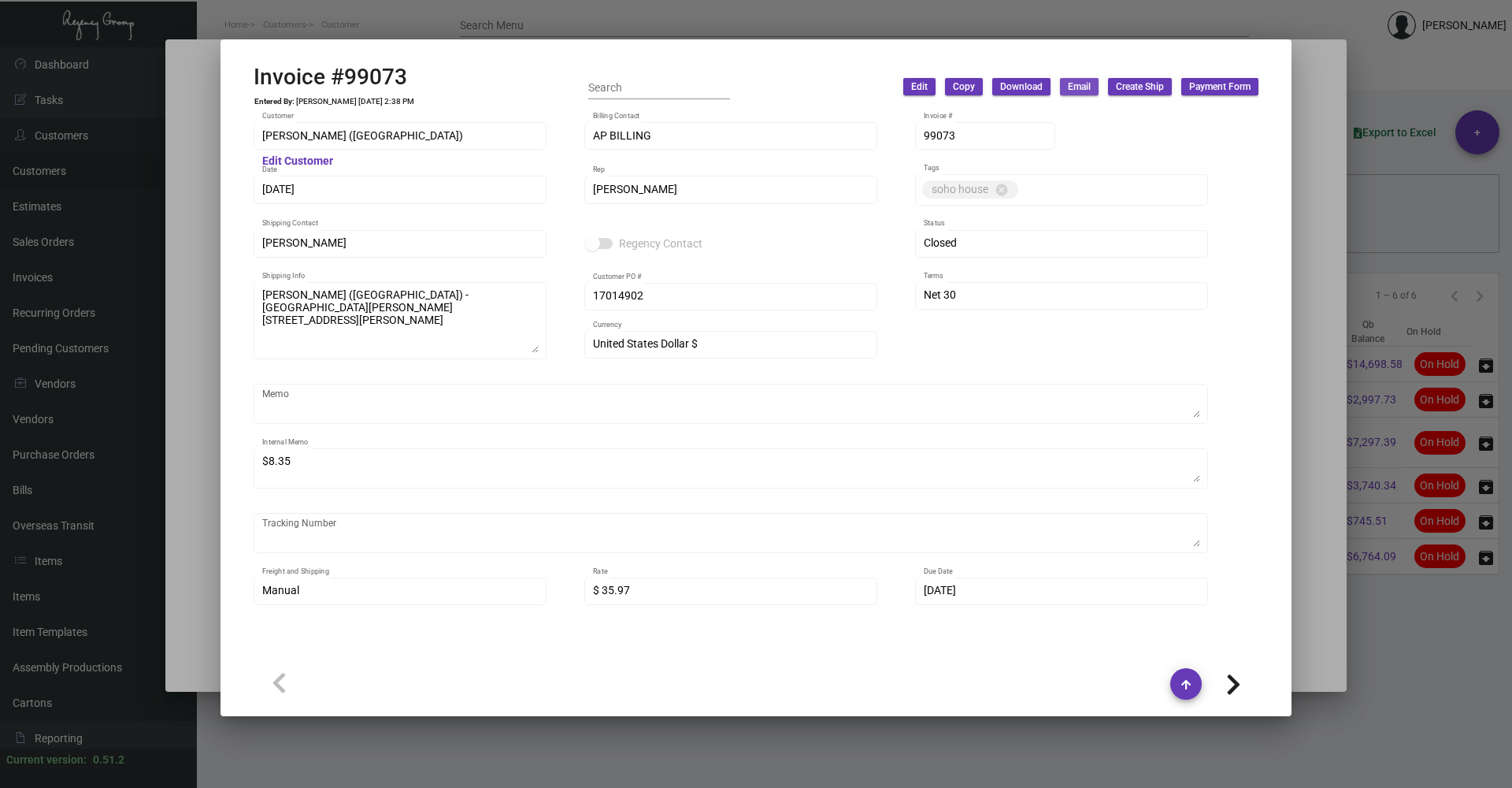
click at [1072, 91] on span "Email" at bounding box center [1080, 87] width 23 height 14
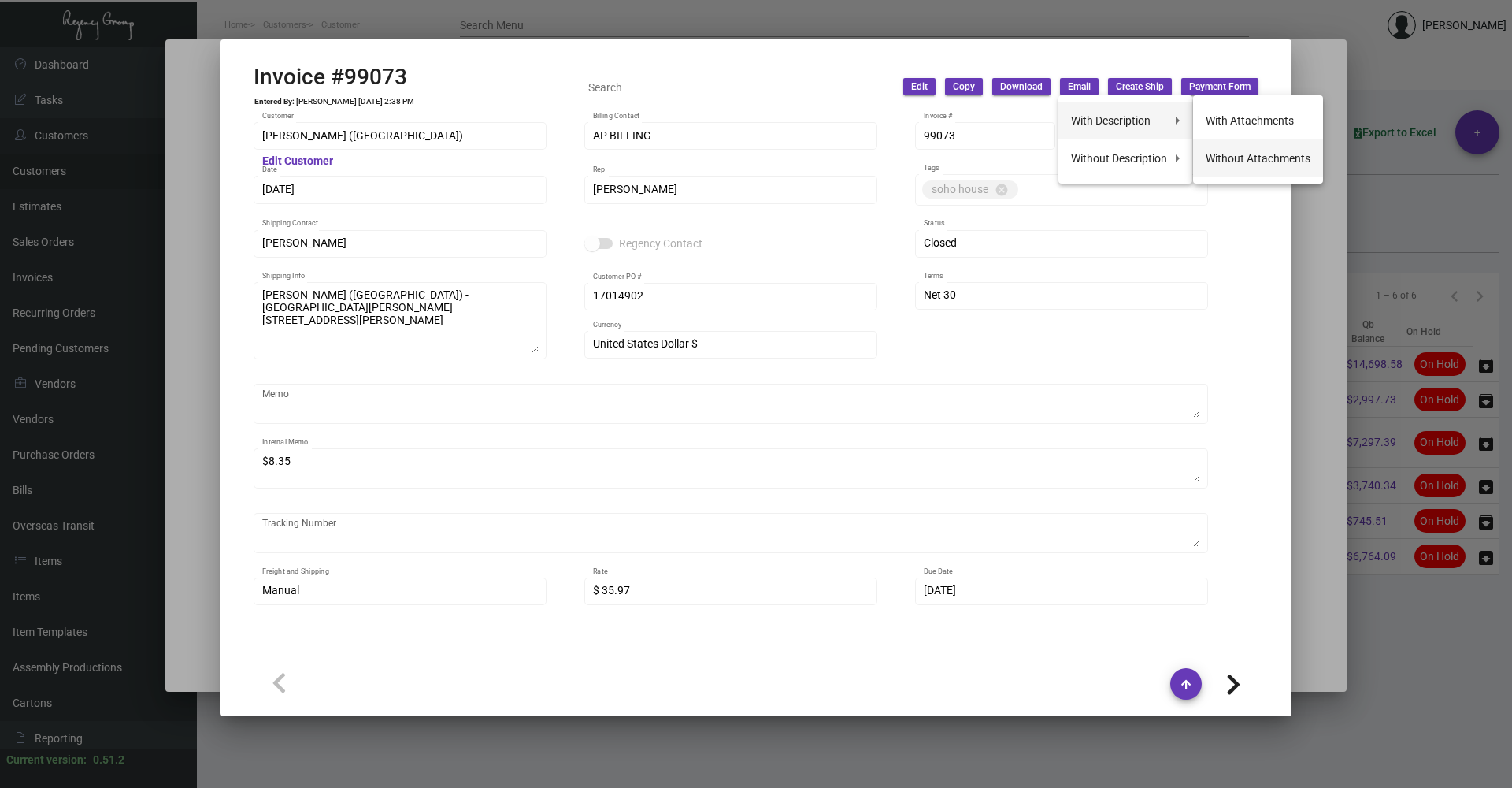
click at [1255, 149] on button "Without Attachments" at bounding box center [1258, 158] width 130 height 38
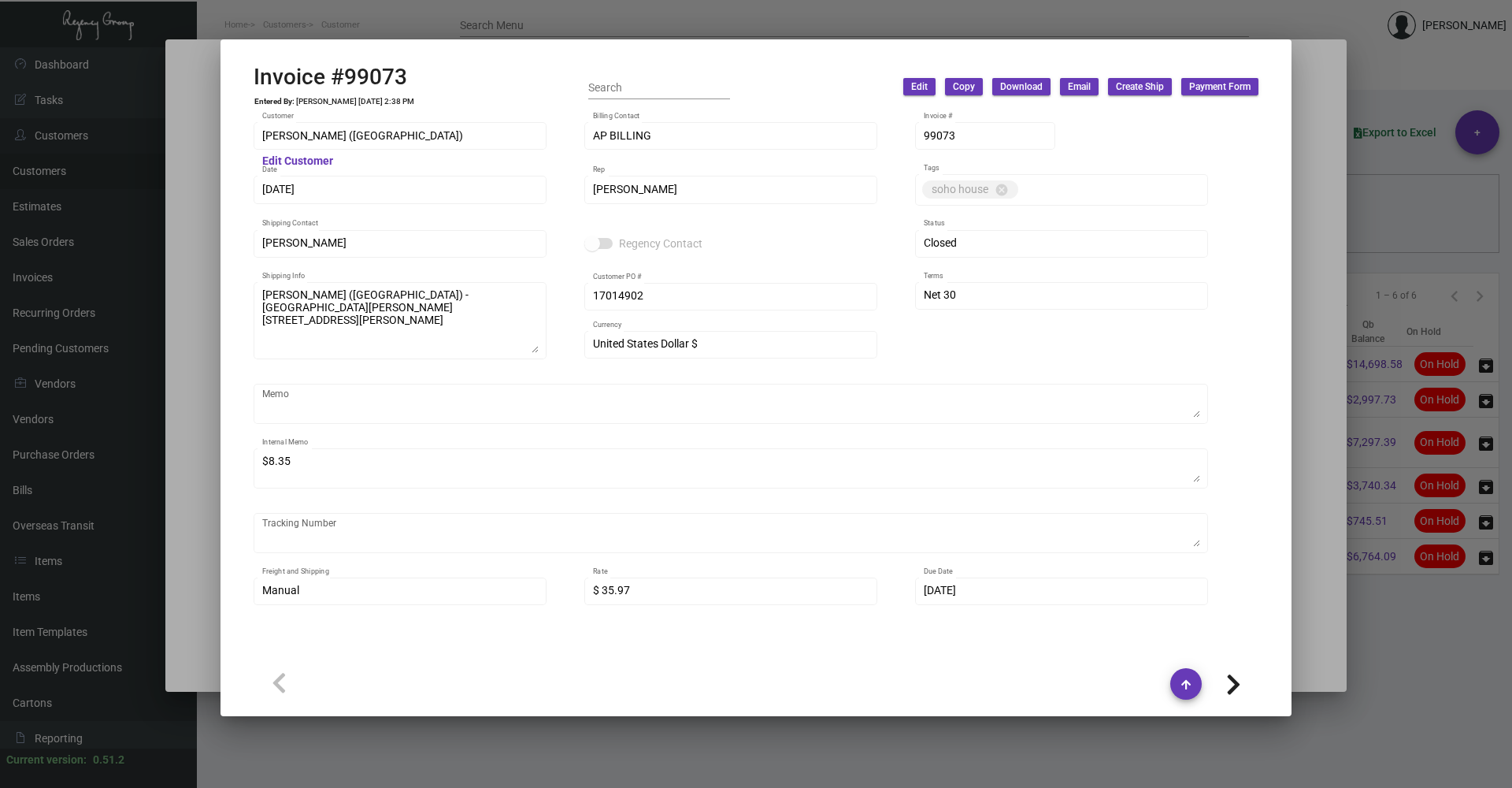
click at [1311, 546] on div at bounding box center [756, 394] width 1512 height 788
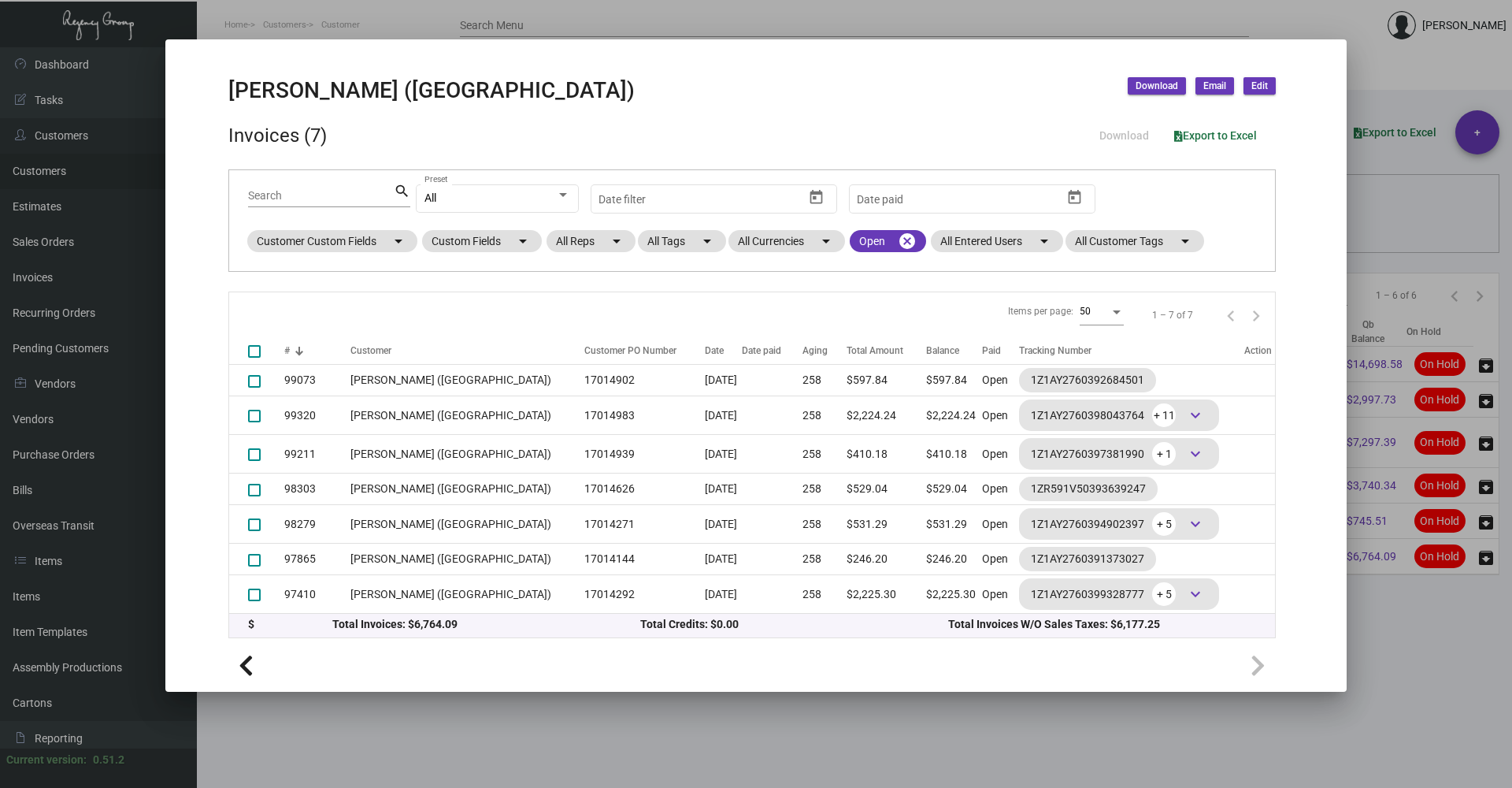
click at [1161, 86] on span "Download" at bounding box center [1157, 86] width 43 height 14
click at [1158, 120] on button "Invoices and Statements" at bounding box center [1201, 119] width 145 height 38
click at [1399, 213] on div at bounding box center [756, 394] width 1512 height 788
